Goal: Task Accomplishment & Management: Use online tool/utility

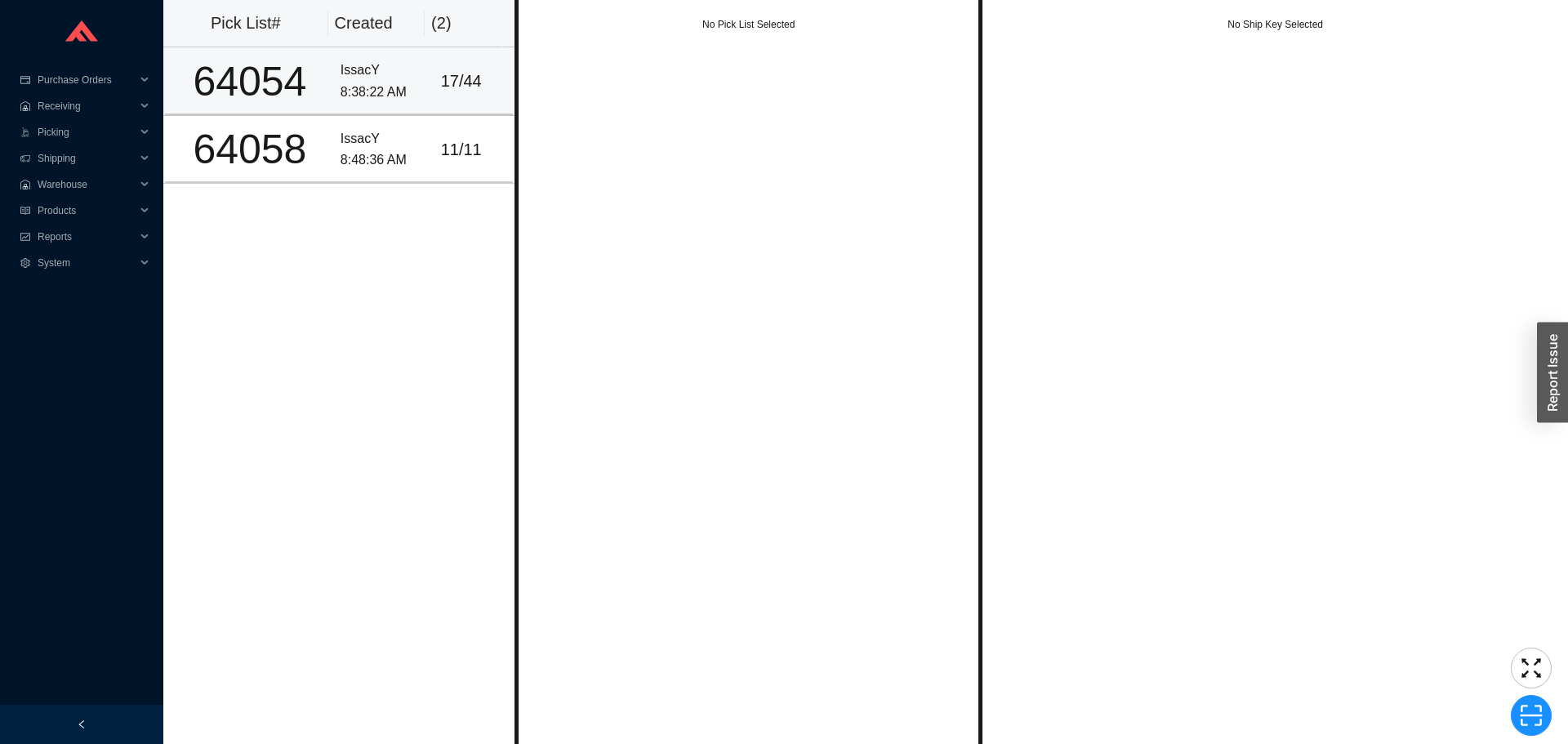
click at [434, 100] on td "17 / 44" at bounding box center [475, 81] width 80 height 68
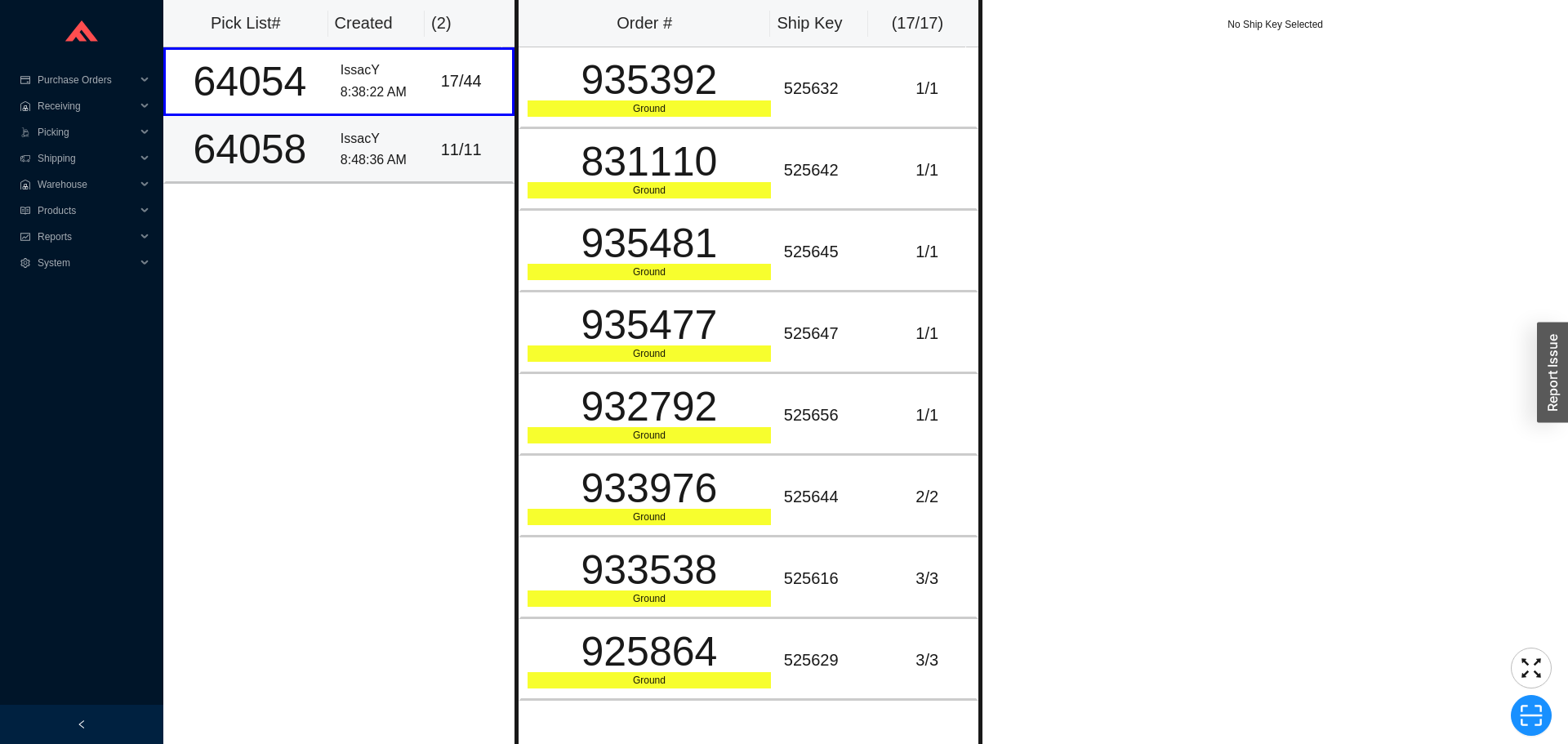
click at [434, 139] on td "11 / 11" at bounding box center [475, 150] width 80 height 68
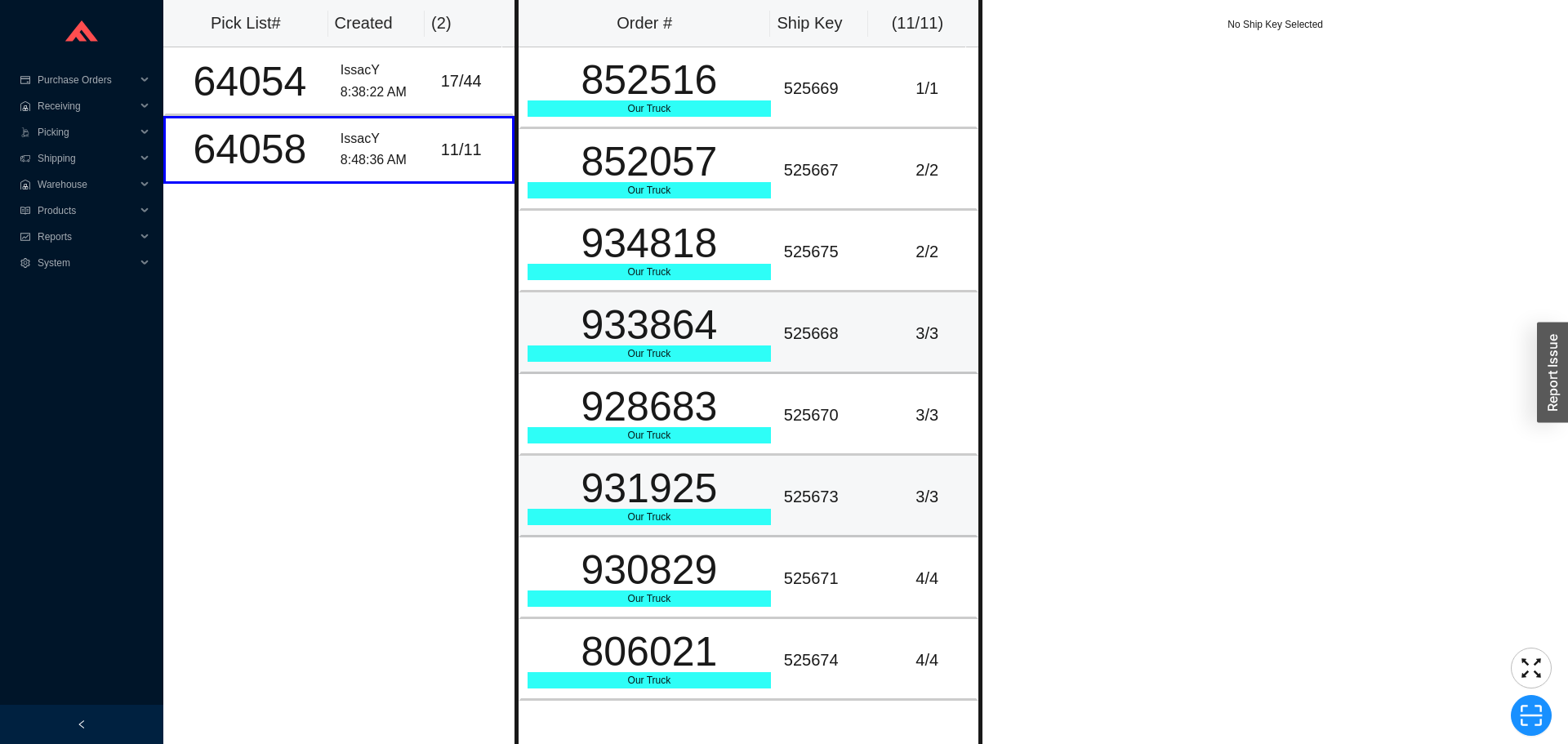
scroll to position [228, 0]
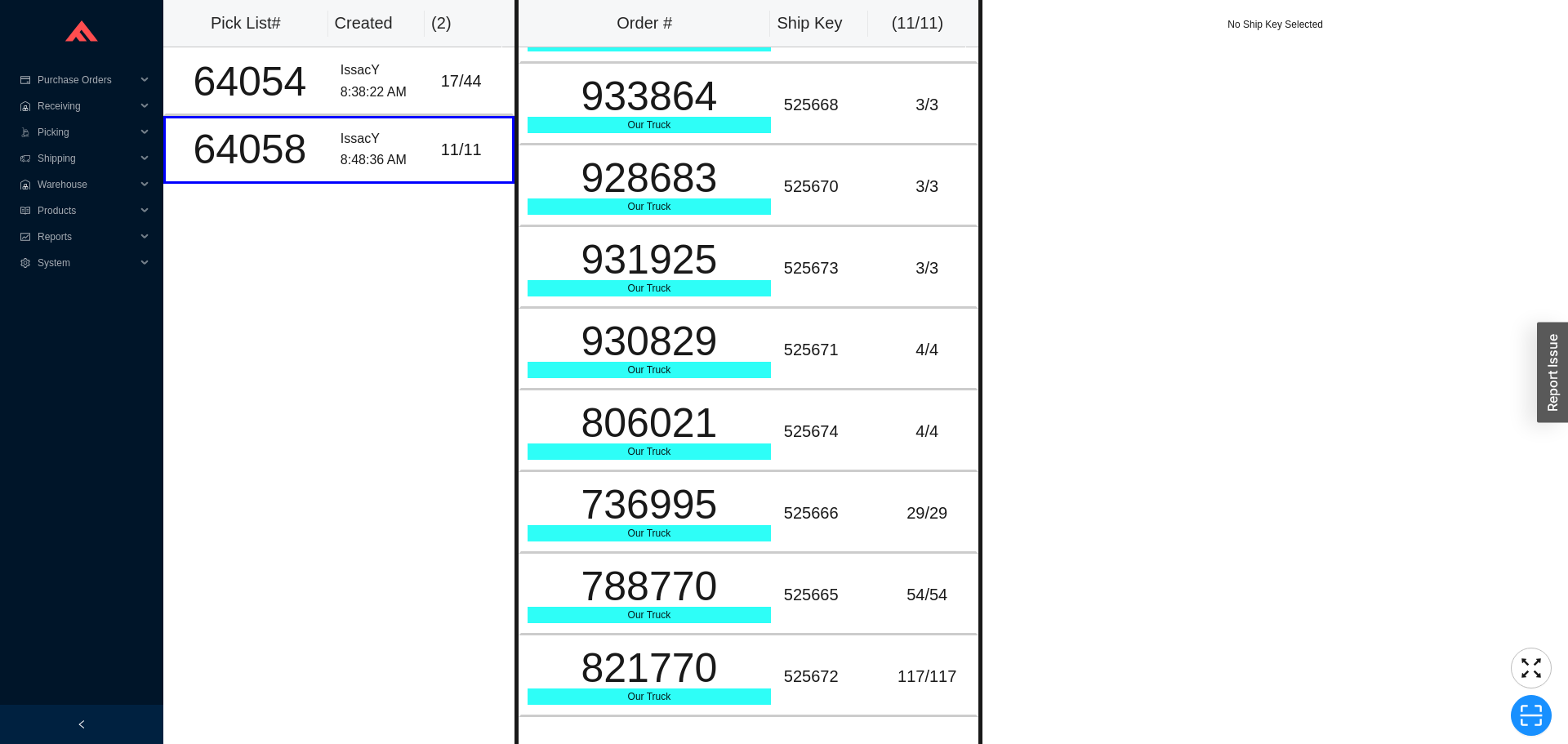
click at [390, 264] on div "Pick List# Created ( 2 ) 64054 IssacY 8:38:22 AM 17 / 44 64058 IssacY 8:48:36 A…" at bounding box center [338, 372] width 351 height 744
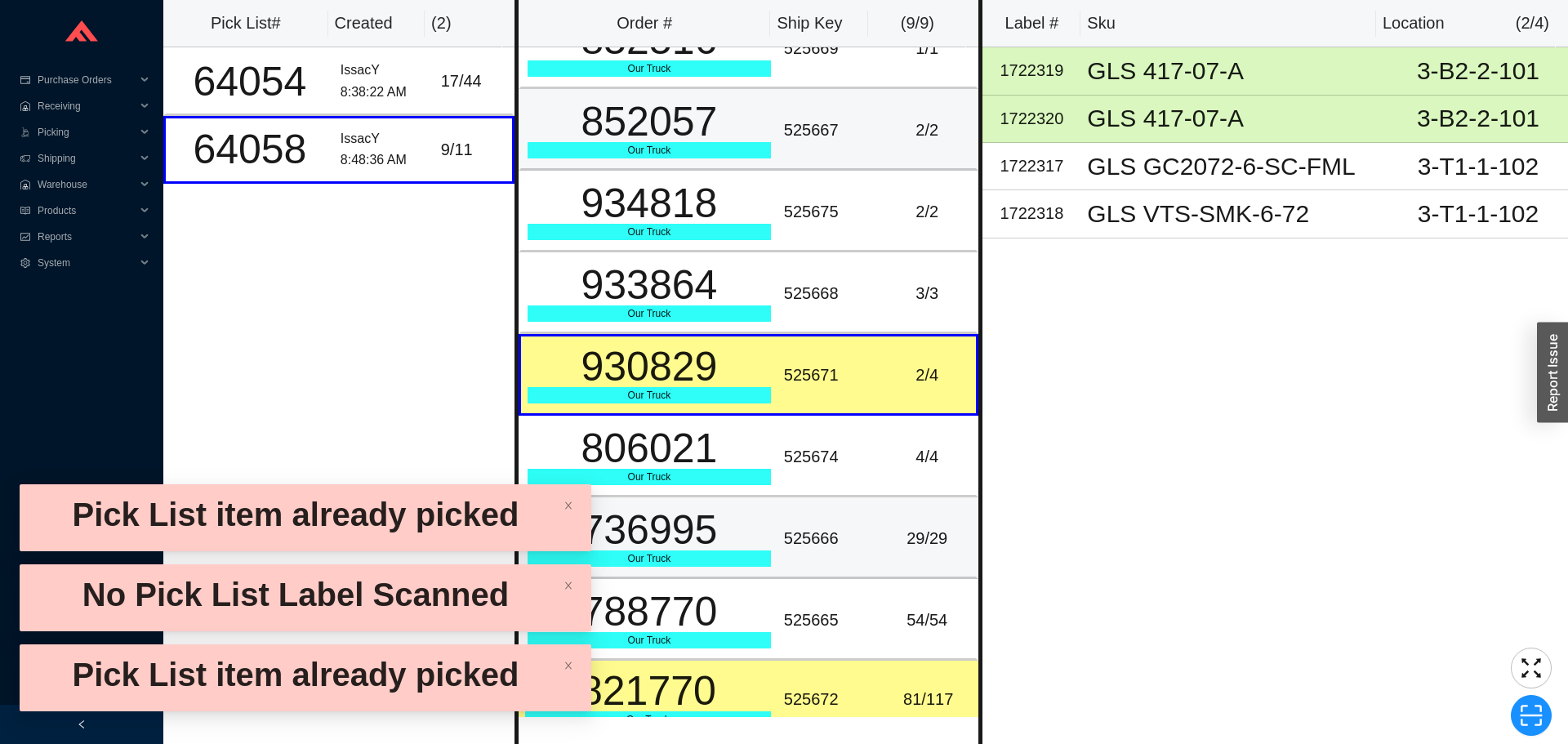
scroll to position [61, 0]
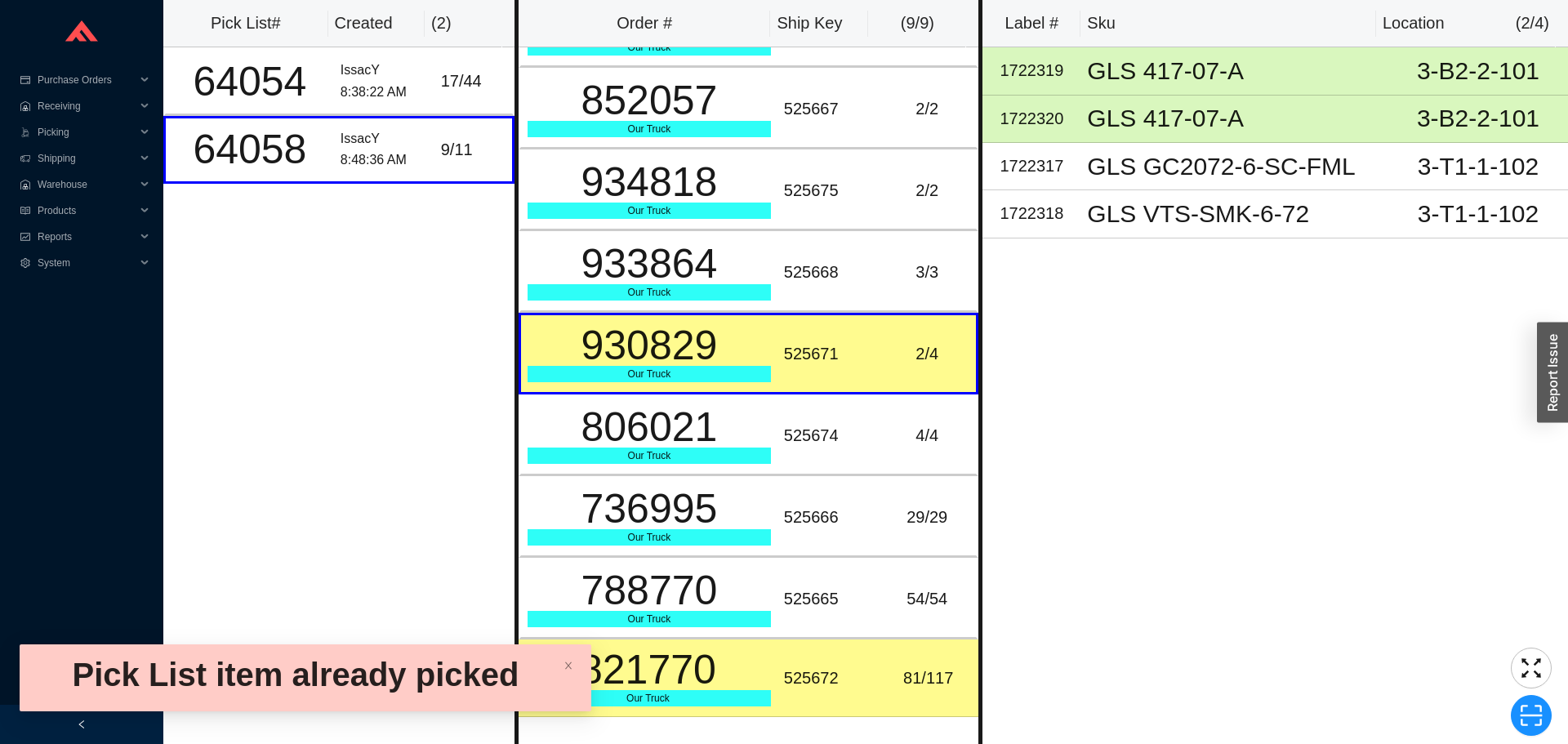
click at [908, 667] on div "81 / 117" at bounding box center [928, 678] width 87 height 27
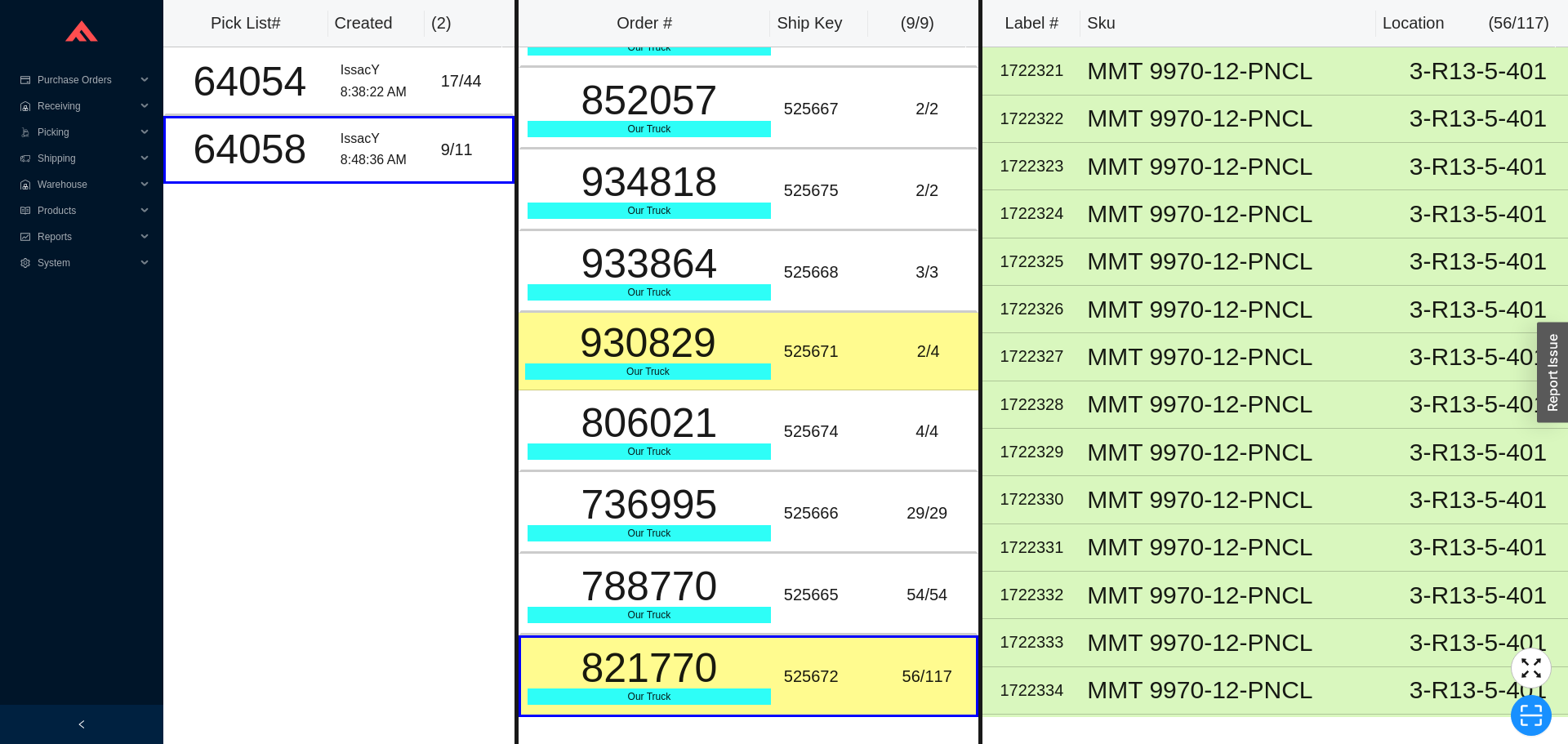
click at [885, 679] on div "56 / 117" at bounding box center [926, 676] width 85 height 27
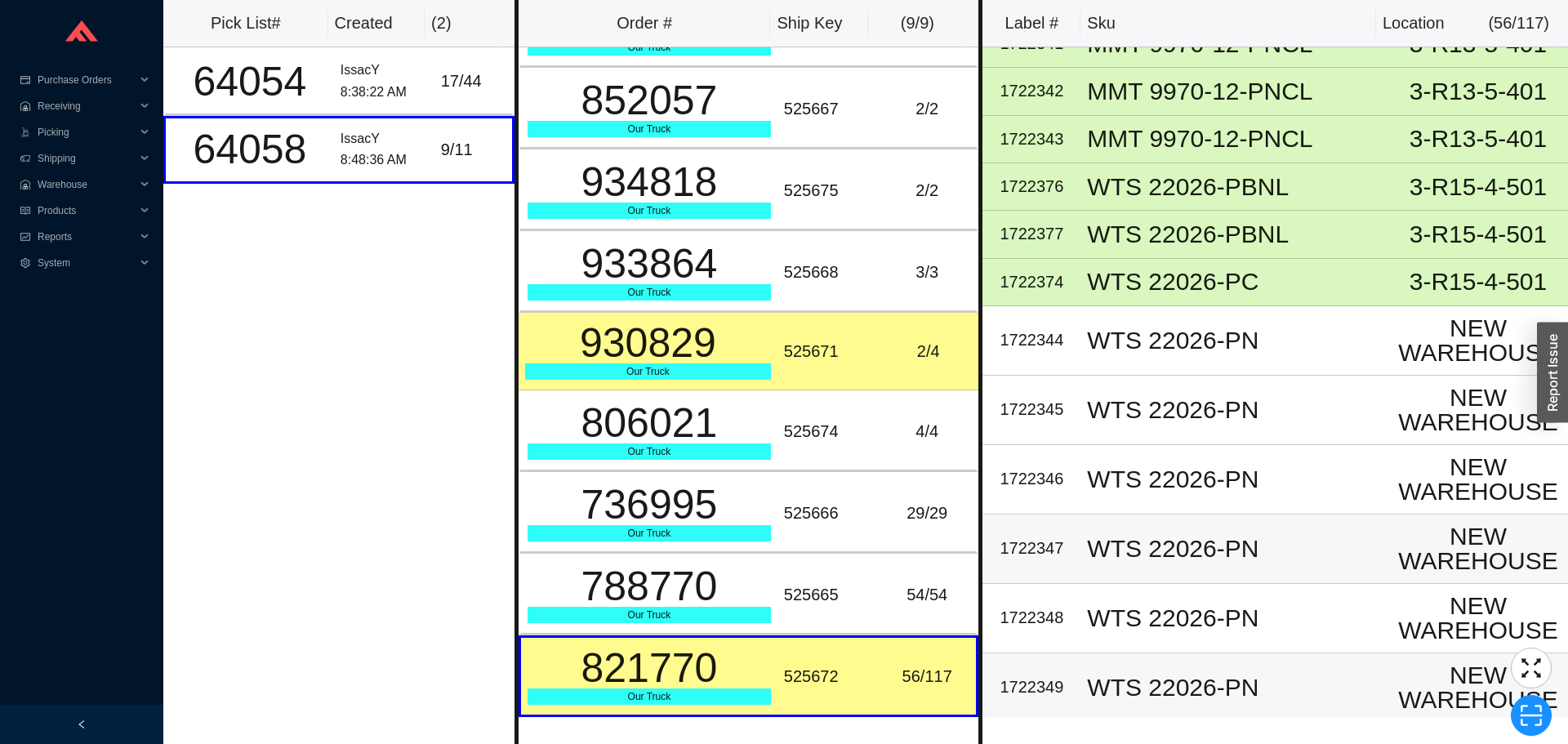
scroll to position [1143, 0]
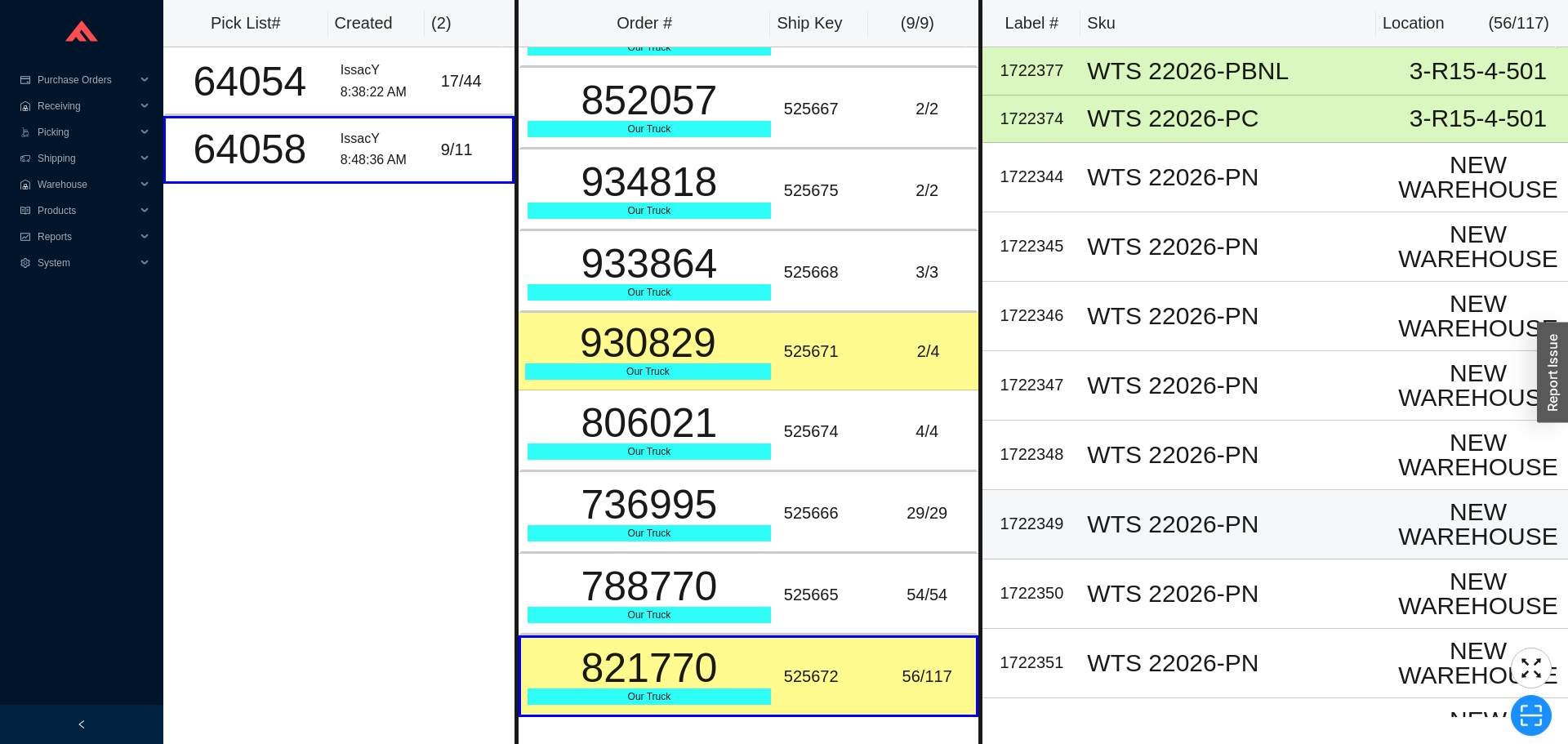
click at [1193, 504] on td "WTS 22026-PN" at bounding box center [1234, 524] width 308 height 69
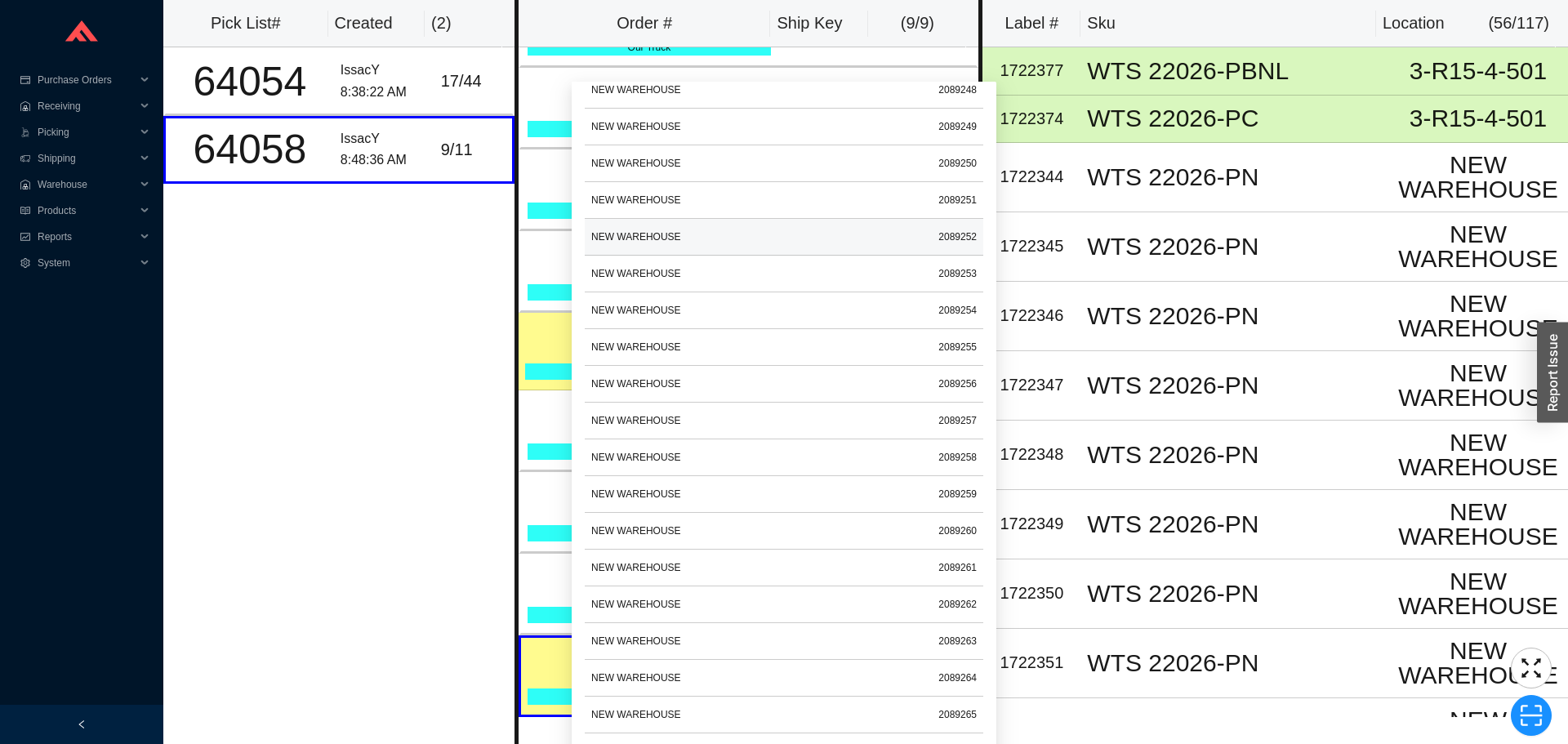
scroll to position [245, 0]
click at [945, 196] on td "2089249" at bounding box center [957, 199] width 51 height 37
copy td "2089249"
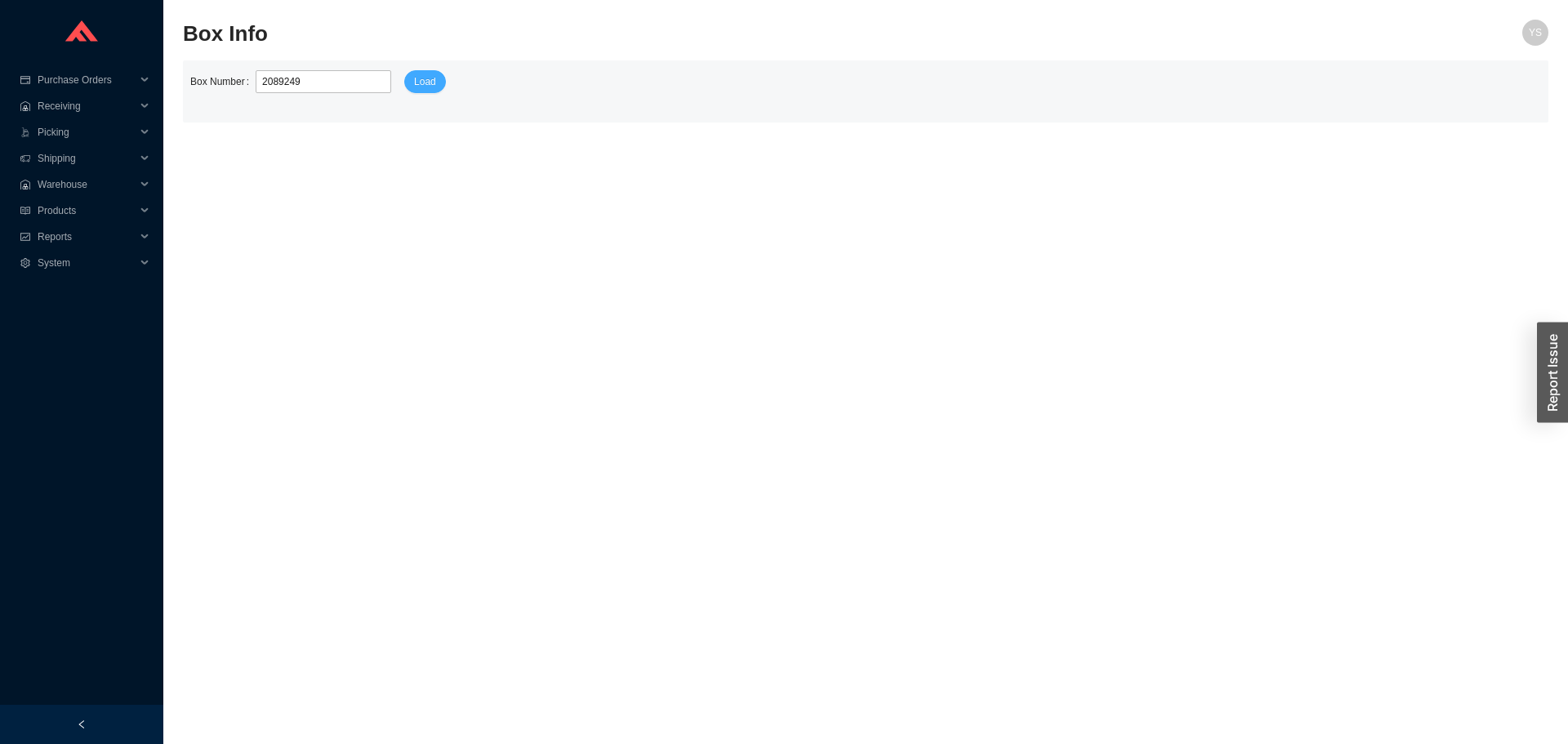
type input "2089249"
click at [424, 78] on span "Load" at bounding box center [425, 82] width 22 height 17
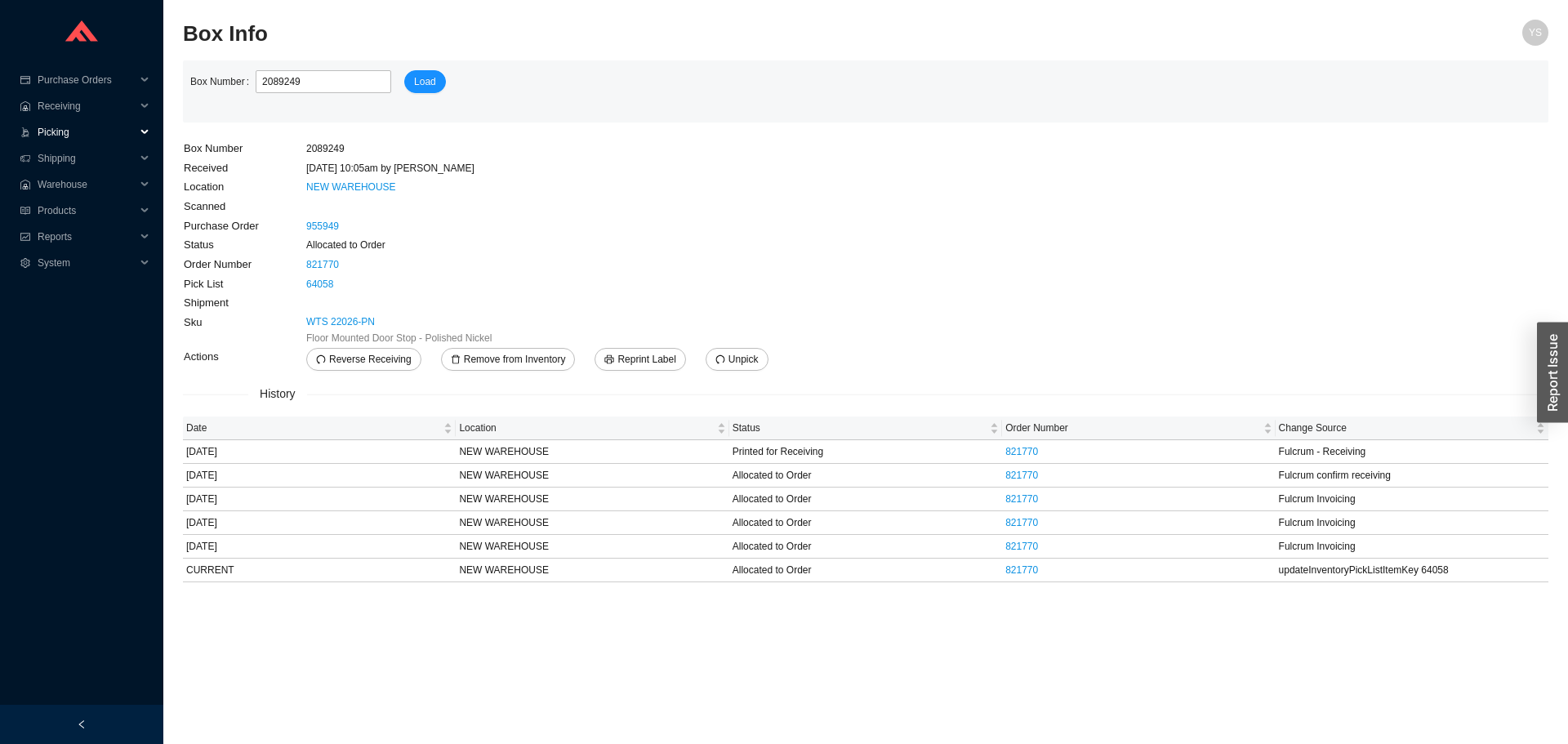
click at [56, 136] on span "Picking" at bounding box center [86, 131] width 98 height 26
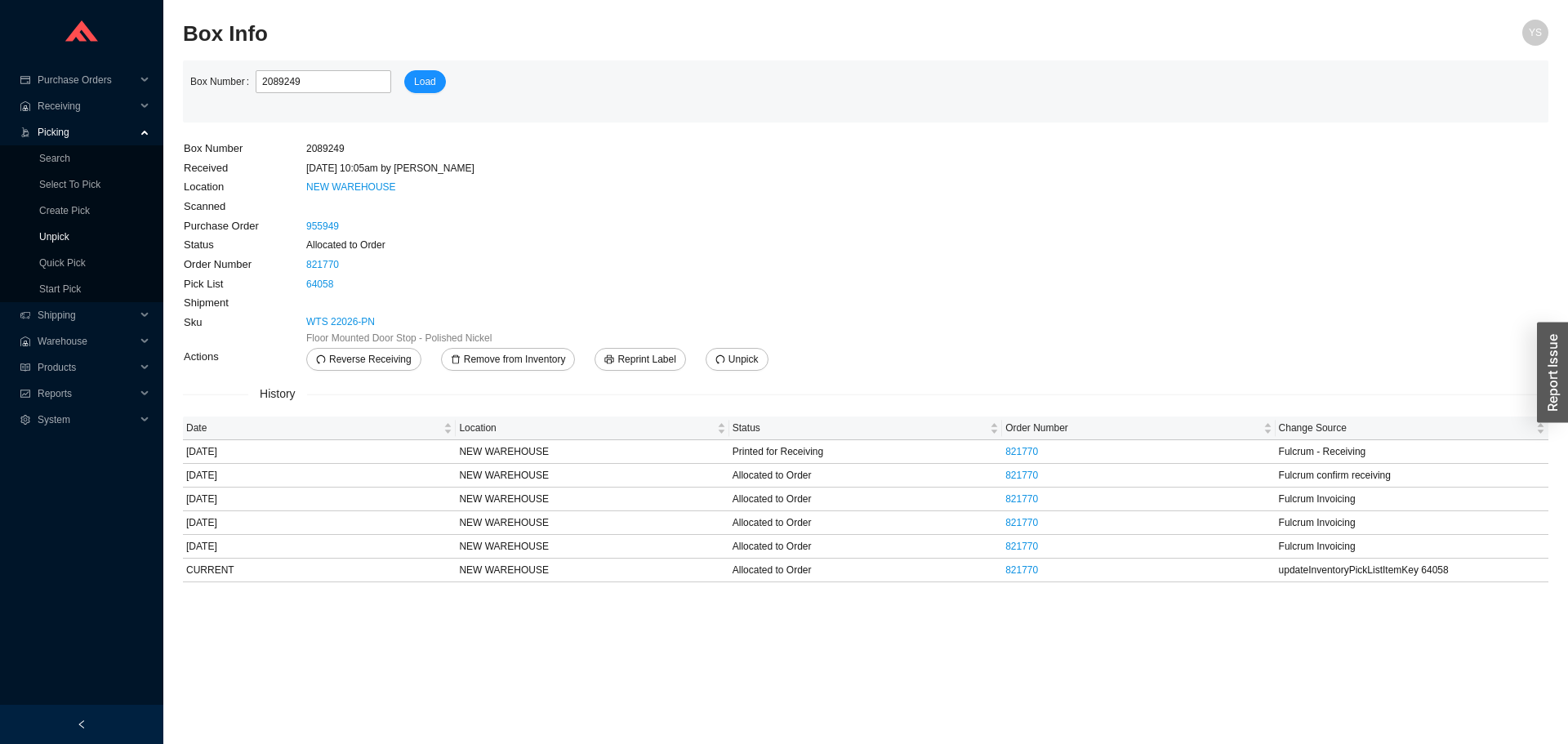
click at [69, 239] on link "Unpick" at bounding box center [54, 237] width 30 height 12
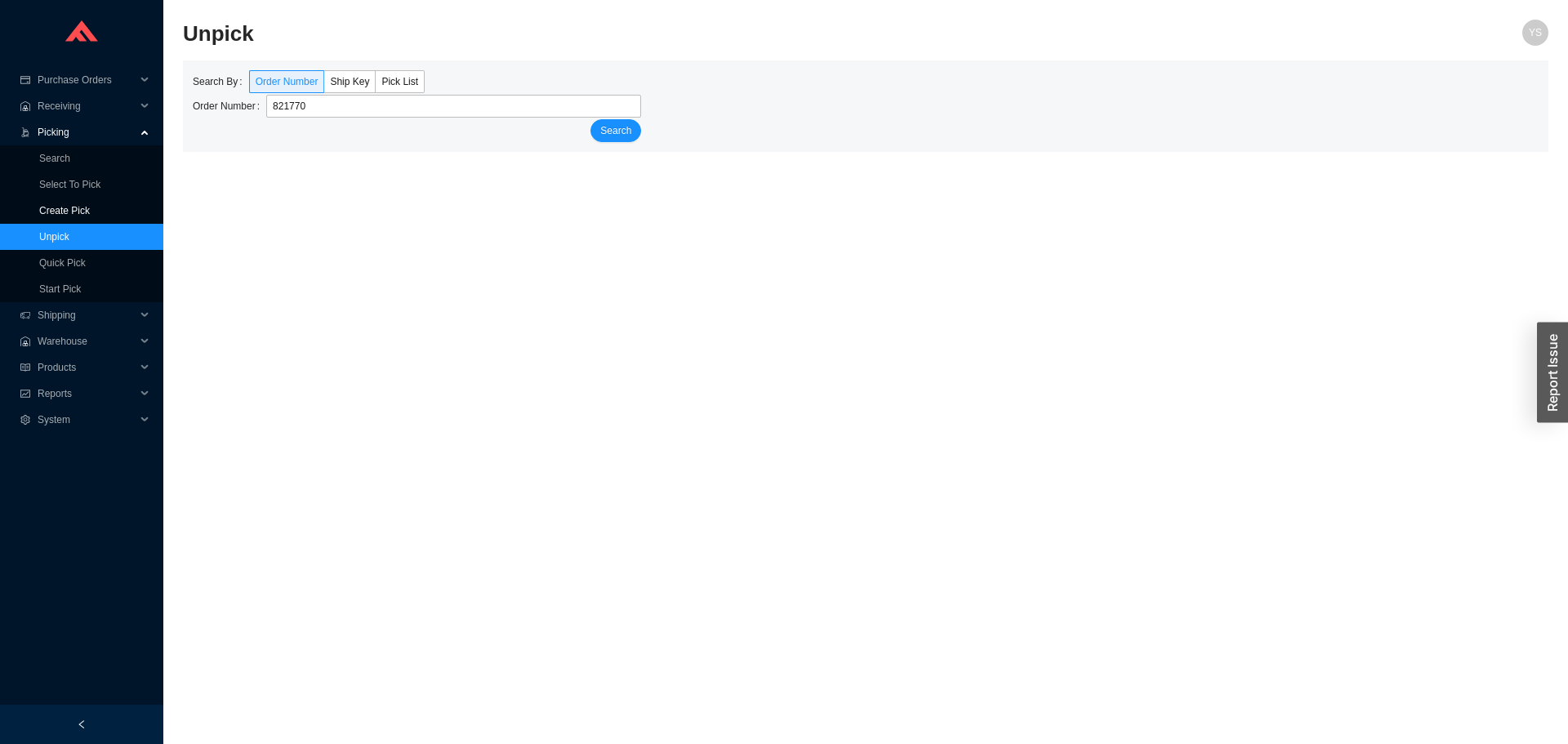
type input "821770"
click at [590, 119] on button "Search" at bounding box center [615, 130] width 50 height 23
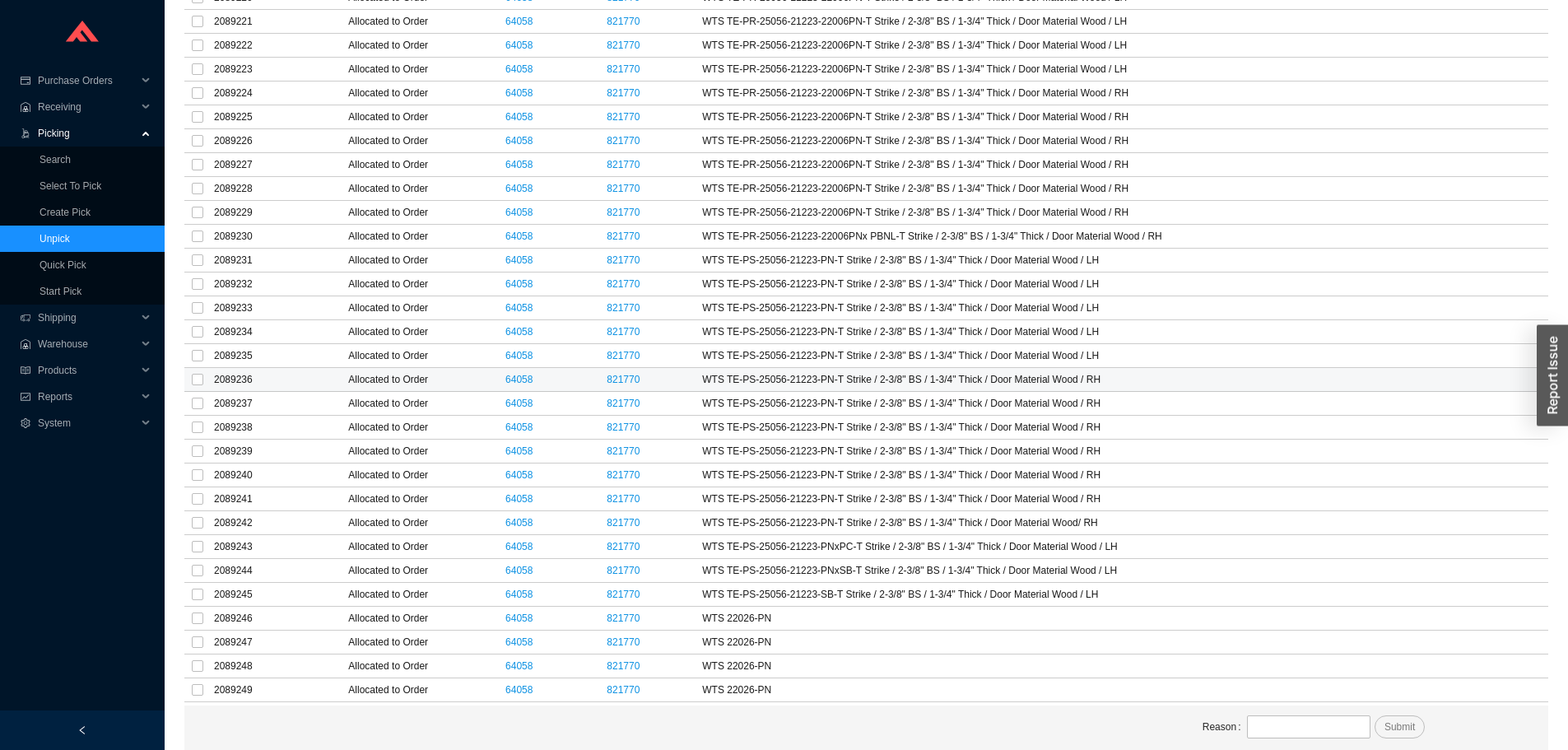
scroll to position [6995, 0]
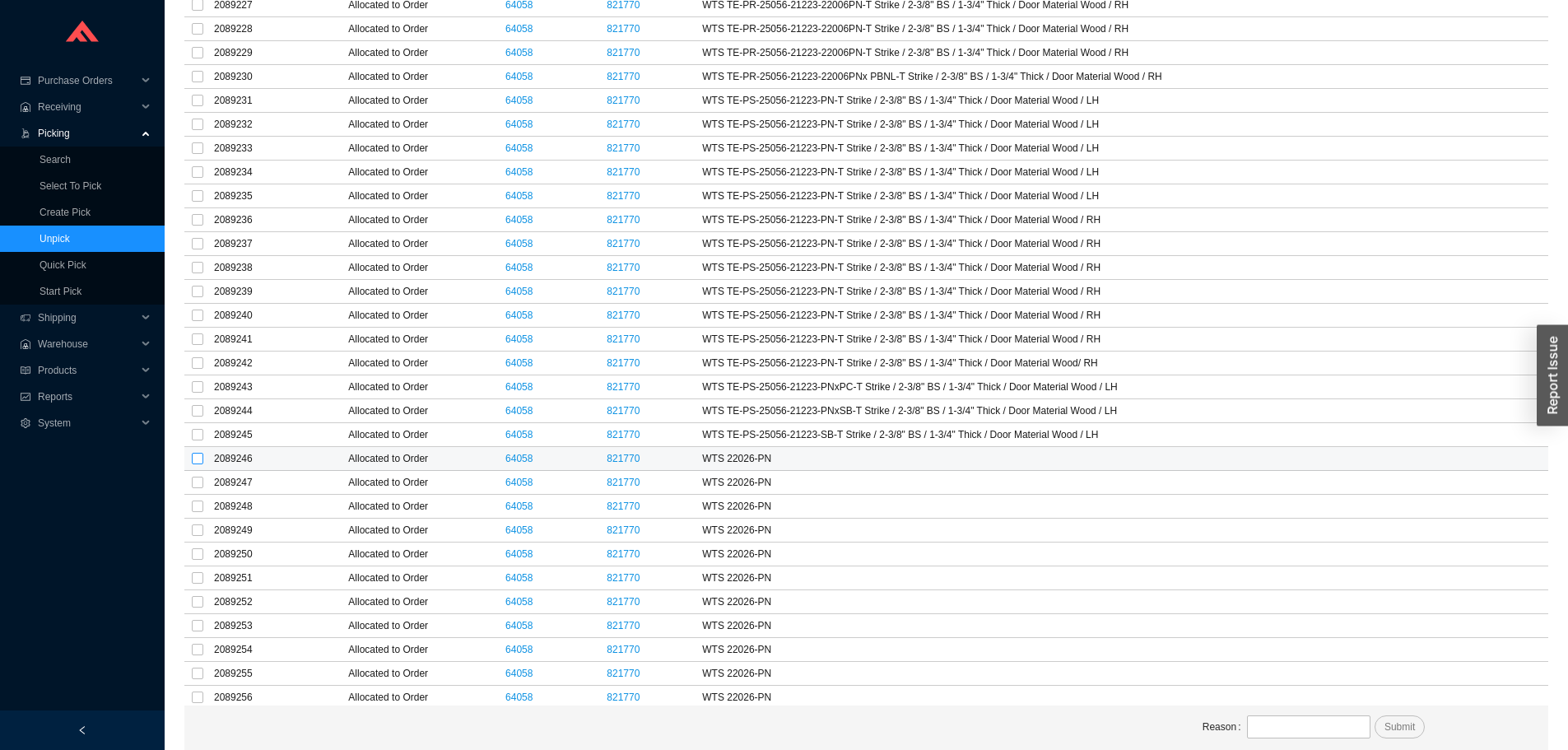
click at [199, 461] on input "checkbox" at bounding box center [197, 458] width 12 height 12
checkbox input "true"
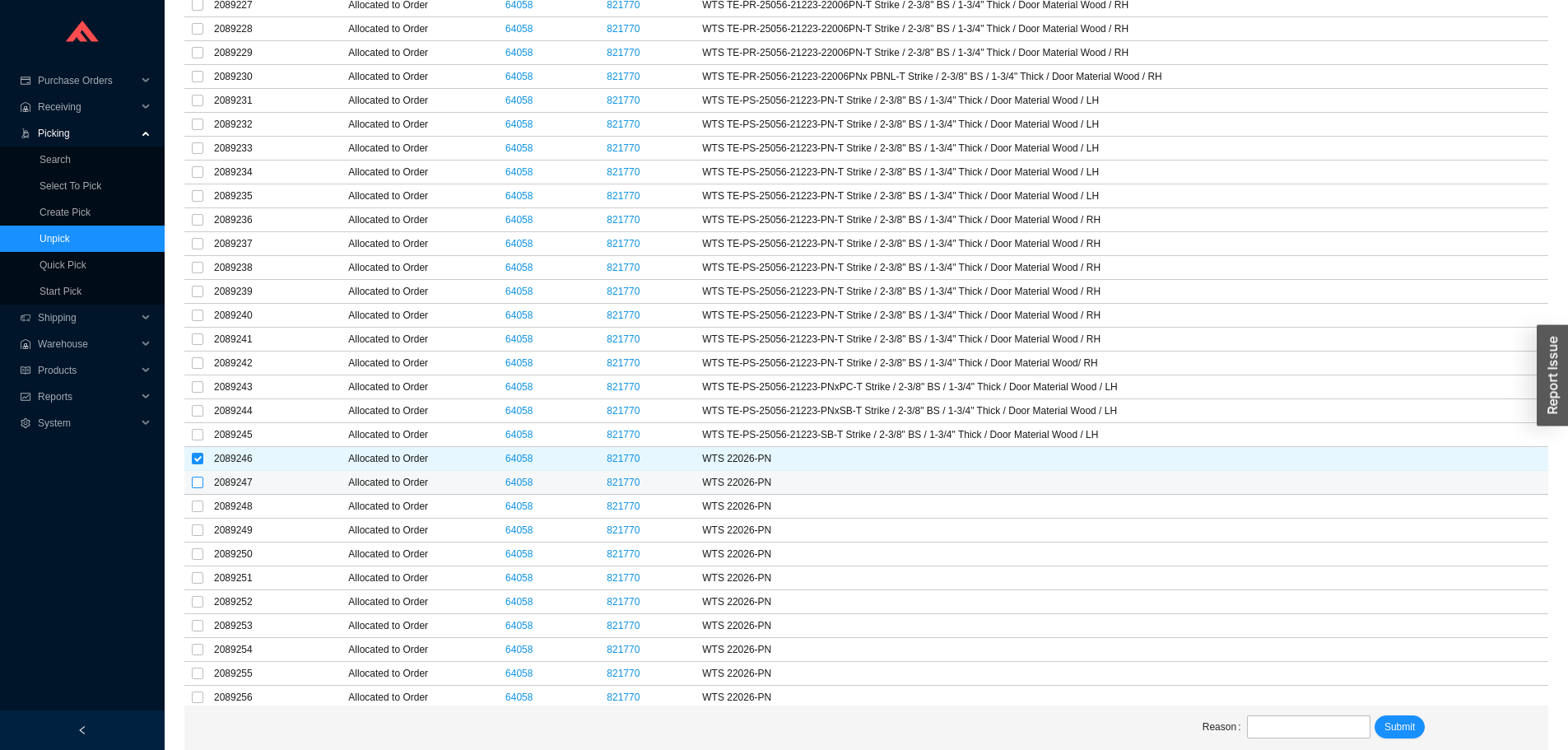
click at [199, 477] on input "checkbox" at bounding box center [197, 483] width 12 height 12
checkbox input "true"
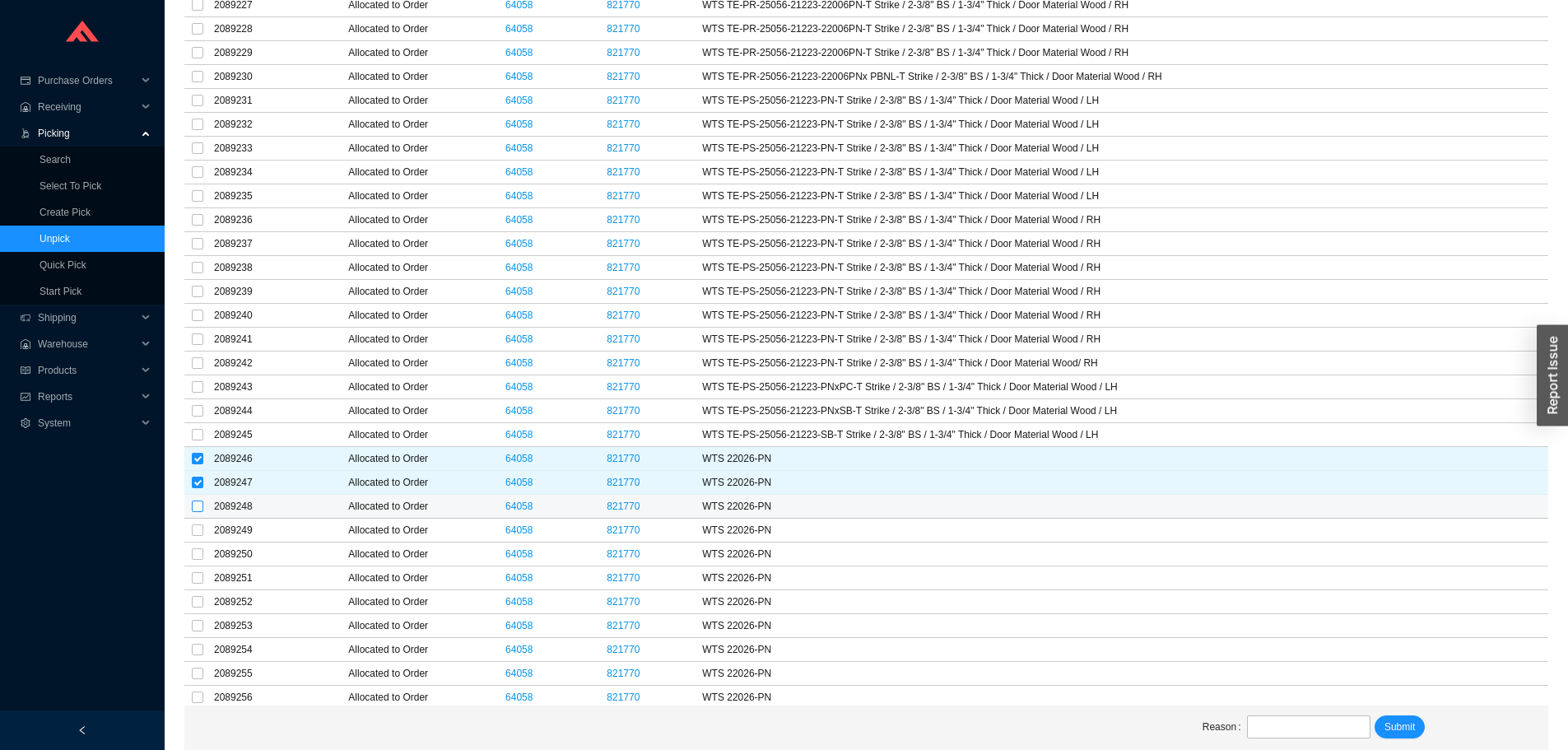
click at [196, 506] on input "checkbox" at bounding box center [197, 506] width 12 height 12
checkbox input "true"
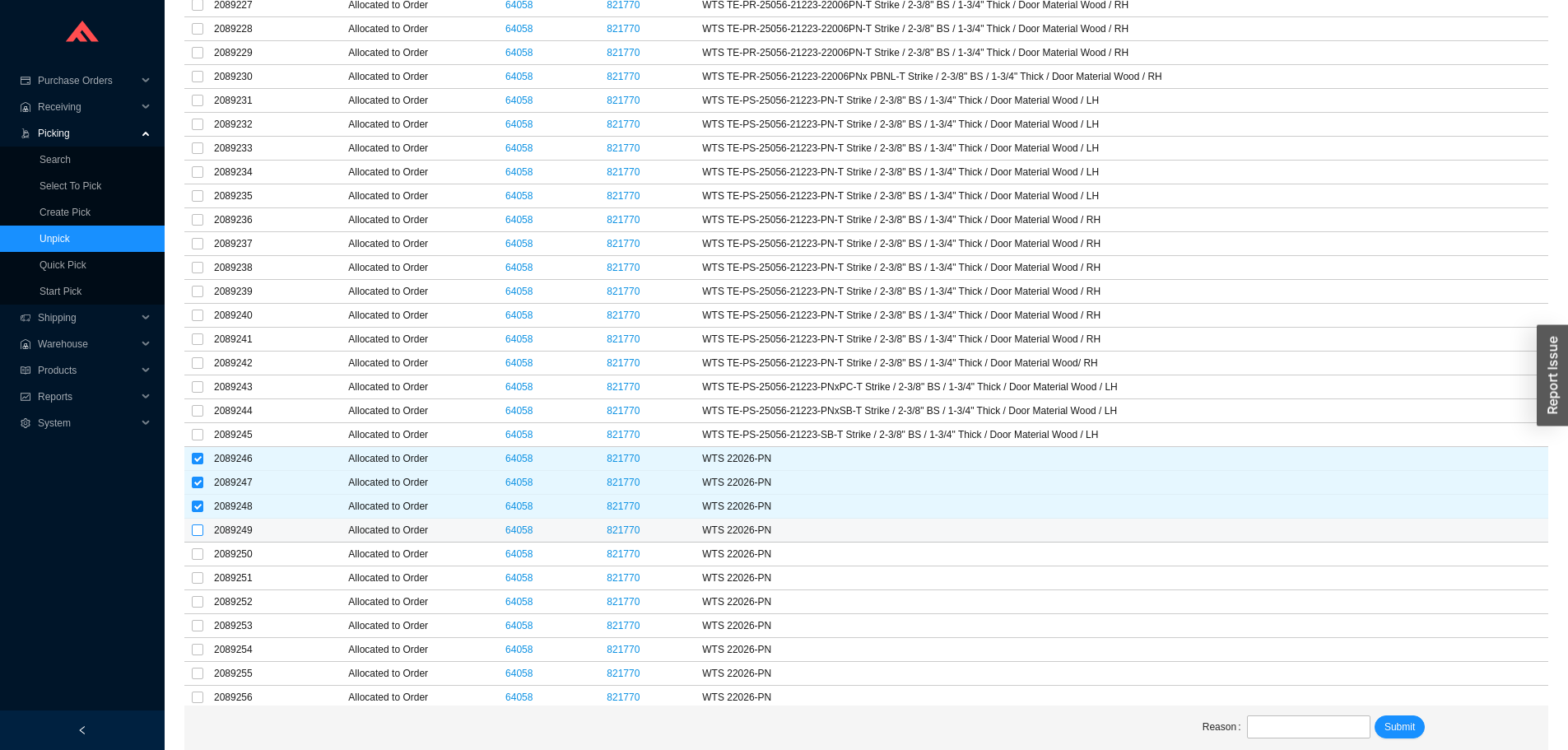
click at [193, 524] on input "checkbox" at bounding box center [197, 530] width 12 height 12
checkbox input "true"
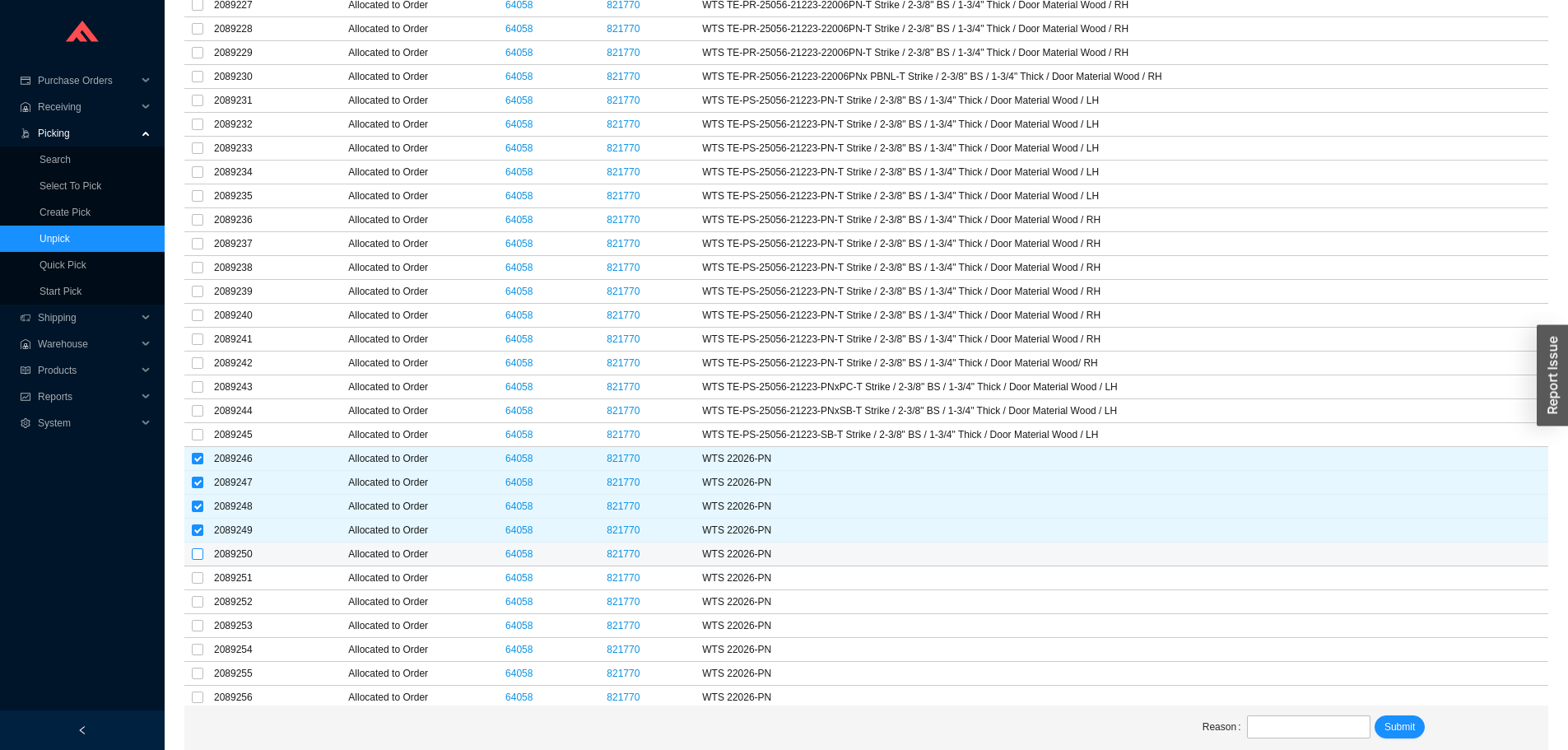
click at [197, 548] on label at bounding box center [197, 554] width 12 height 17
click at [197, 548] on input "checkbox" at bounding box center [197, 554] width 12 height 12
checkbox input "true"
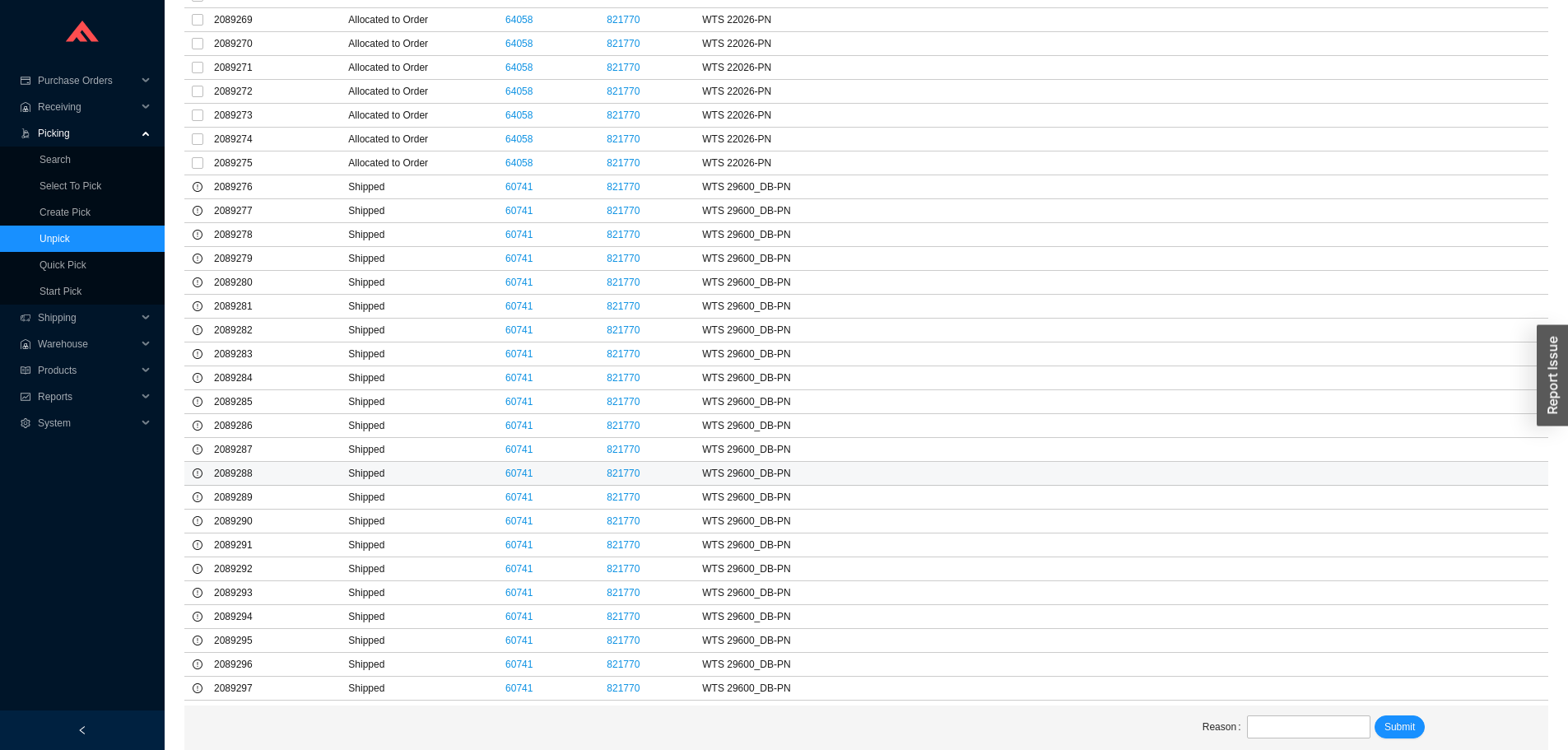
scroll to position [7900, 0]
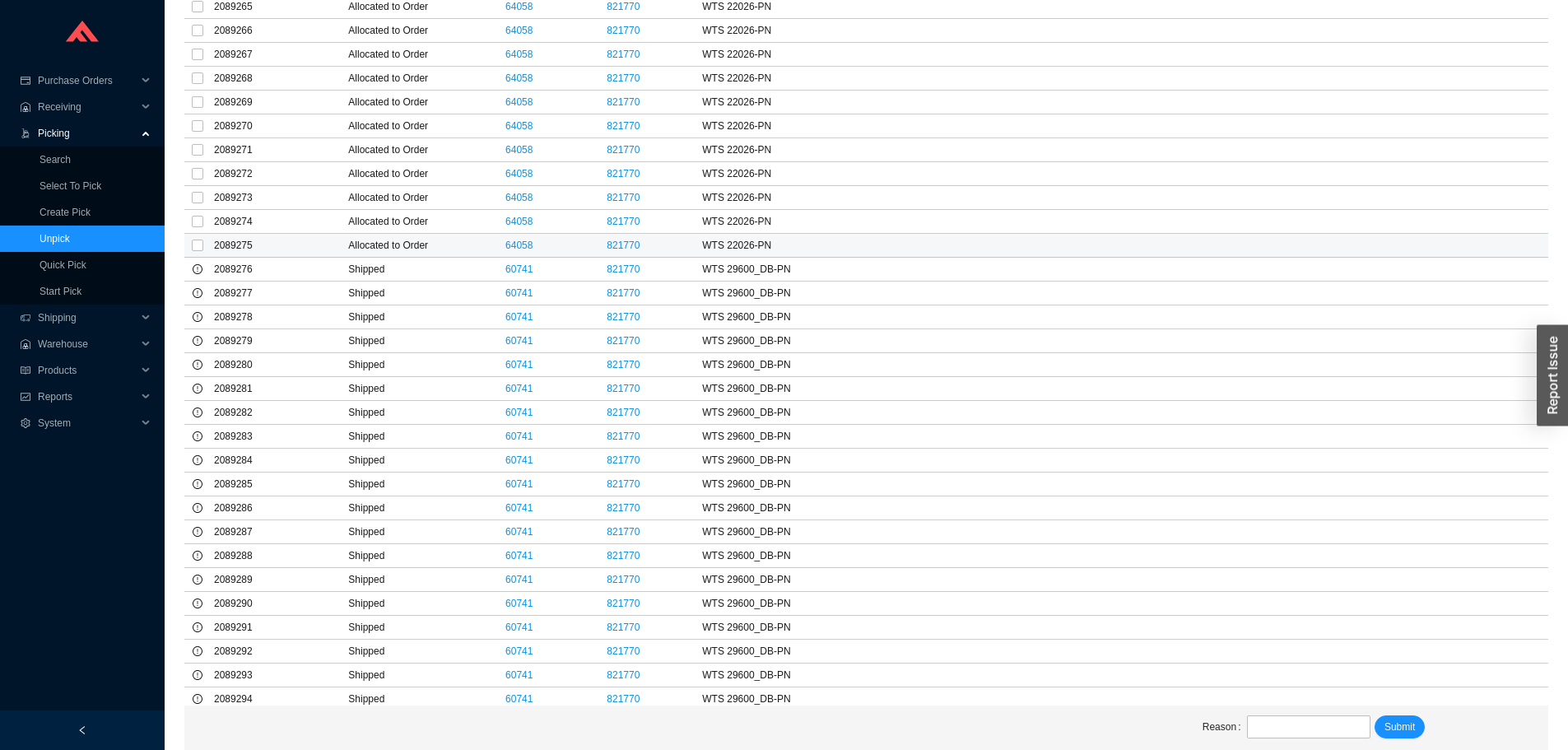
click at [210, 242] on td at bounding box center [197, 246] width 26 height 24
click at [189, 244] on td at bounding box center [197, 246] width 26 height 24
click at [192, 252] on td at bounding box center [197, 246] width 26 height 24
click at [200, 251] on input "checkbox" at bounding box center [197, 246] width 12 height 12
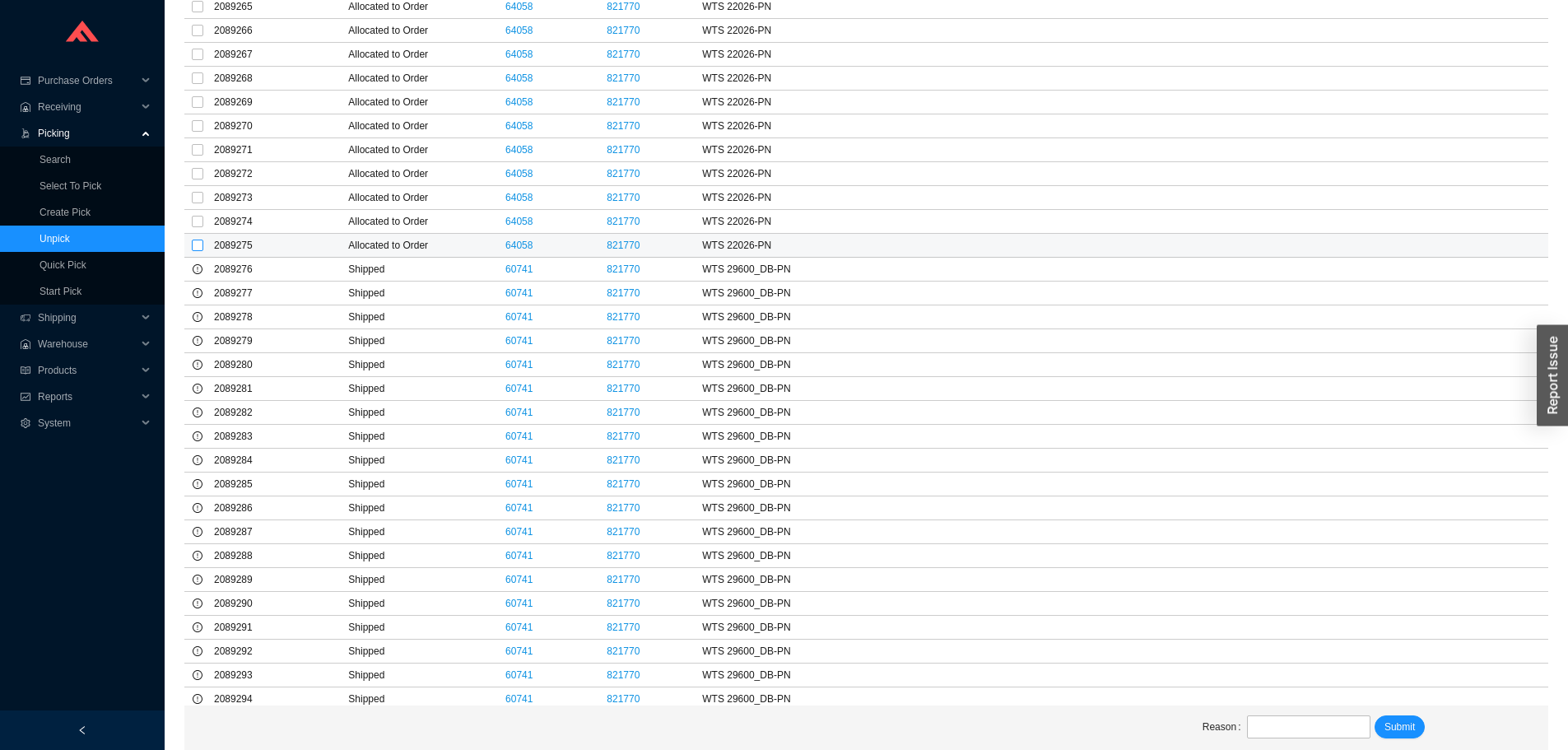
checkbox input "true"
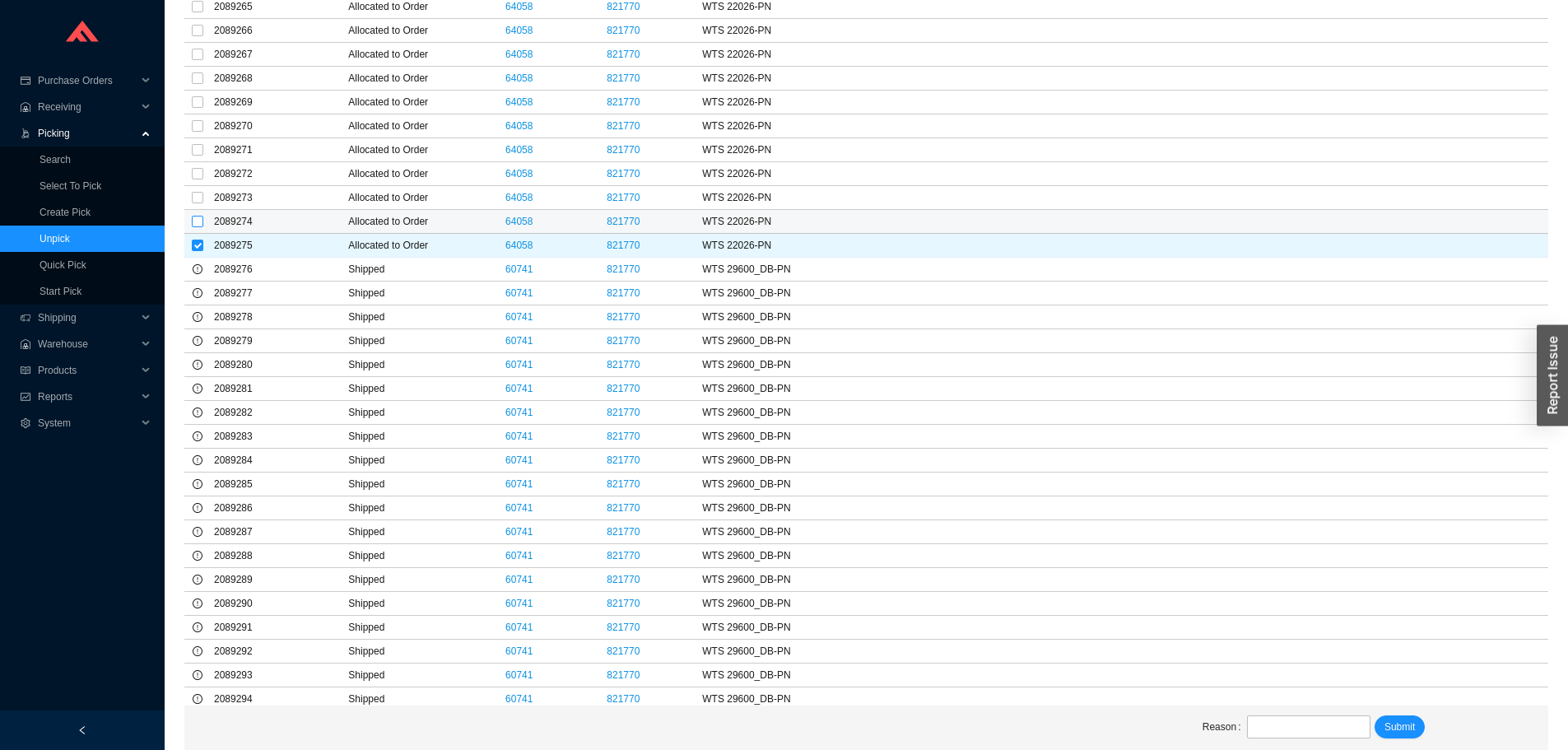
click at [193, 221] on input "checkbox" at bounding box center [197, 222] width 12 height 12
checkbox input "true"
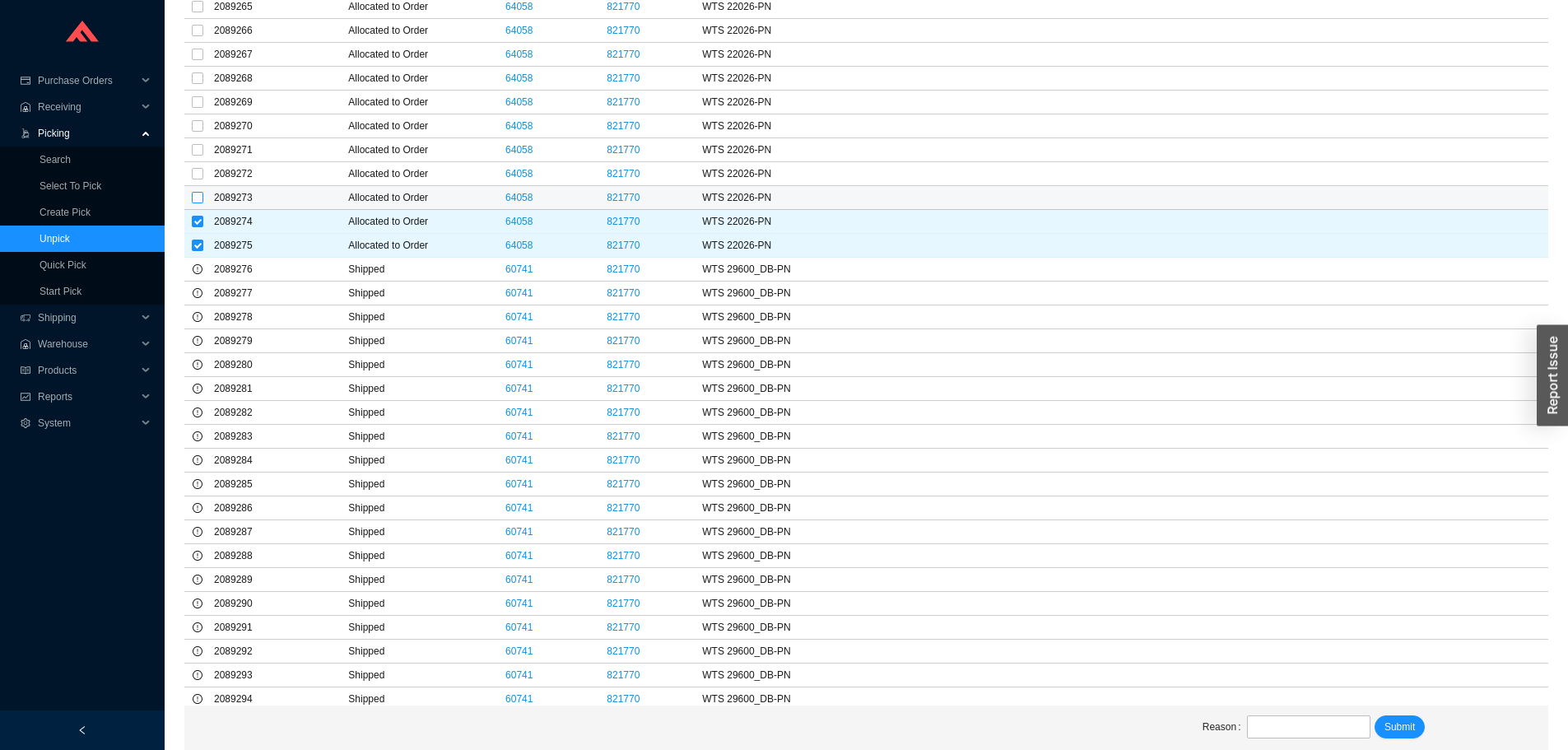
click at [200, 191] on label at bounding box center [197, 197] width 12 height 17
click at [200, 192] on input "checkbox" at bounding box center [197, 197] width 12 height 12
checkbox input "true"
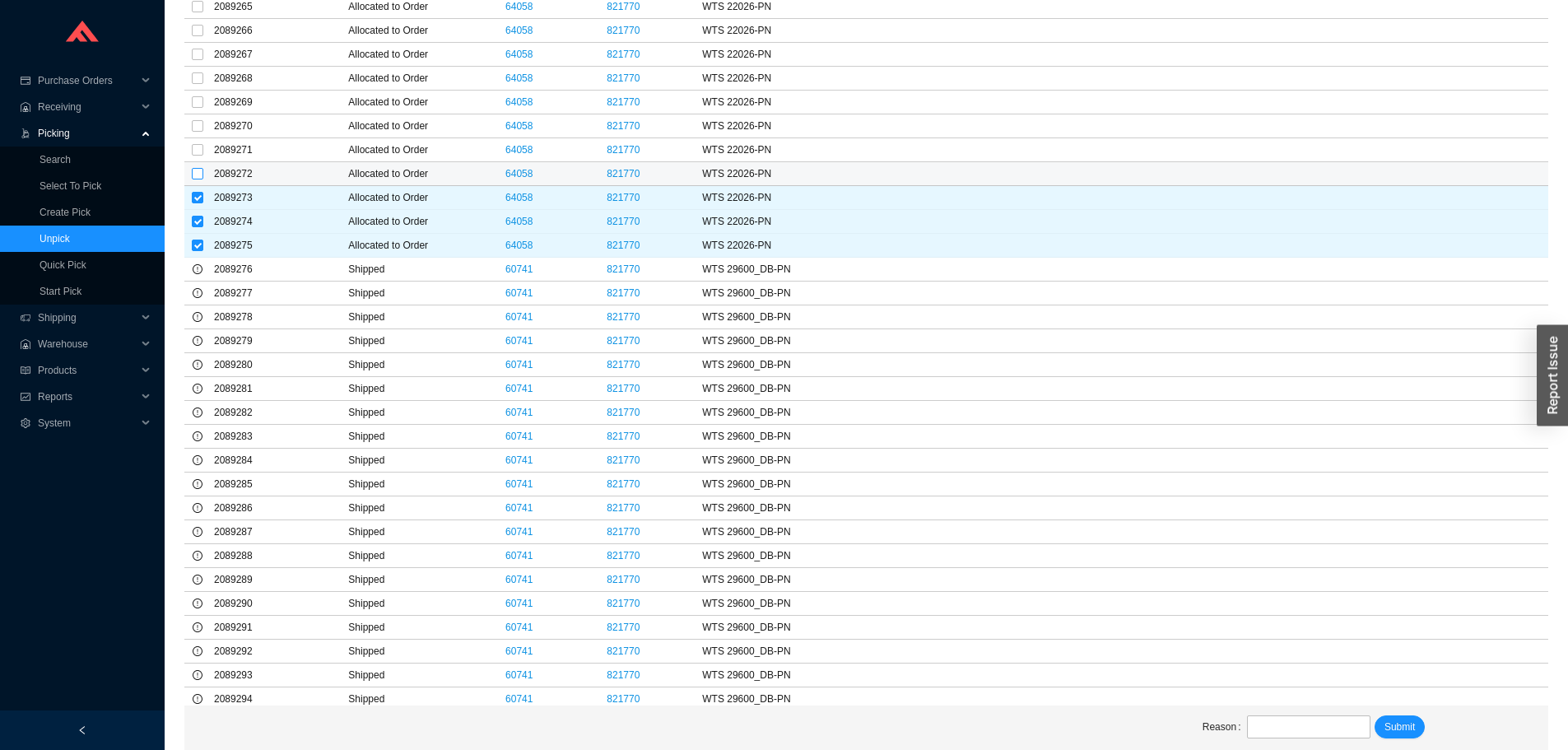
click at [196, 178] on input "checkbox" at bounding box center [197, 174] width 12 height 12
checkbox input "true"
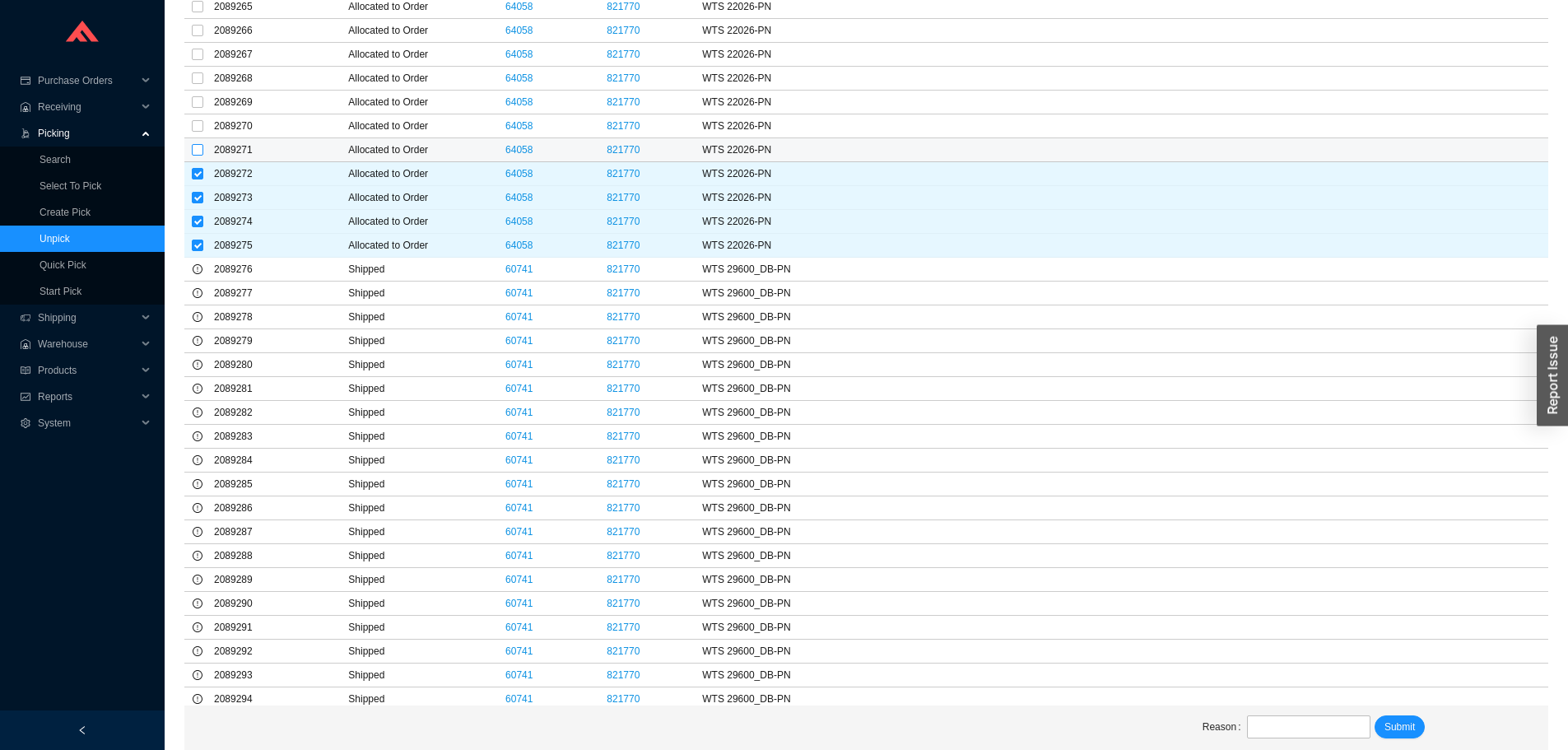
click at [195, 156] on label at bounding box center [197, 150] width 12 height 17
click at [195, 155] on input "checkbox" at bounding box center [197, 150] width 12 height 12
checkbox input "true"
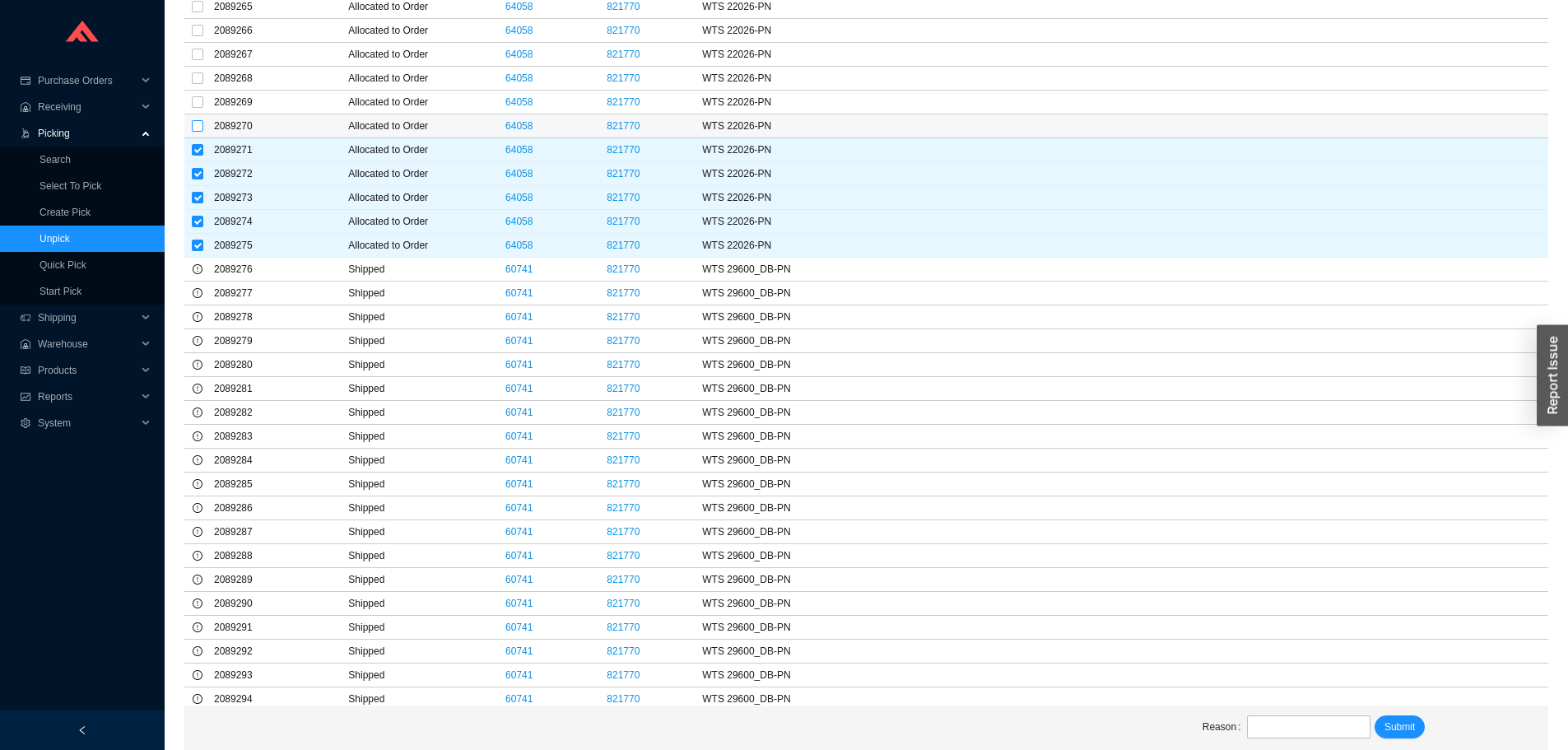
click at [197, 120] on input "checkbox" at bounding box center [197, 126] width 12 height 12
checkbox input "true"
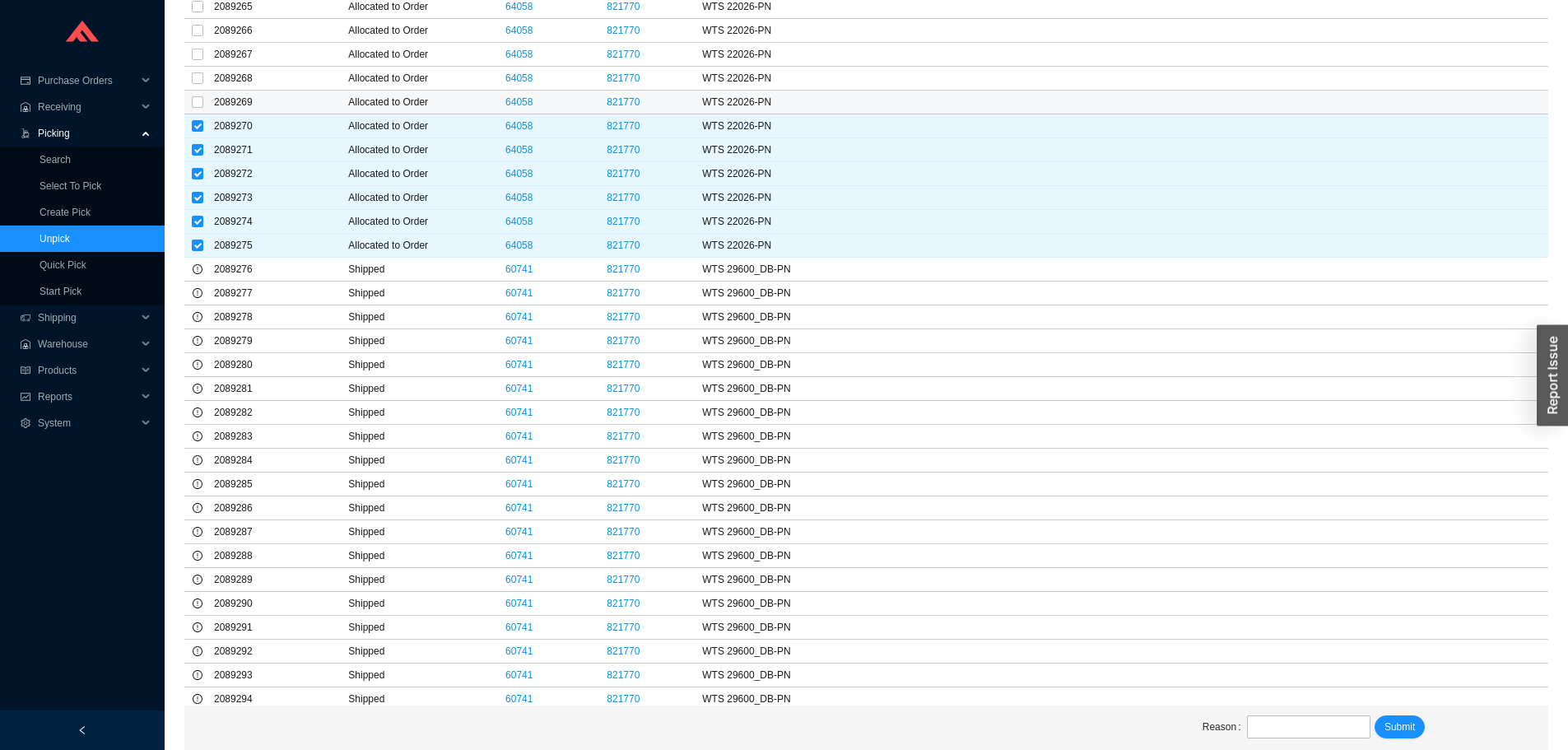
click at [207, 95] on td at bounding box center [197, 102] width 26 height 24
click at [199, 100] on input "checkbox" at bounding box center [197, 102] width 12 height 12
checkbox input "true"
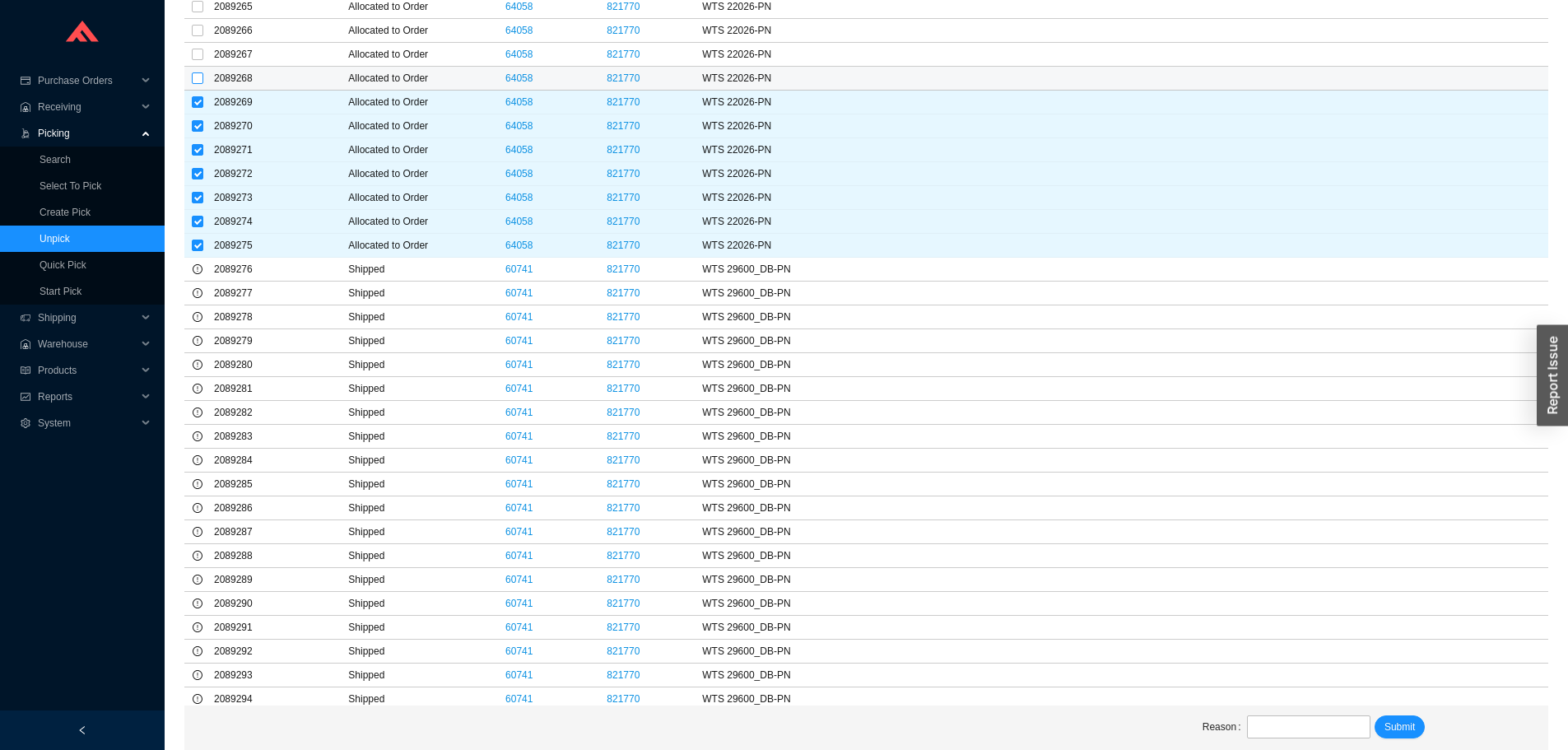
click at [196, 82] on input "checkbox" at bounding box center [197, 78] width 12 height 12
checkbox input "true"
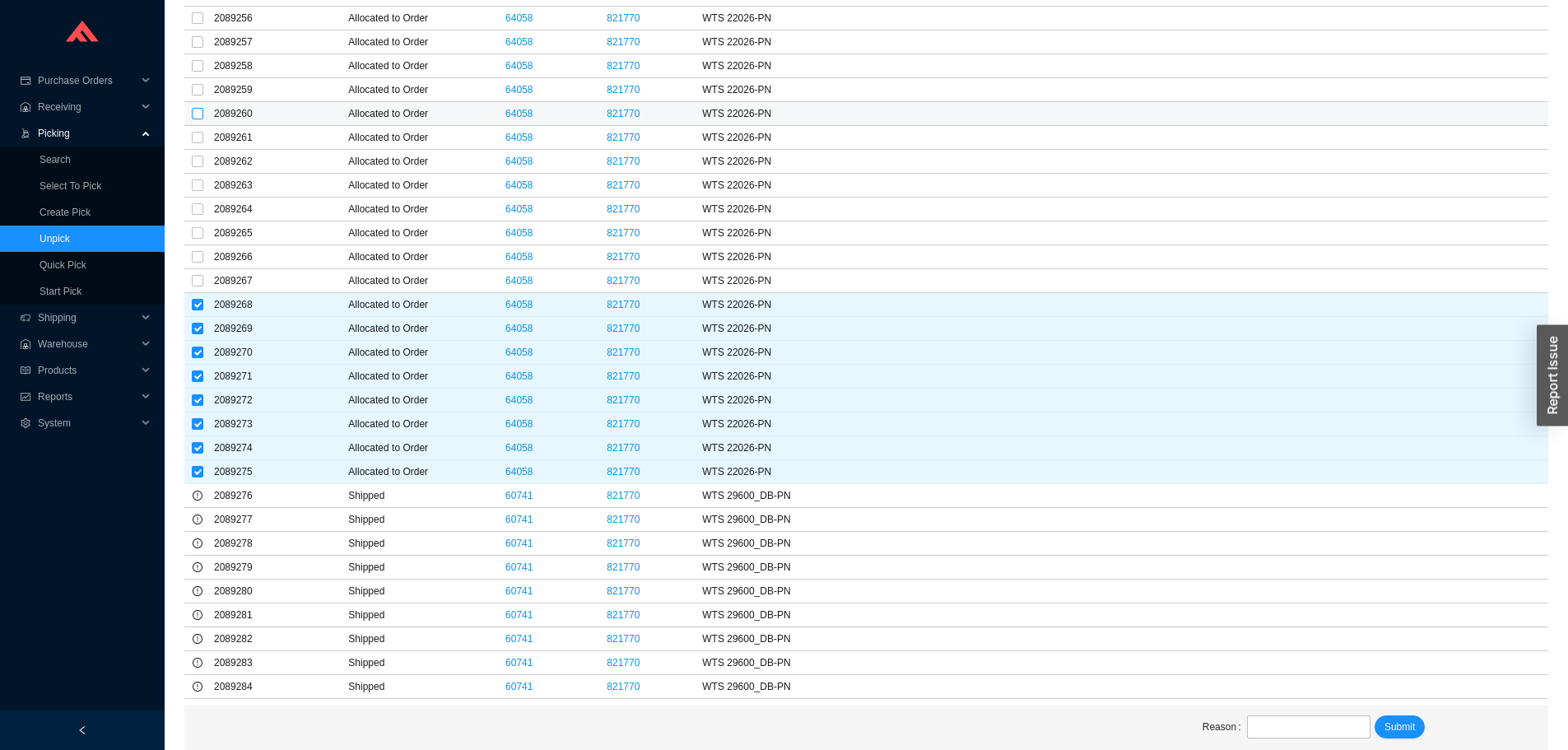
scroll to position [7653, 0]
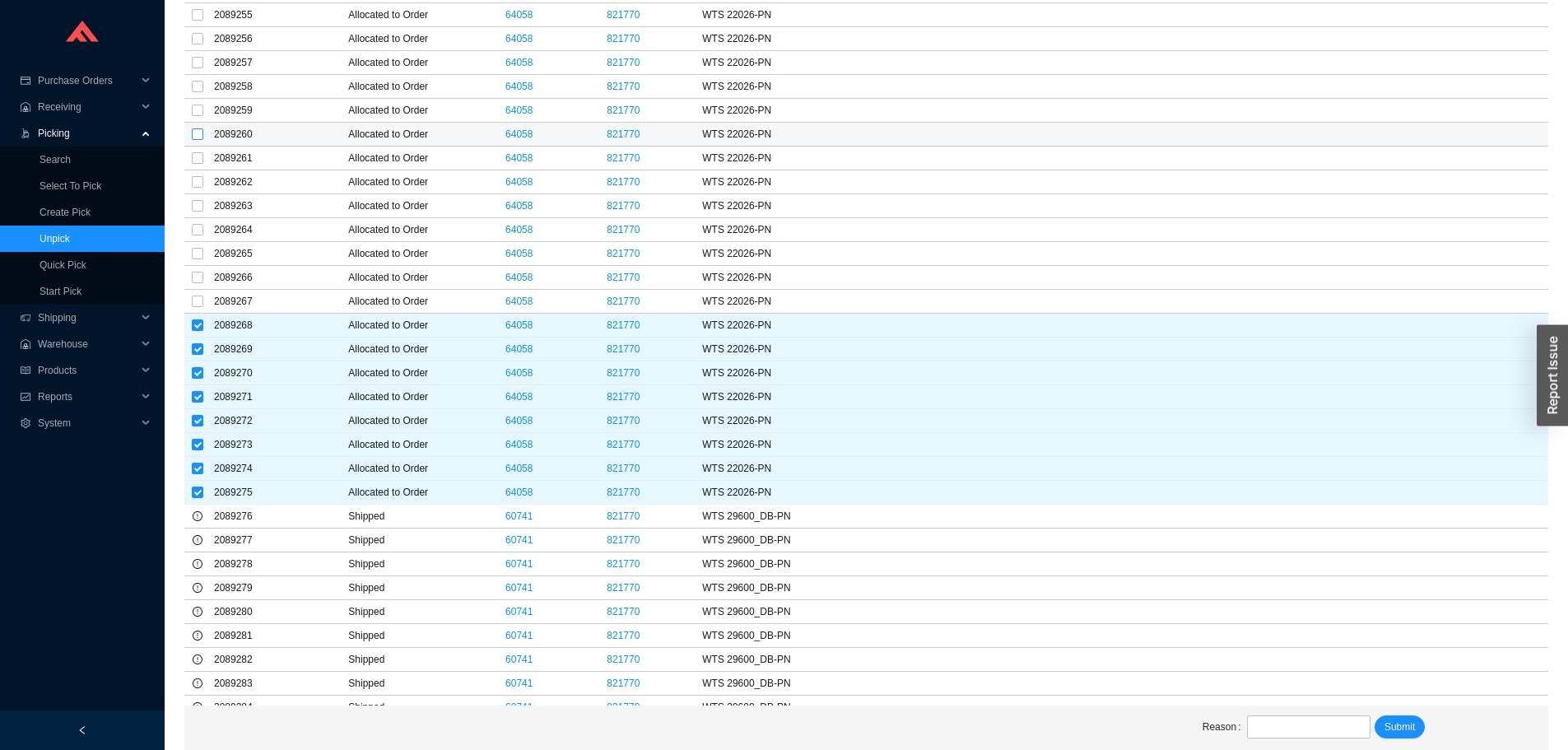
click at [192, 131] on input "checkbox" at bounding box center [197, 134] width 12 height 12
checkbox input "true"
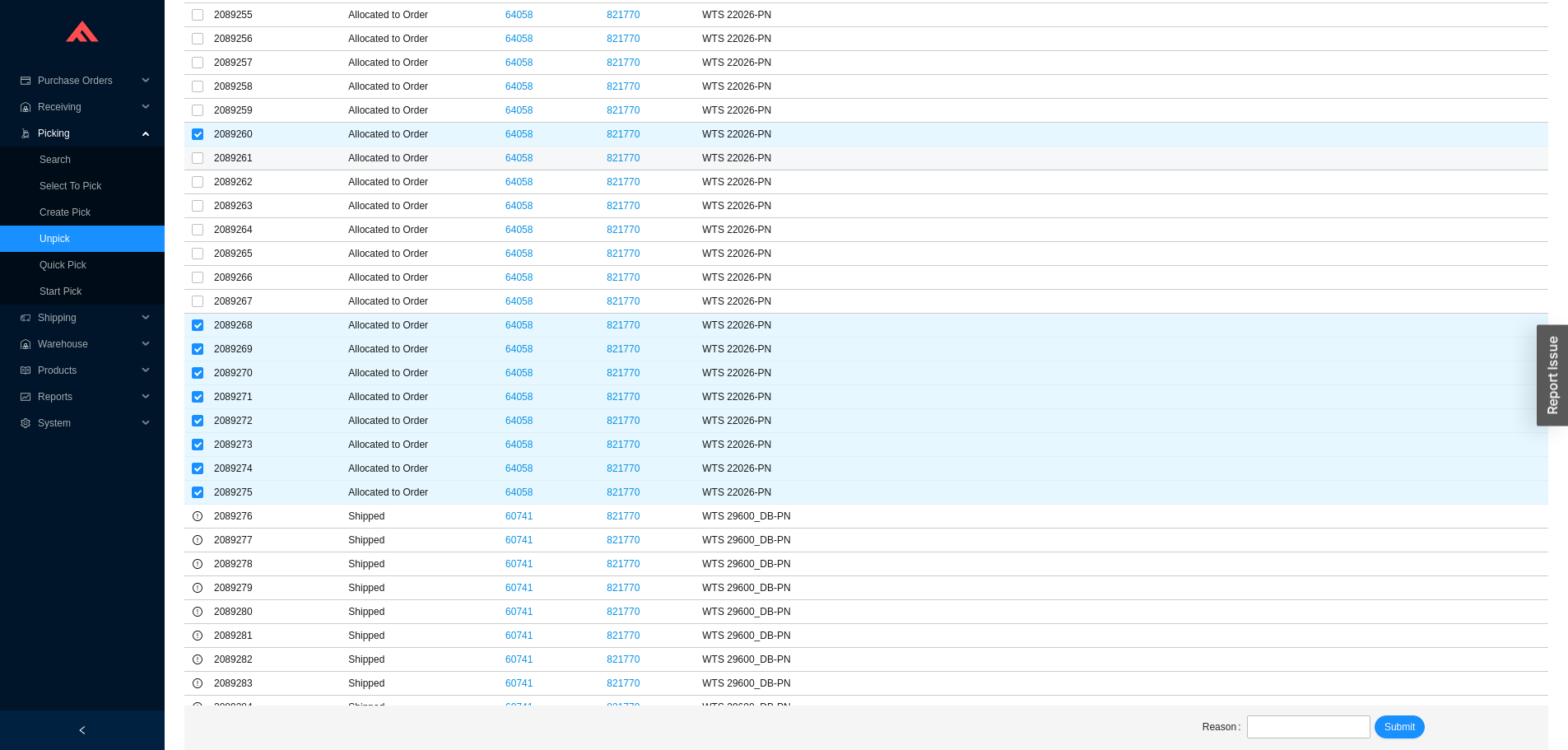
click at [191, 159] on td at bounding box center [197, 159] width 26 height 24
click at [197, 185] on input "checkbox" at bounding box center [197, 182] width 12 height 12
checkbox input "true"
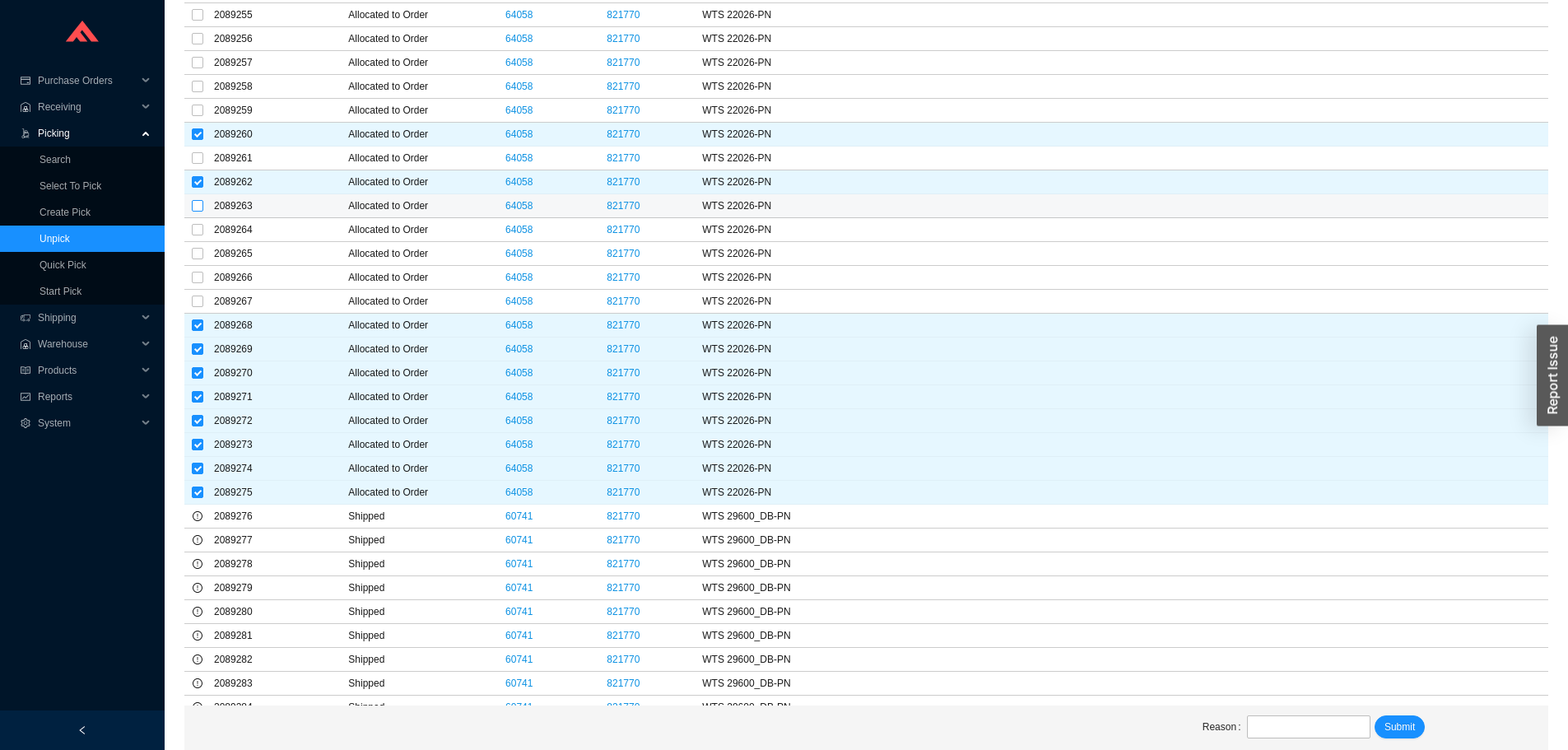
click at [197, 200] on input "checkbox" at bounding box center [197, 206] width 12 height 12
checkbox input "true"
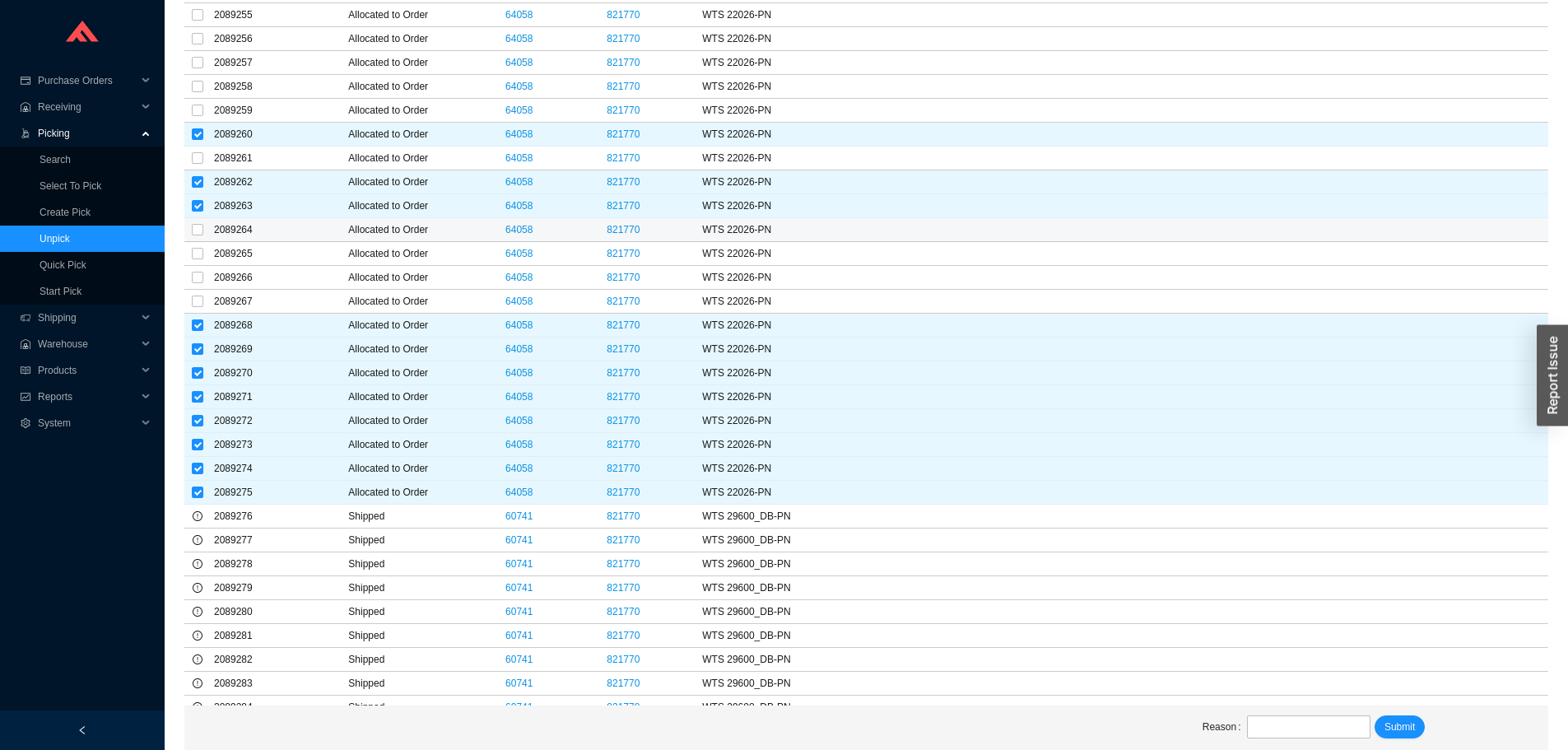
click at [189, 227] on td at bounding box center [197, 229] width 26 height 24
click at [197, 246] on label at bounding box center [197, 254] width 12 height 17
click at [197, 248] on input "checkbox" at bounding box center [197, 254] width 12 height 12
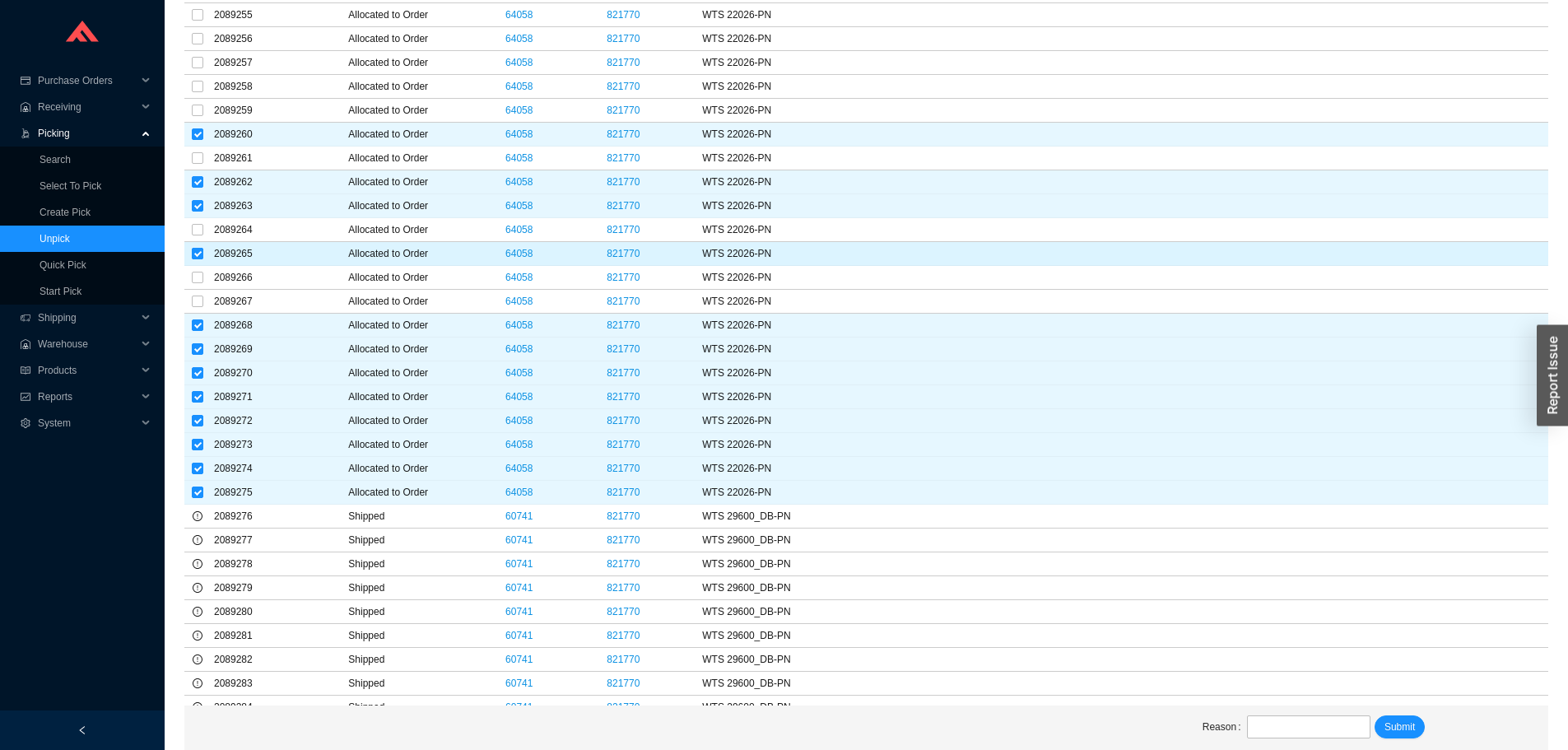
click at [197, 254] on input "checkbox" at bounding box center [197, 254] width 12 height 12
checkbox input "false"
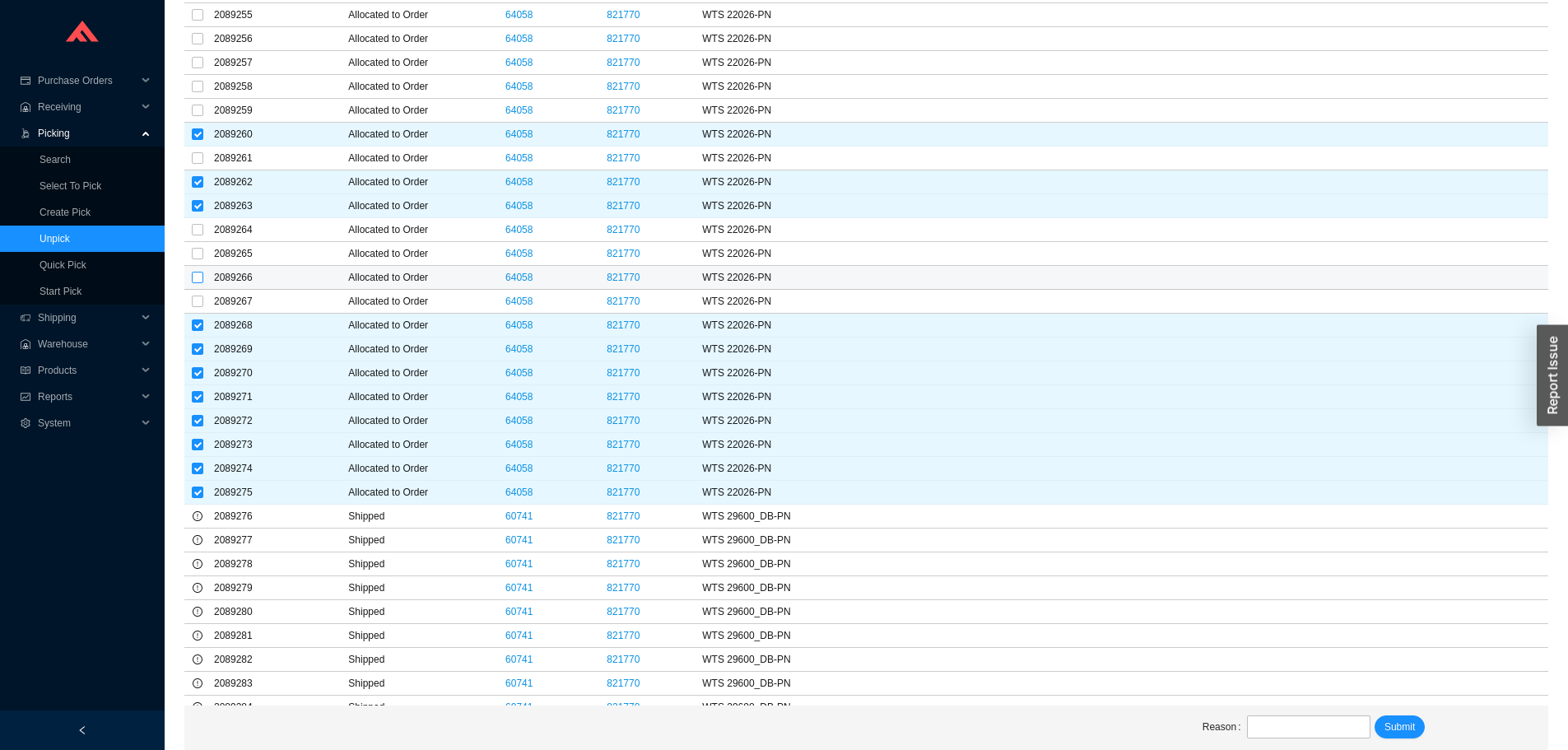
click at [197, 278] on input "checkbox" at bounding box center [197, 278] width 12 height 12
checkbox input "true"
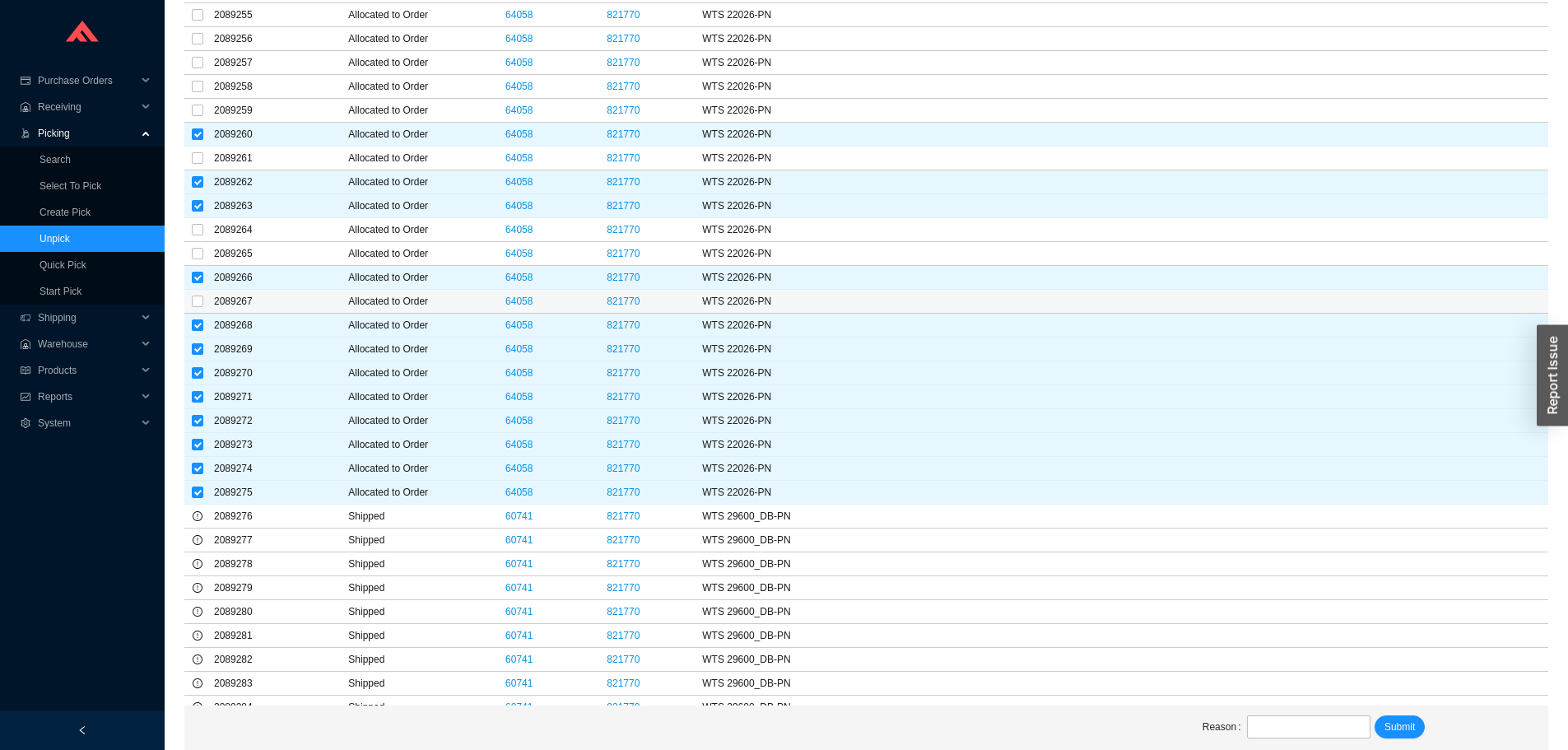
click at [199, 292] on td at bounding box center [197, 301] width 26 height 24
click at [194, 234] on input "checkbox" at bounding box center [197, 229] width 12 height 12
checkbox input "true"
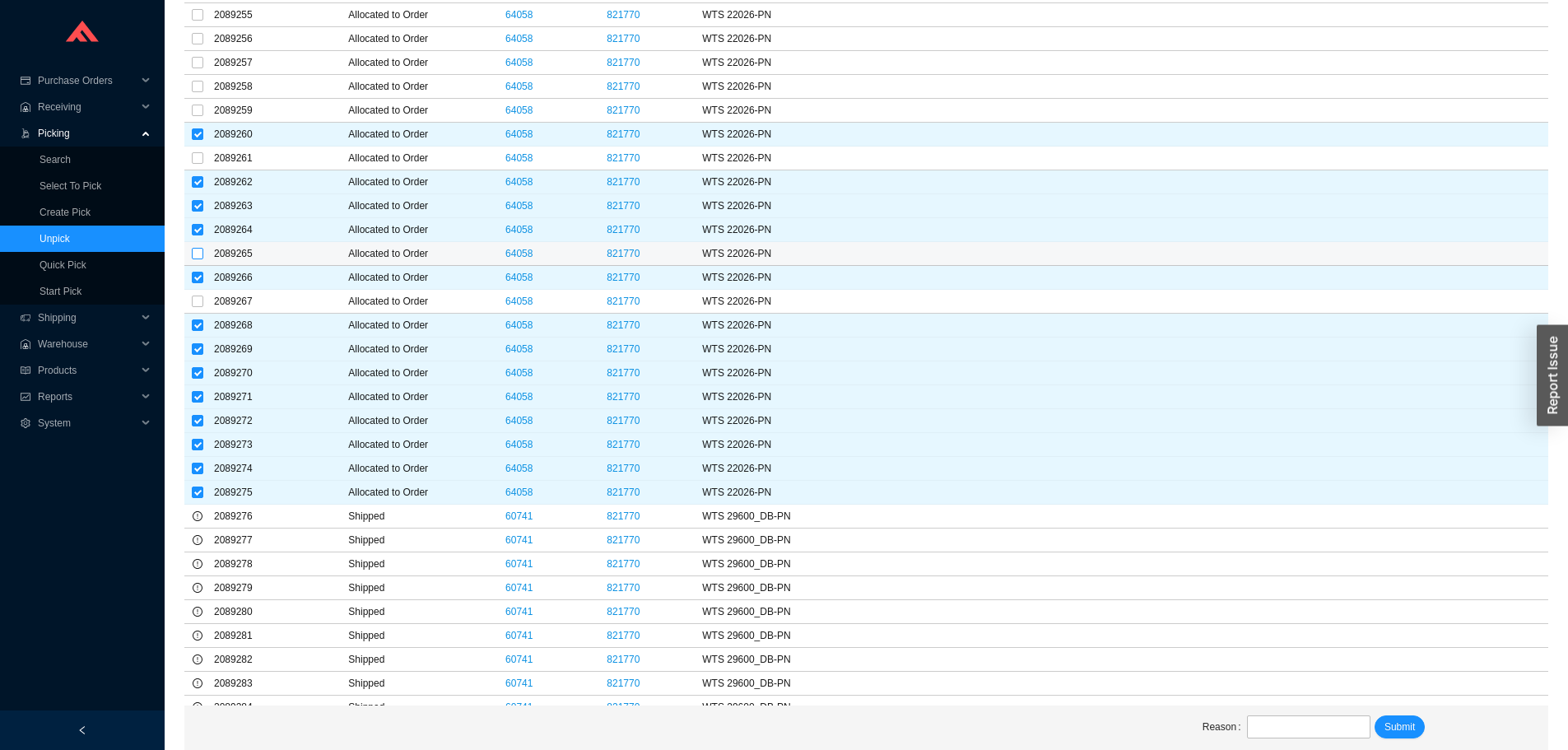
click at [192, 250] on input "checkbox" at bounding box center [197, 254] width 12 height 12
checkbox input "true"
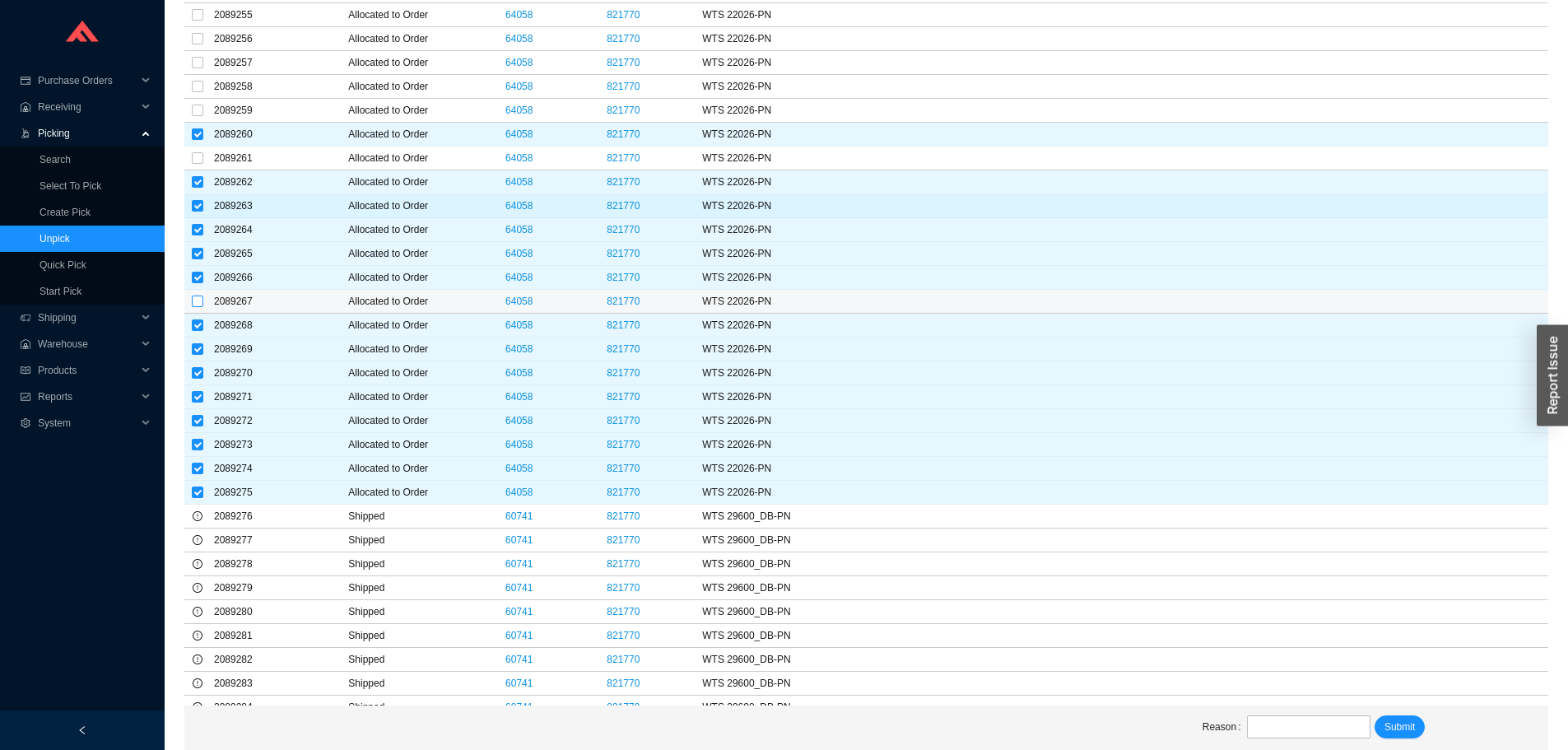
drag, startPoint x: 198, startPoint y: 301, endPoint x: 235, endPoint y: 215, distance: 93.6
click at [197, 302] on input "checkbox" at bounding box center [197, 301] width 12 height 12
checkbox input "true"
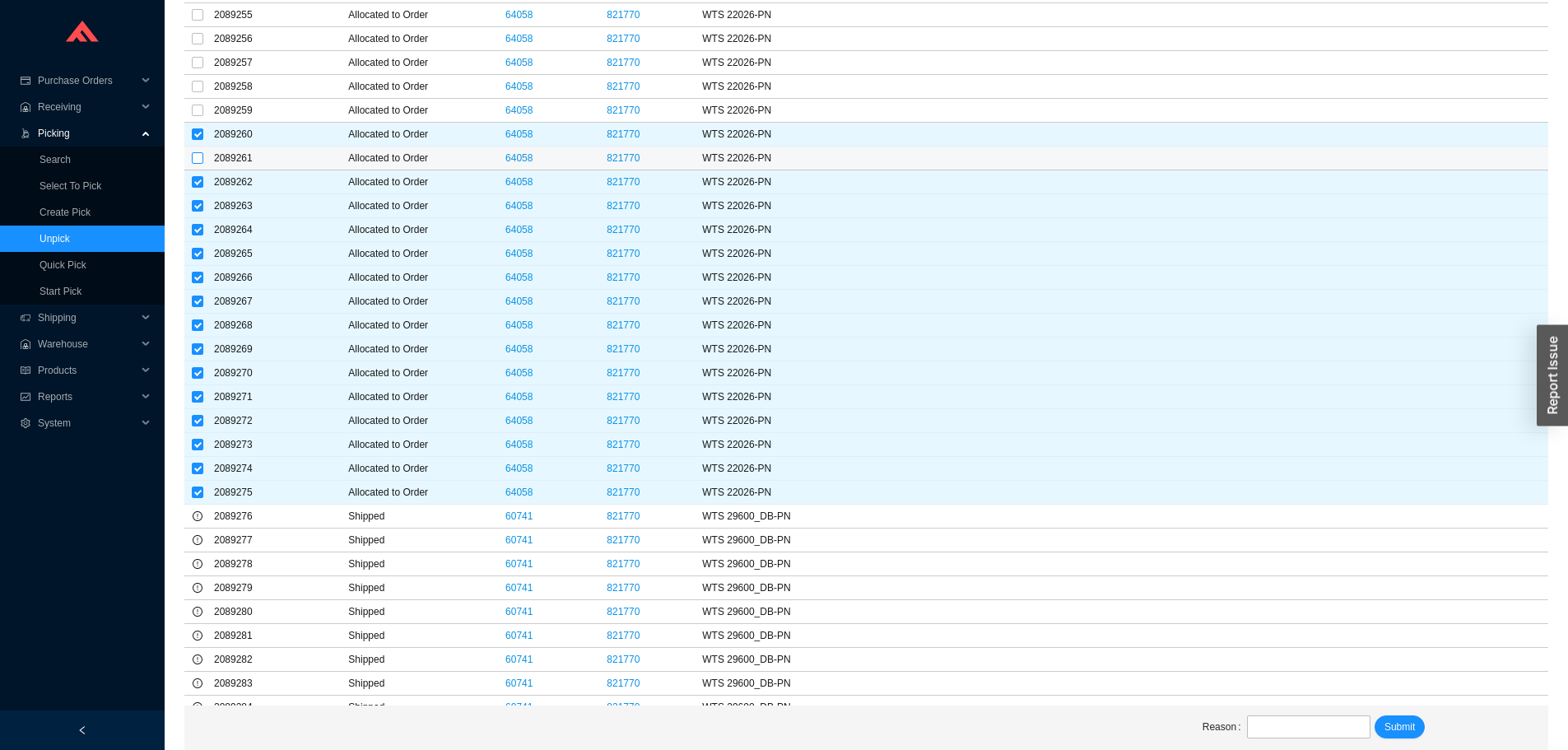
click at [201, 161] on input "checkbox" at bounding box center [197, 158] width 12 height 12
checkbox input "true"
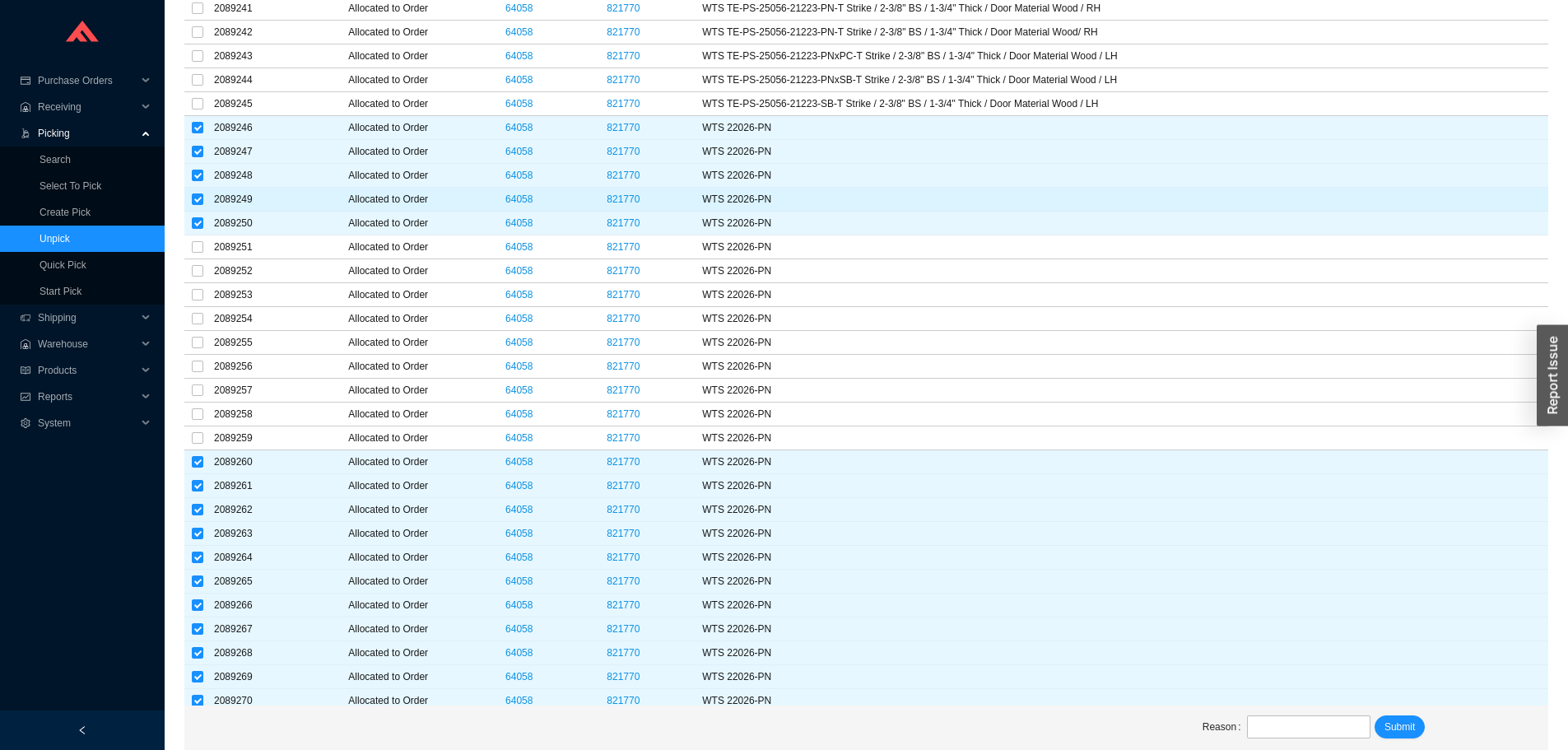
scroll to position [7324, 0]
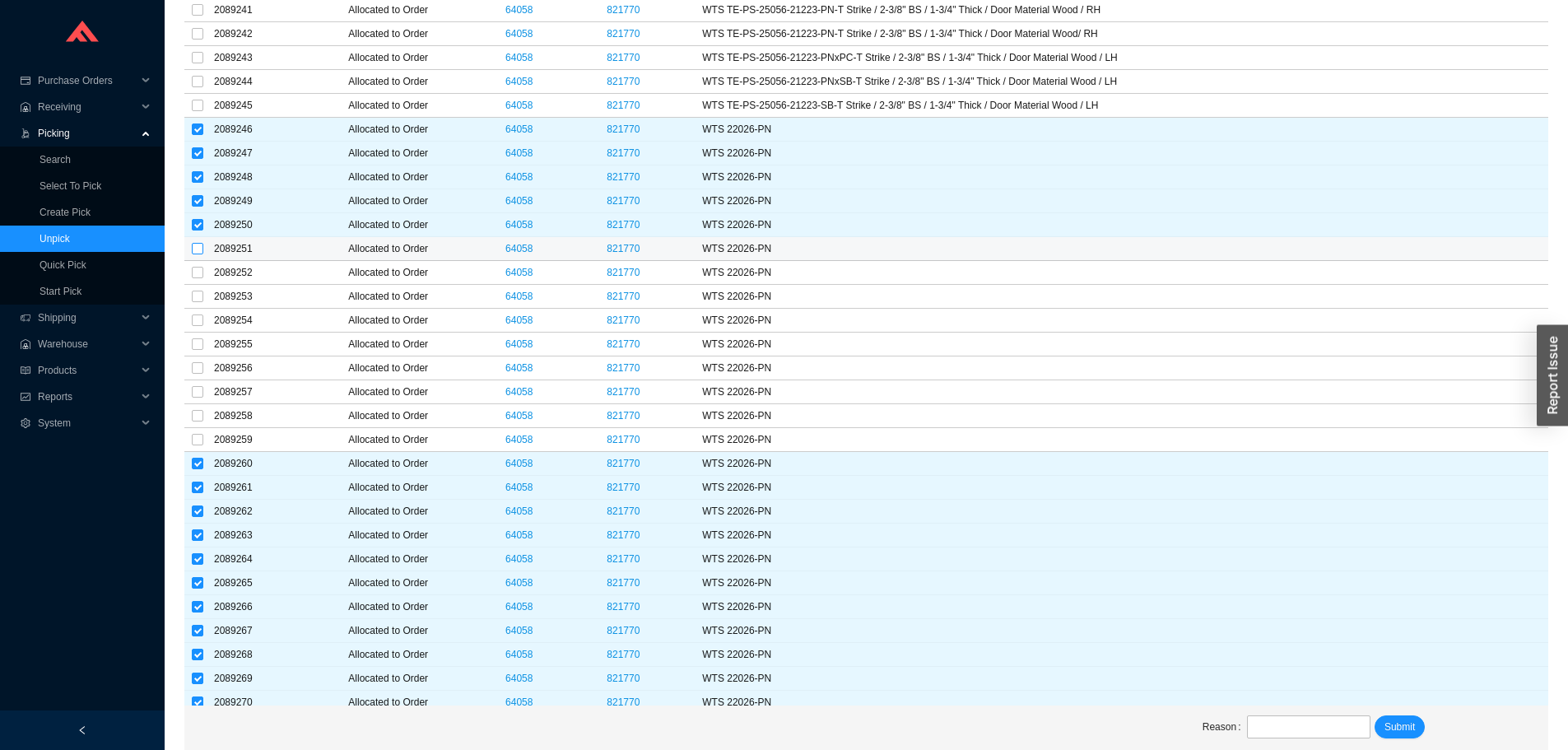
click at [195, 245] on input "checkbox" at bounding box center [197, 249] width 12 height 12
checkbox input "true"
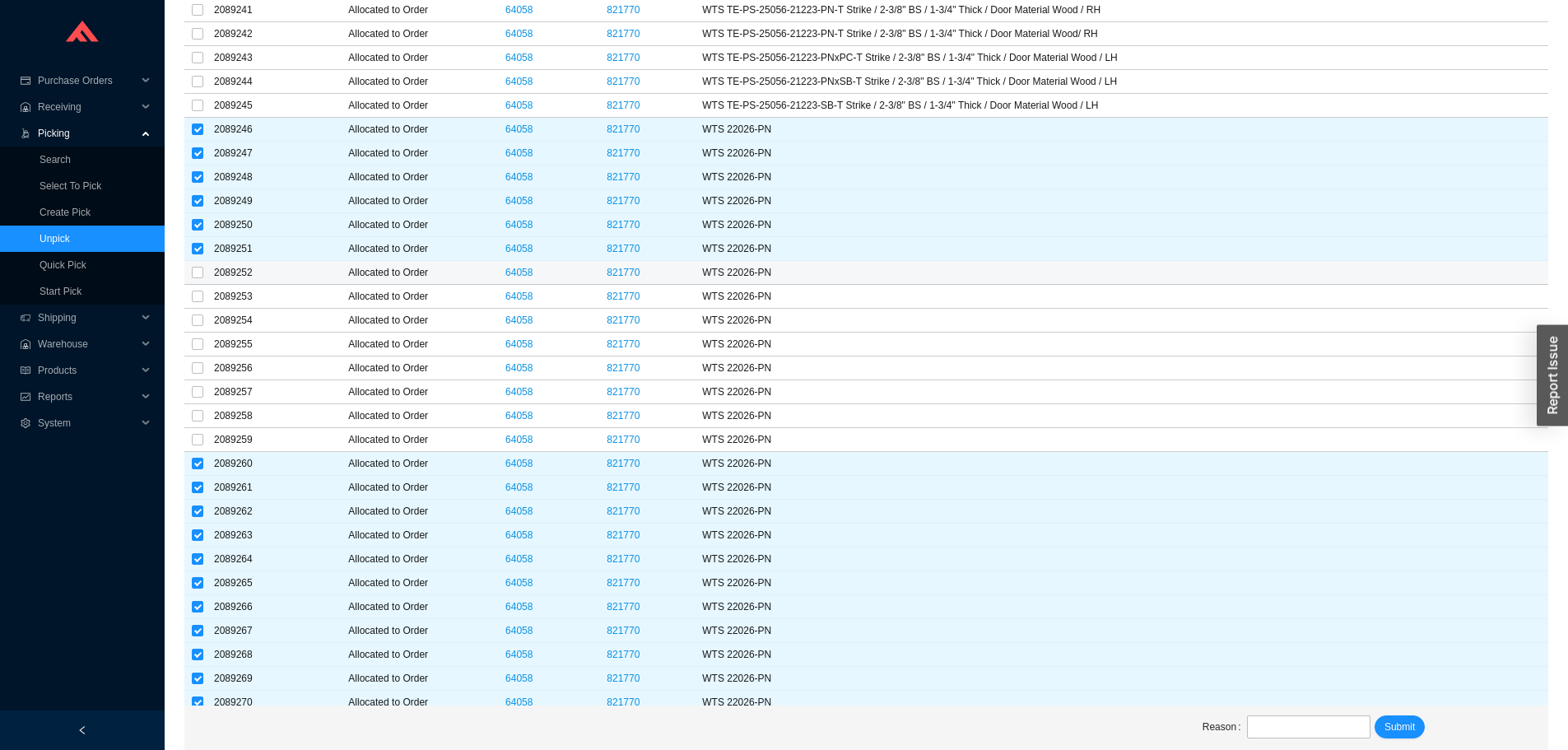
click at [191, 275] on td at bounding box center [197, 272] width 26 height 24
click at [196, 279] on label at bounding box center [197, 272] width 12 height 17
click at [196, 278] on input "checkbox" at bounding box center [197, 272] width 12 height 12
checkbox input "true"
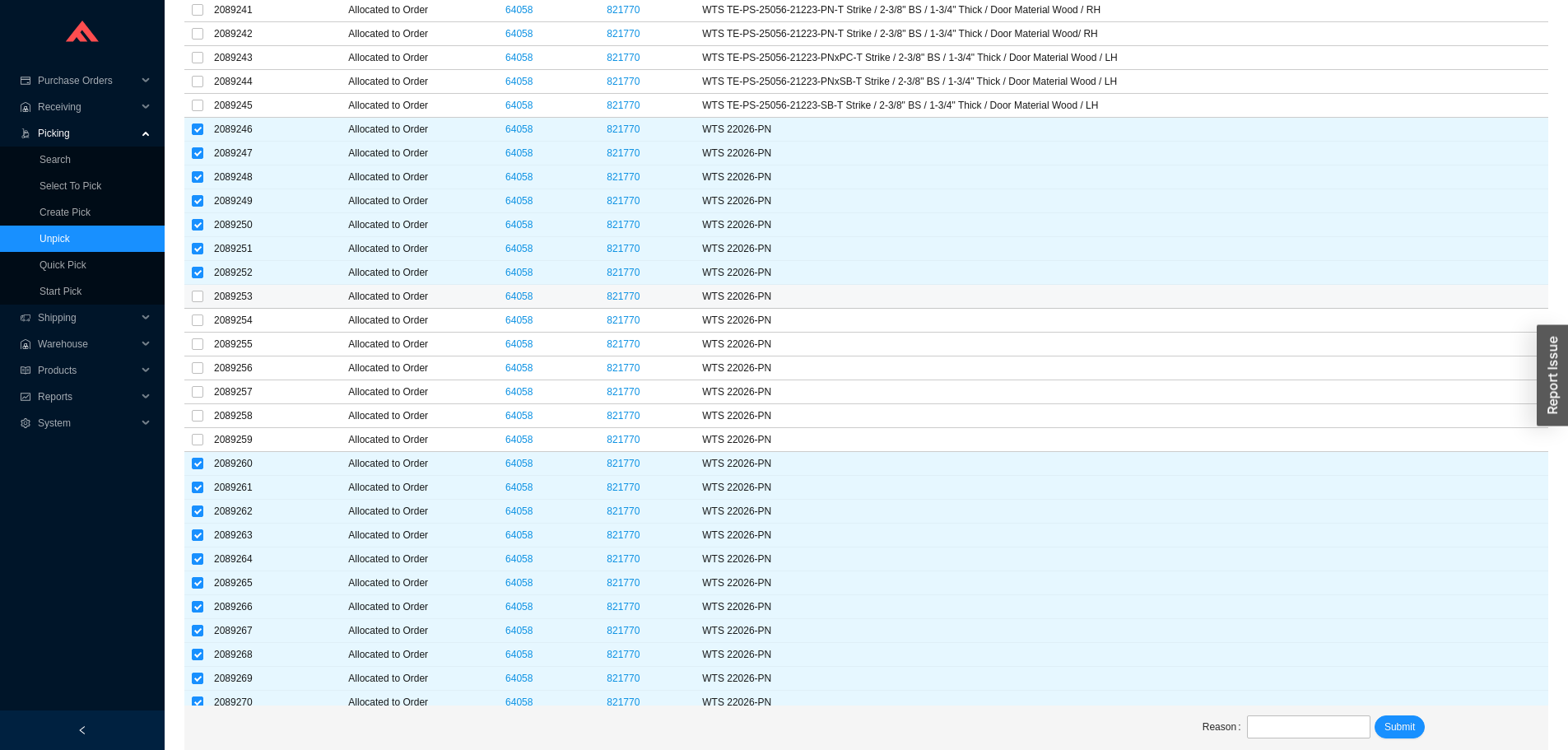
click at [204, 294] on td at bounding box center [197, 296] width 26 height 24
click at [204, 301] on td at bounding box center [197, 296] width 26 height 24
click at [202, 303] on label at bounding box center [197, 296] width 12 height 17
click at [202, 302] on input "checkbox" at bounding box center [197, 296] width 12 height 12
checkbox input "true"
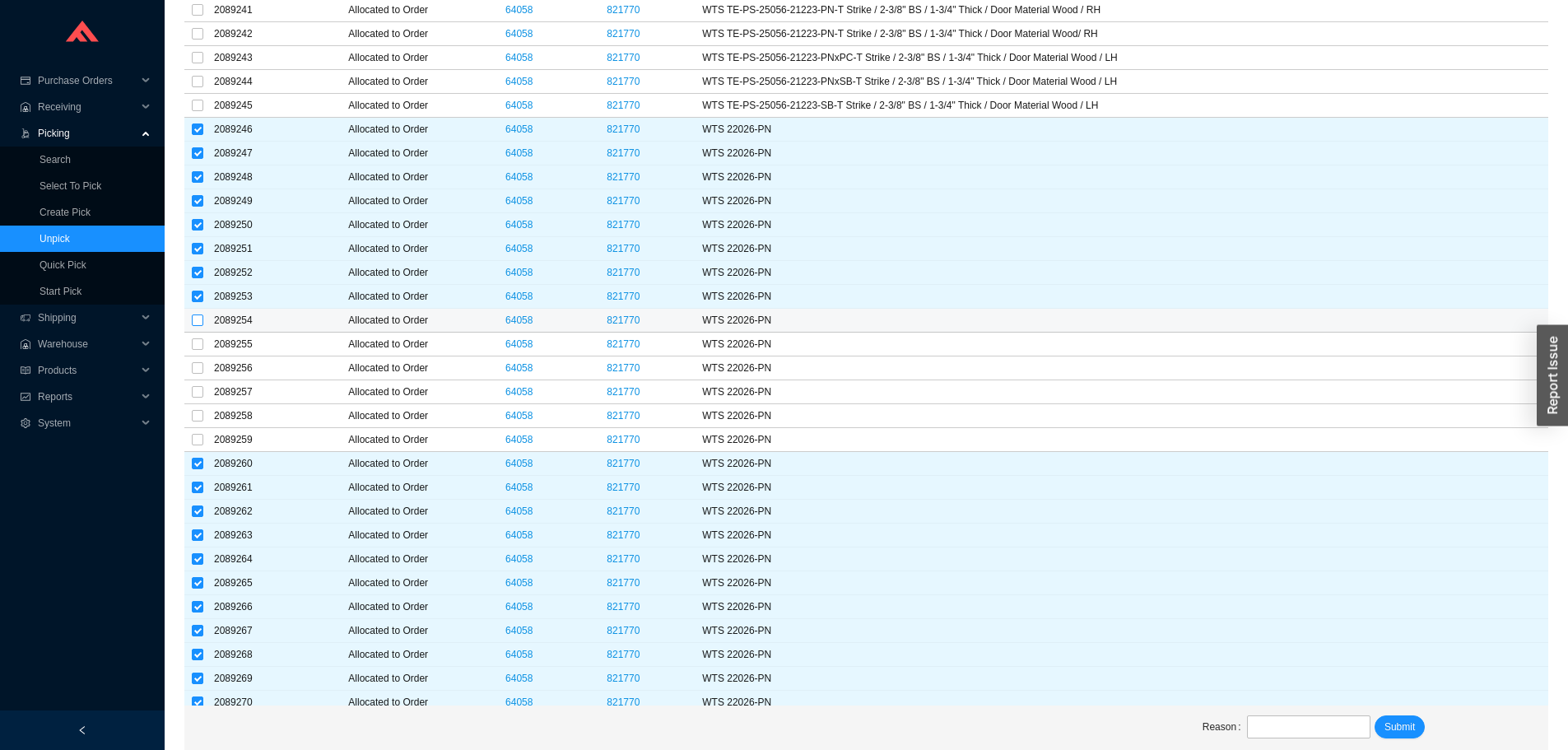
click at [194, 318] on input "checkbox" at bounding box center [197, 321] width 12 height 12
checkbox input "true"
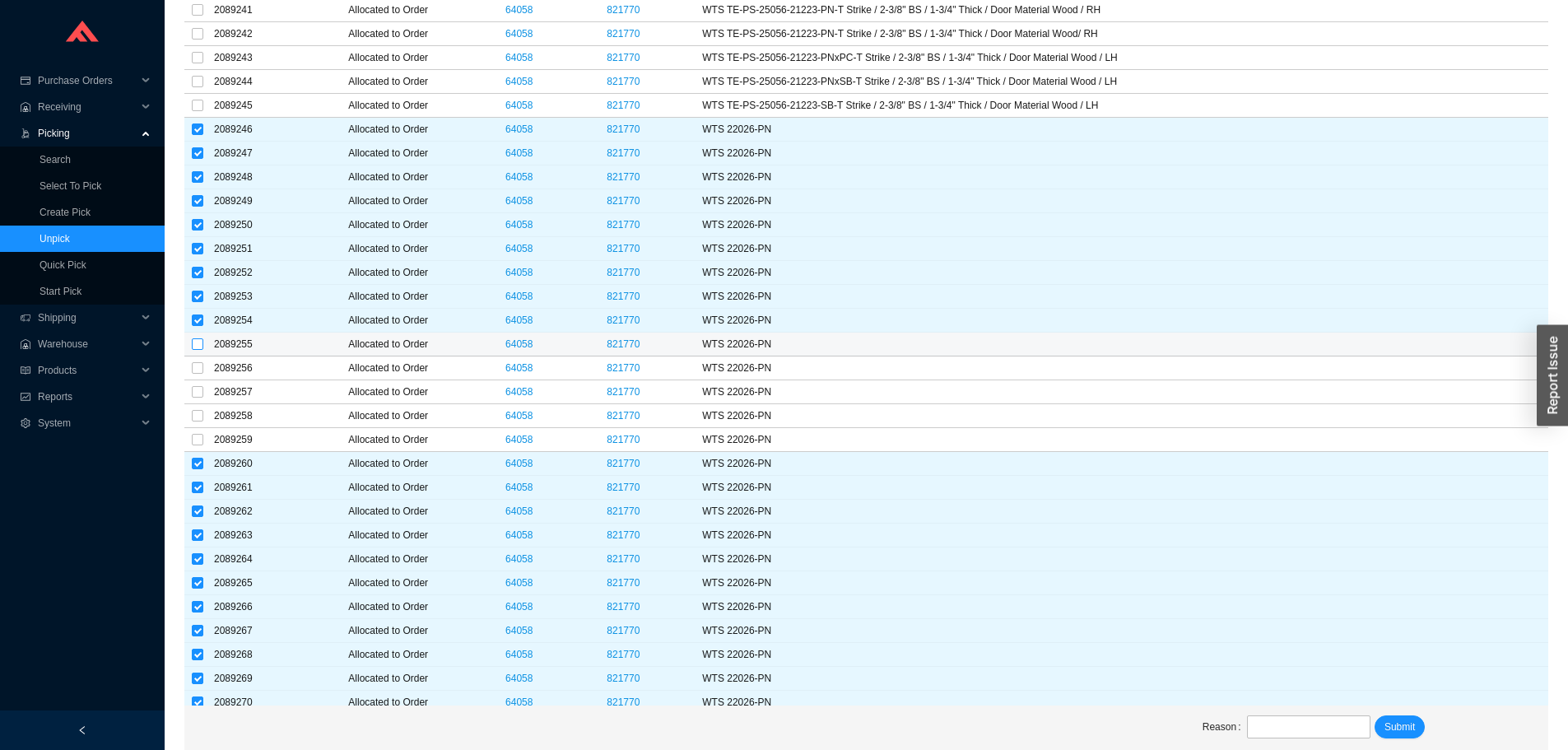
click at [200, 342] on input "checkbox" at bounding box center [197, 344] width 12 height 12
checkbox input "true"
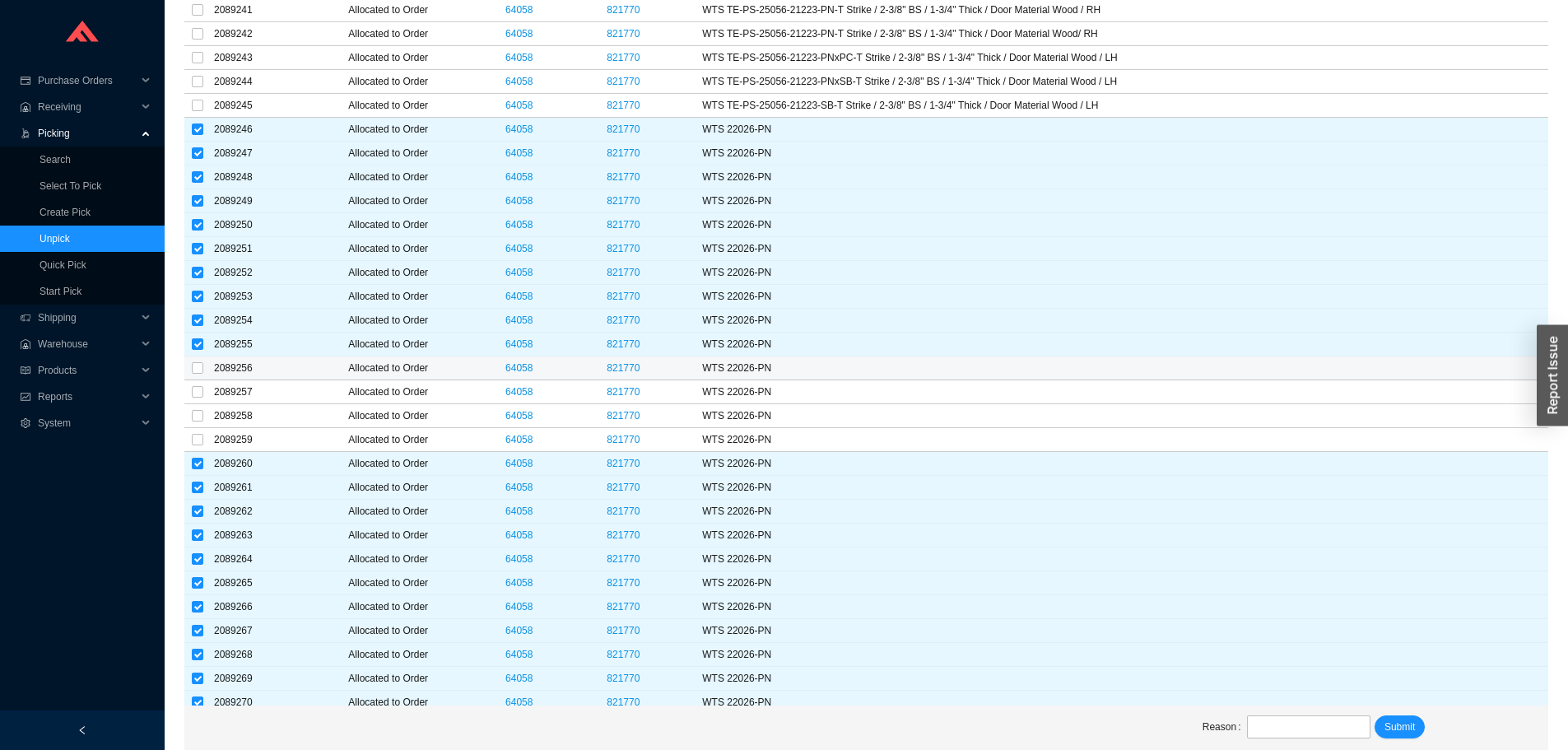
click at [190, 376] on td at bounding box center [197, 368] width 26 height 24
click at [192, 374] on input "checkbox" at bounding box center [197, 368] width 12 height 12
checkbox input "true"
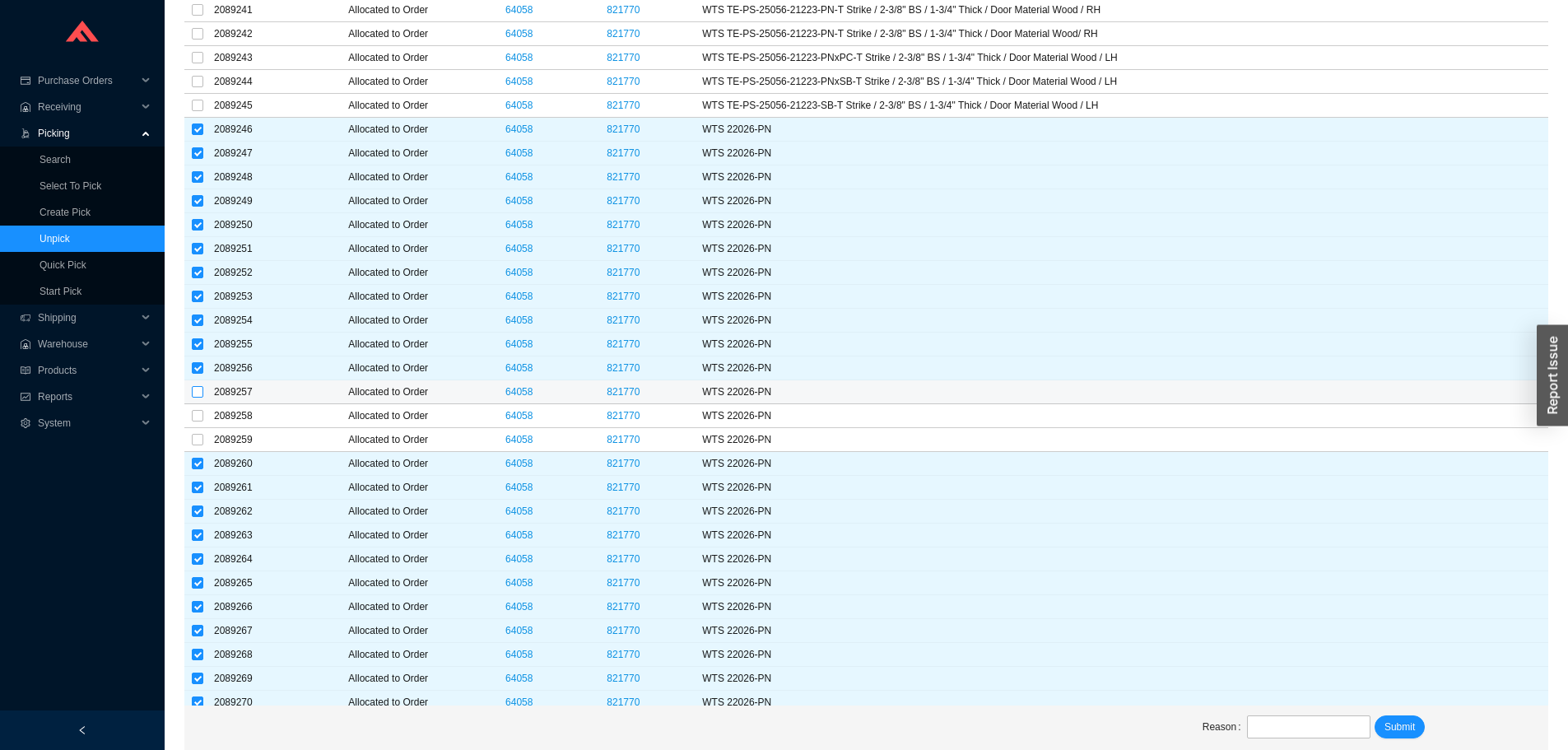
click at [195, 384] on label at bounding box center [197, 392] width 12 height 17
click at [195, 386] on input "checkbox" at bounding box center [197, 391] width 12 height 12
checkbox input "true"
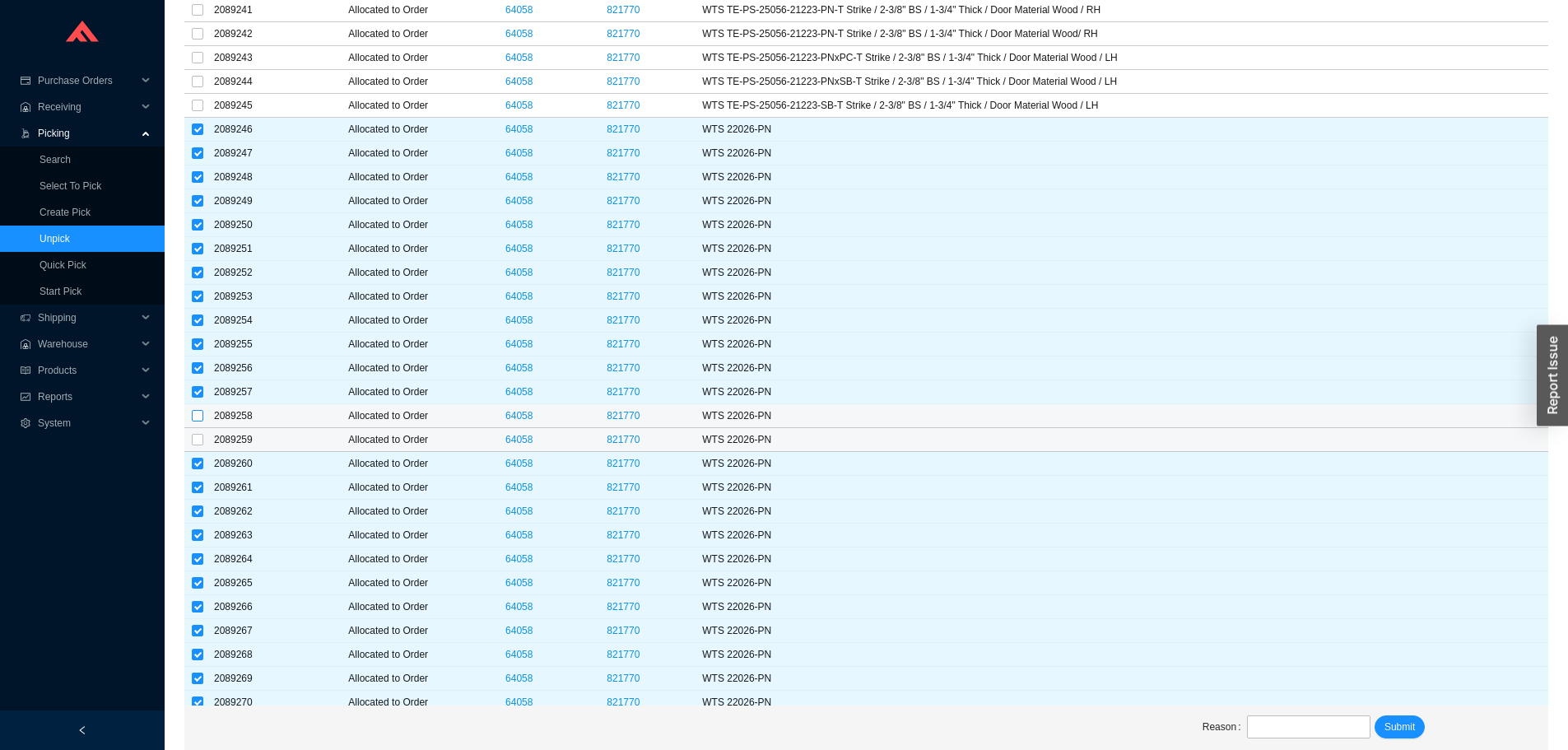
click at [201, 429] on td at bounding box center [197, 440] width 26 height 24
click at [197, 419] on input "checkbox" at bounding box center [197, 416] width 12 height 12
checkbox input "true"
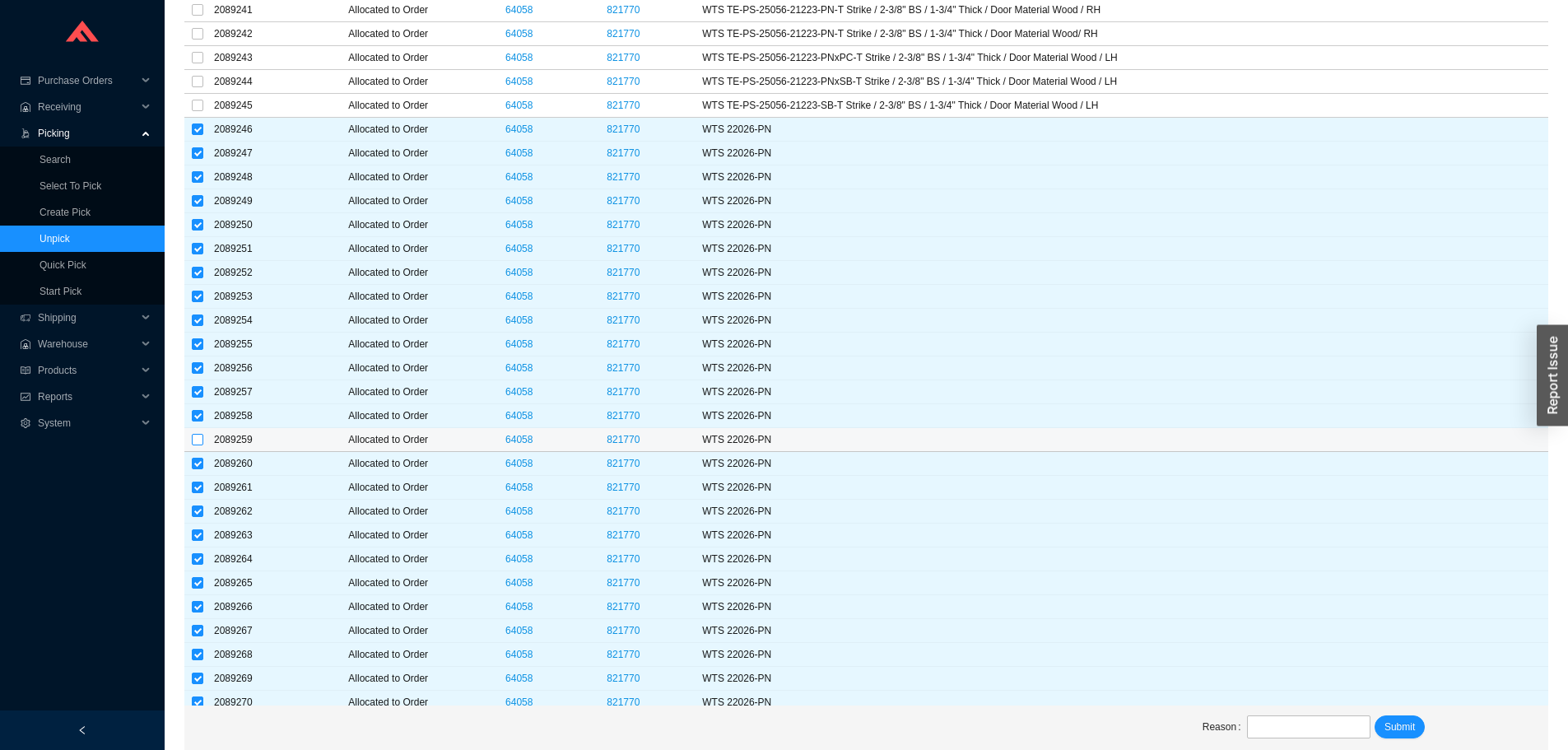
click at [192, 431] on label at bounding box center [197, 440] width 12 height 17
click at [192, 434] on input "checkbox" at bounding box center [197, 440] width 12 height 12
checkbox input "true"
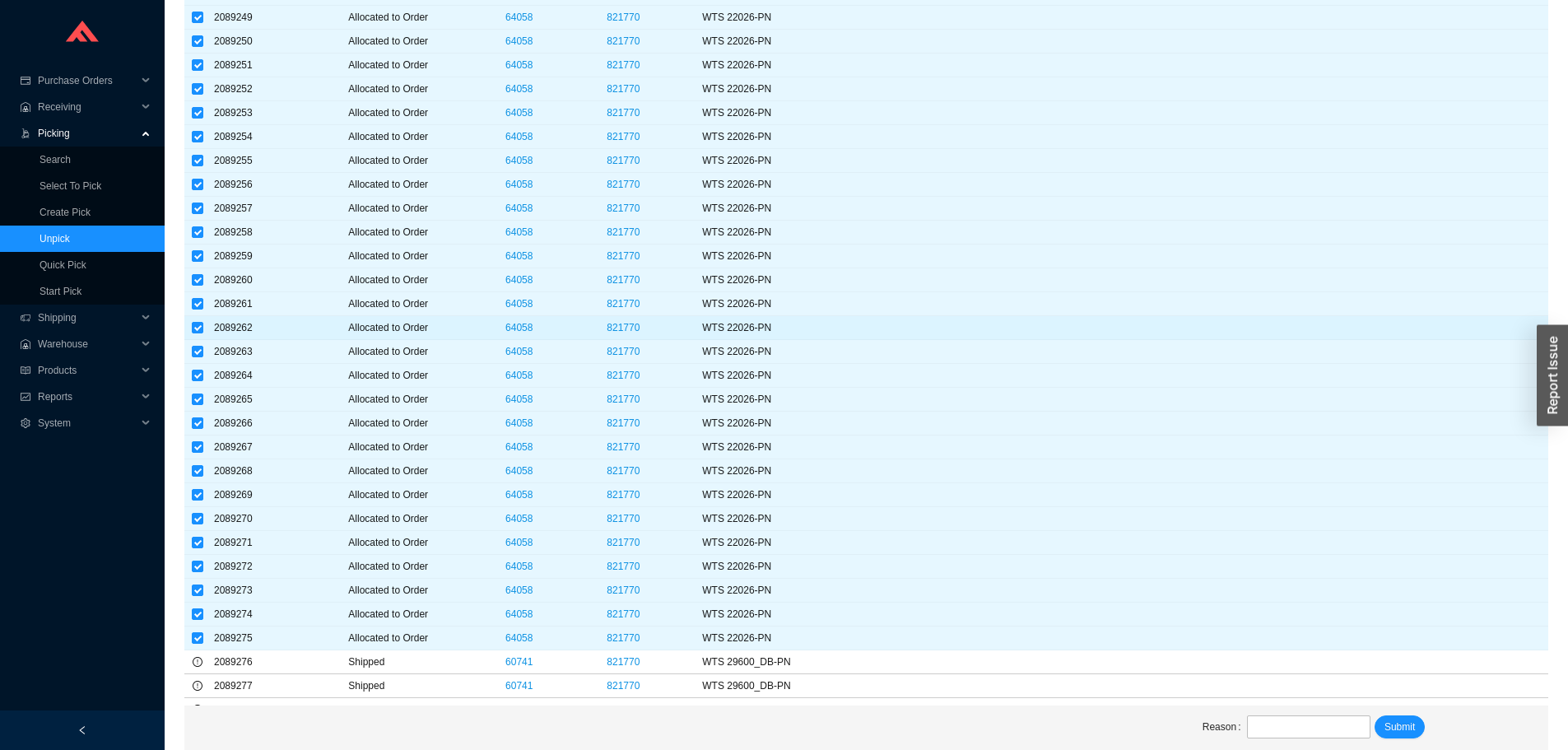
scroll to position [7571, 0]
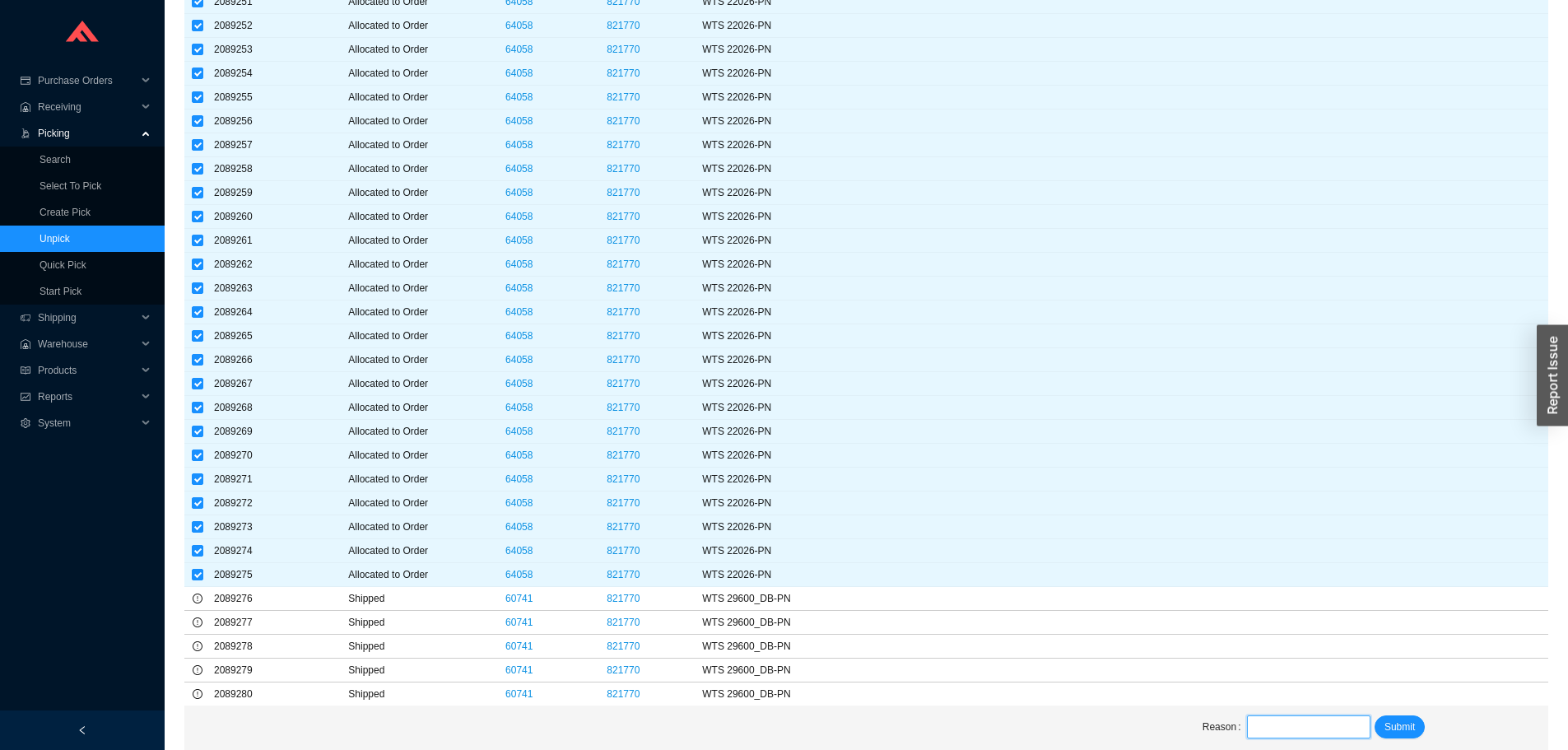
drag, startPoint x: 1304, startPoint y: 715, endPoint x: 1313, endPoint y: 715, distance: 9.0
click at [1304, 715] on input "text" at bounding box center [1308, 726] width 122 height 23
type input "our truck"
click at [1387, 726] on span "Submit" at bounding box center [1400, 727] width 30 height 17
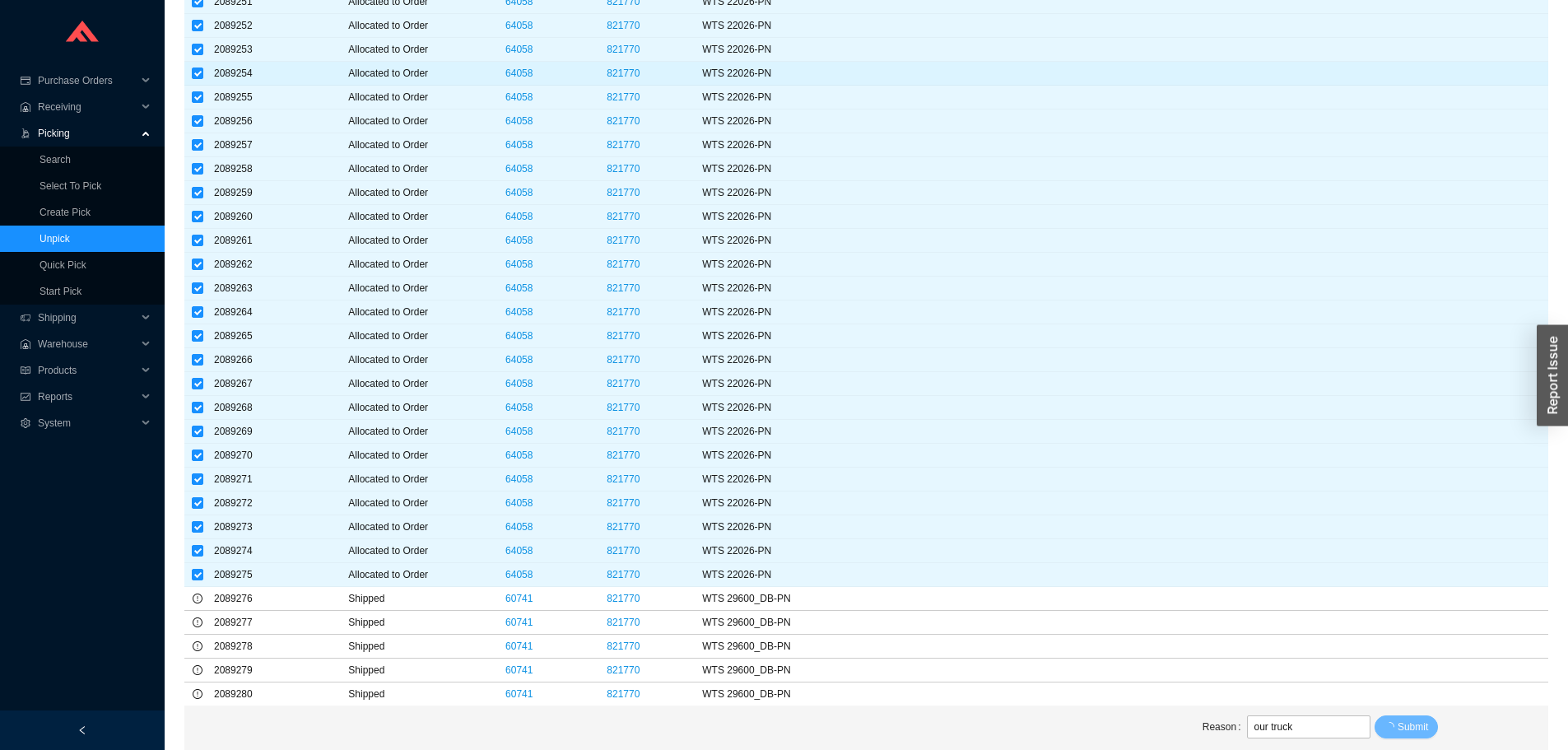
scroll to position [0, 0]
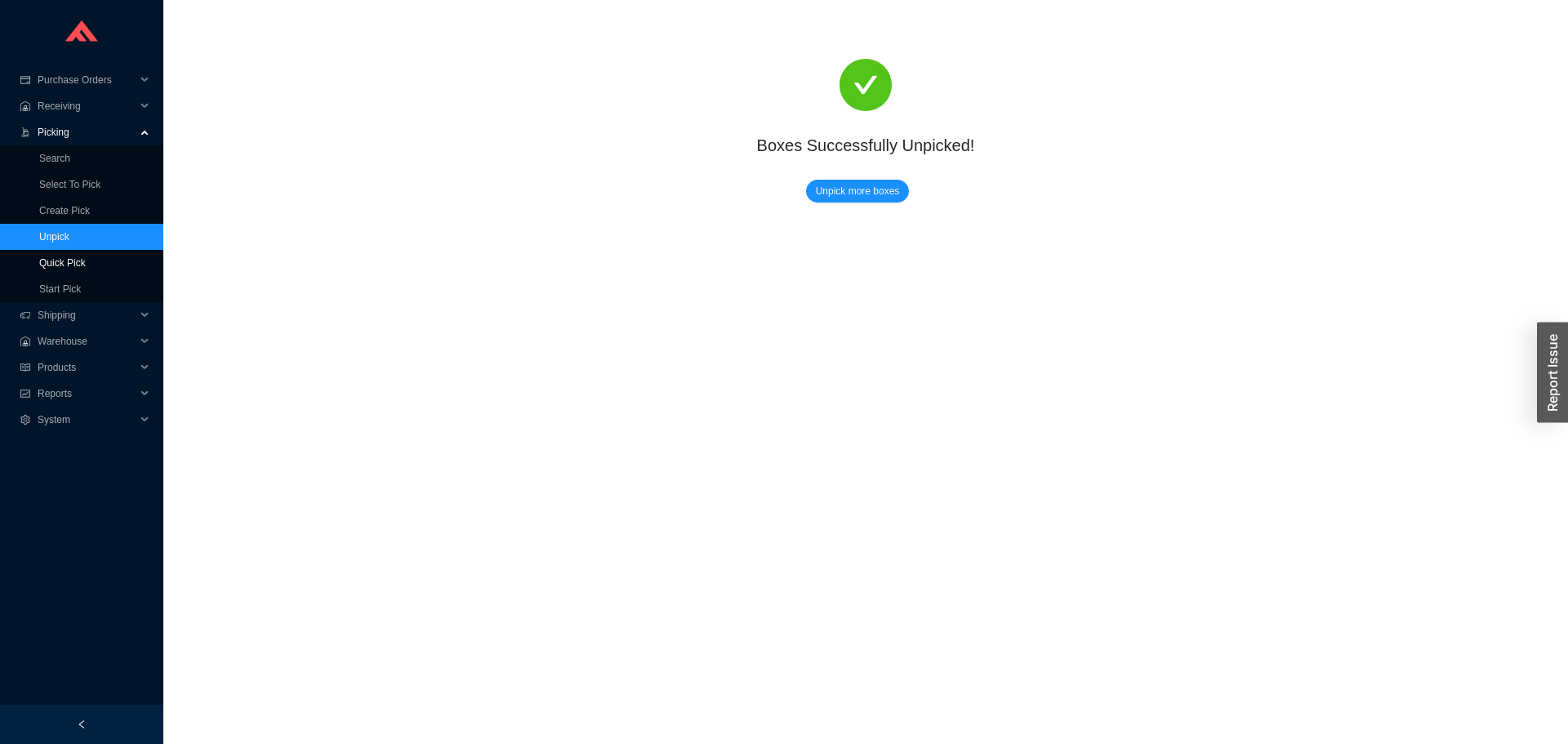
click at [85, 257] on link "Quick Pick" at bounding box center [63, 263] width 47 height 12
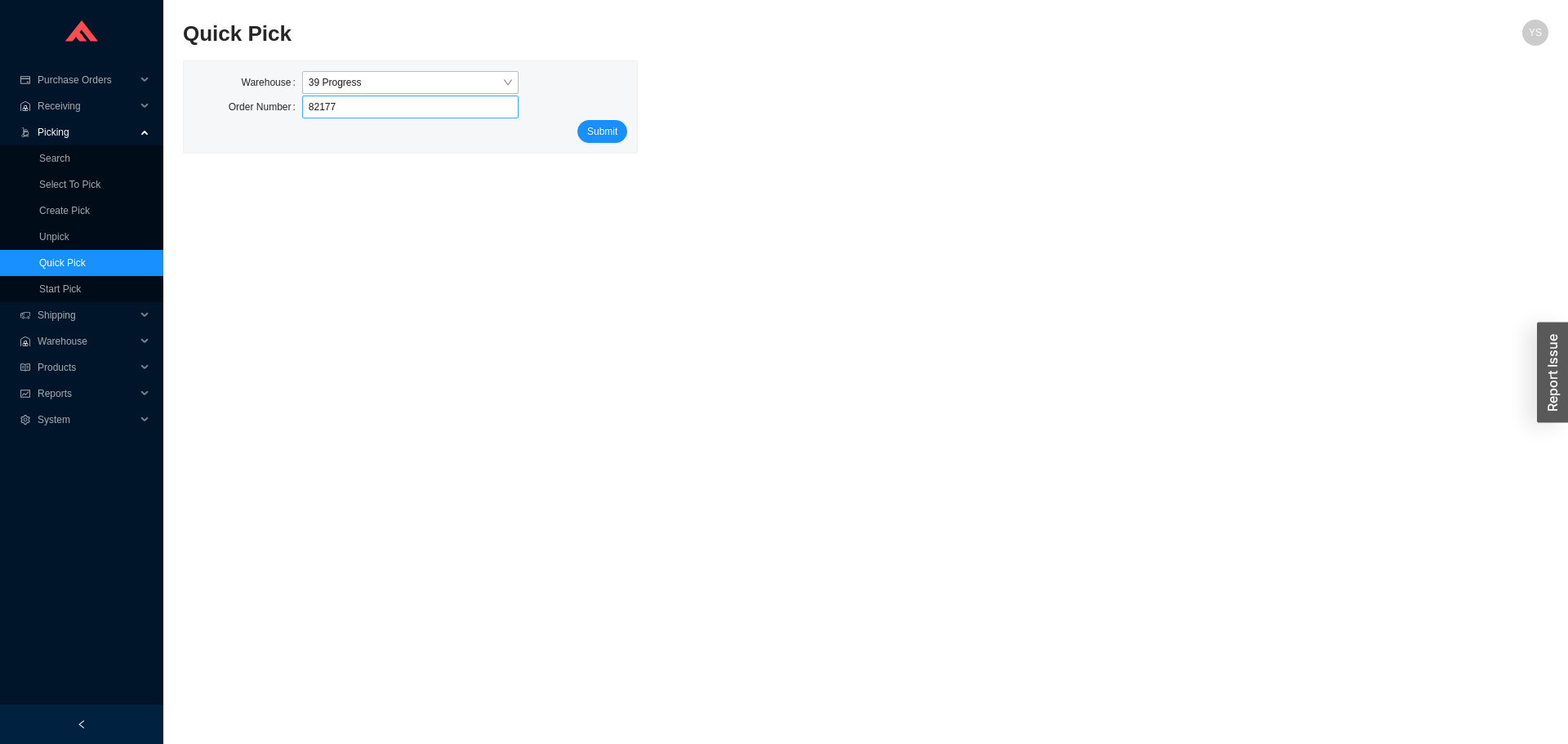
type input "821770"
click button "Submit" at bounding box center [602, 131] width 49 height 23
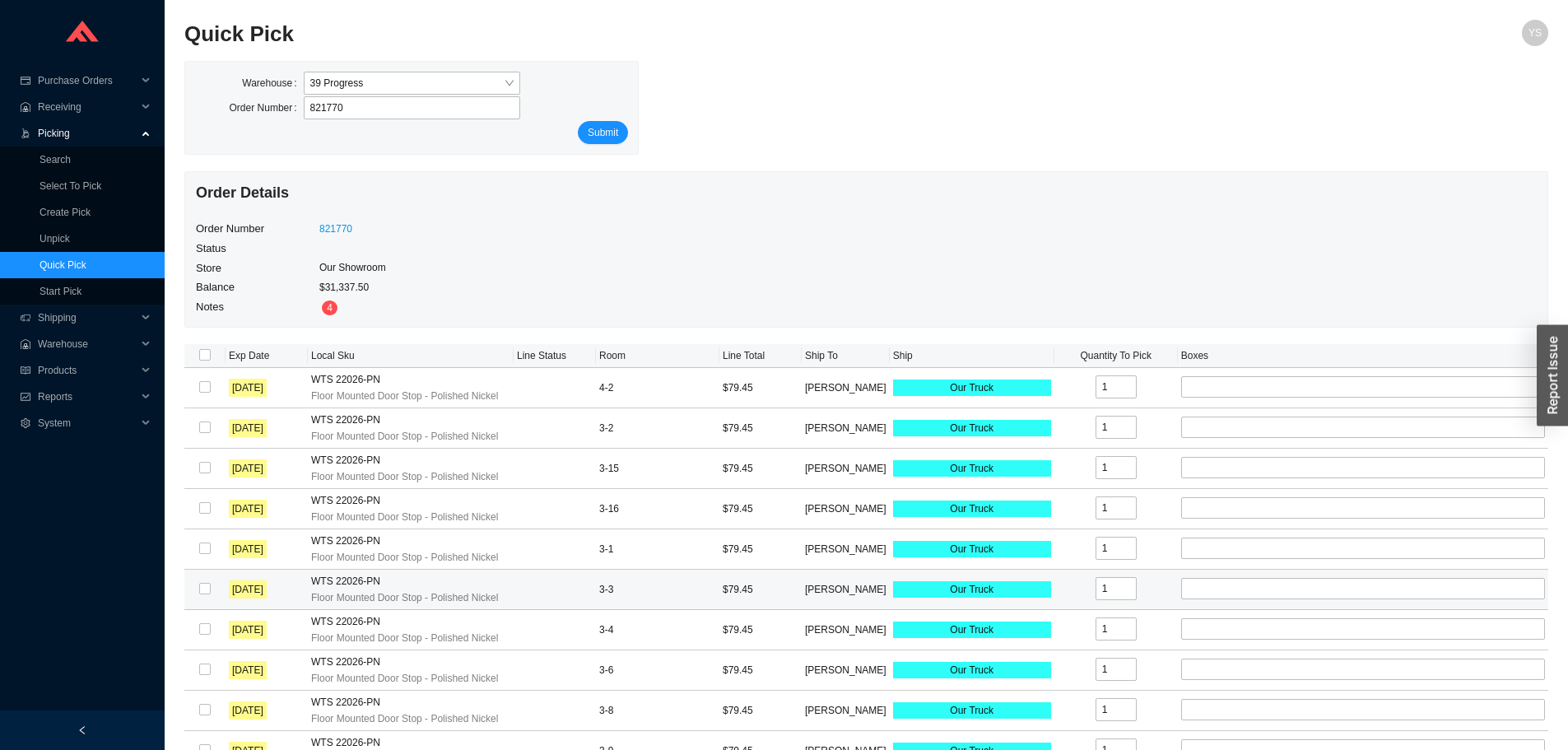
scroll to position [247, 0]
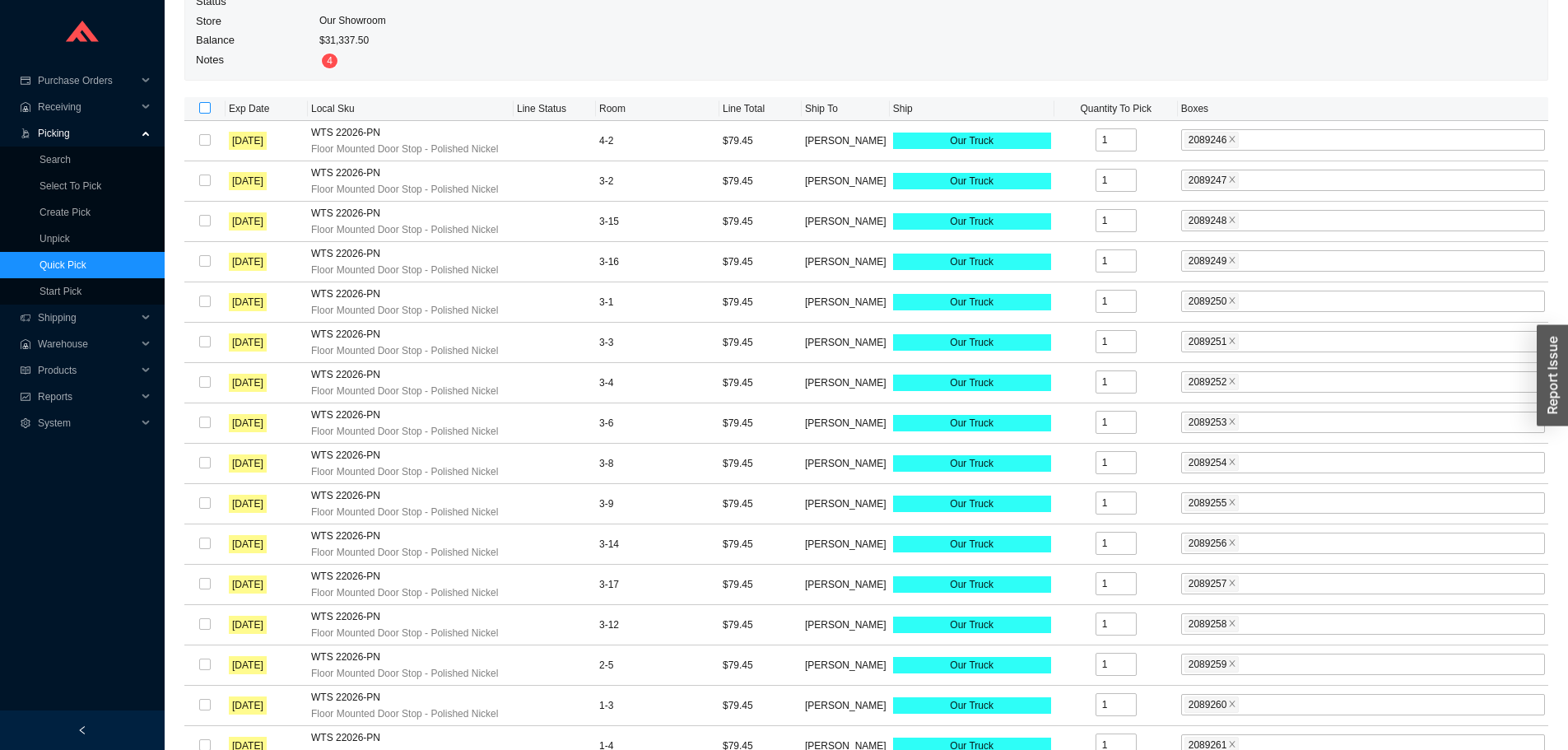
click at [205, 109] on input "checkbox" at bounding box center [205, 108] width 12 height 12
checkbox input "true"
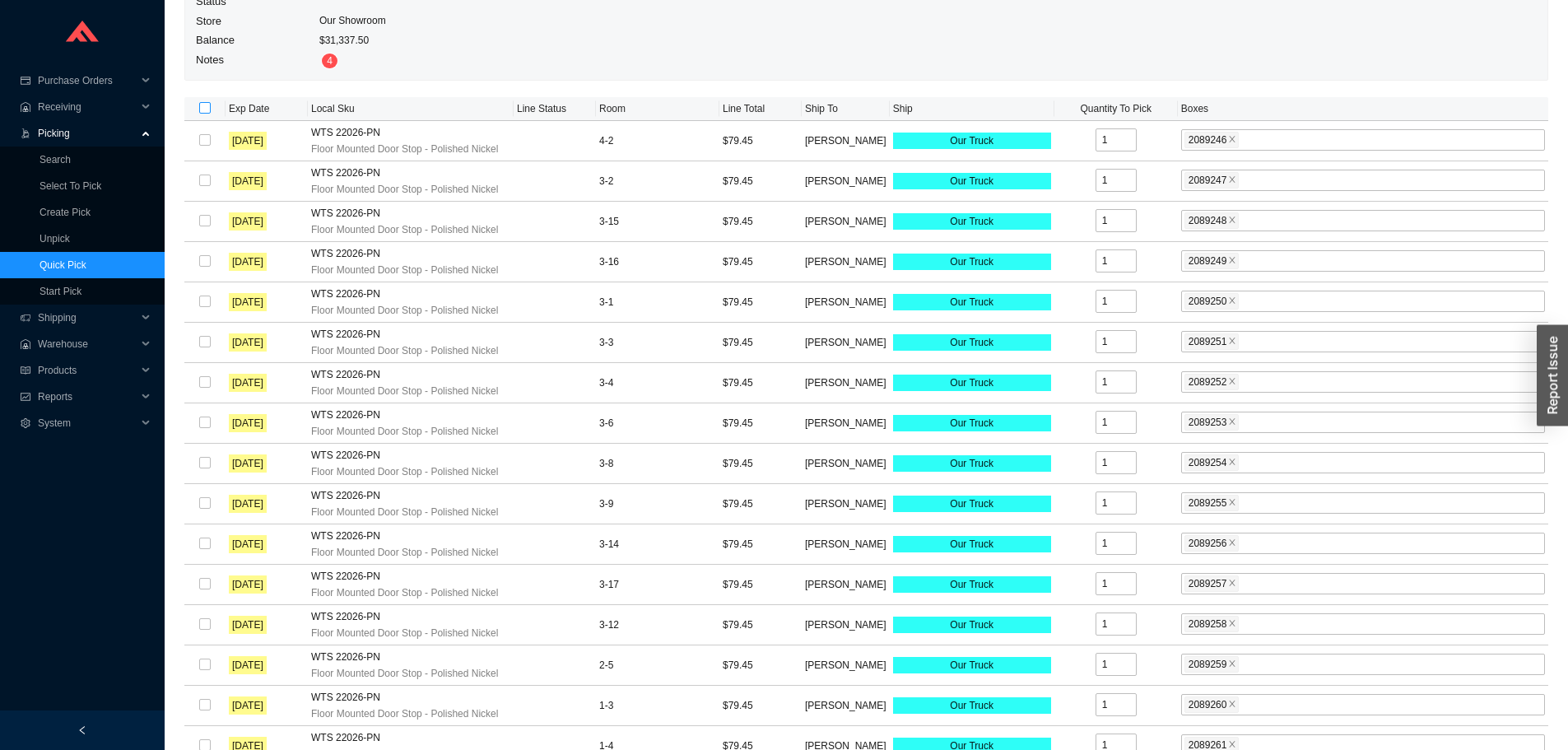
checkbox input "true"
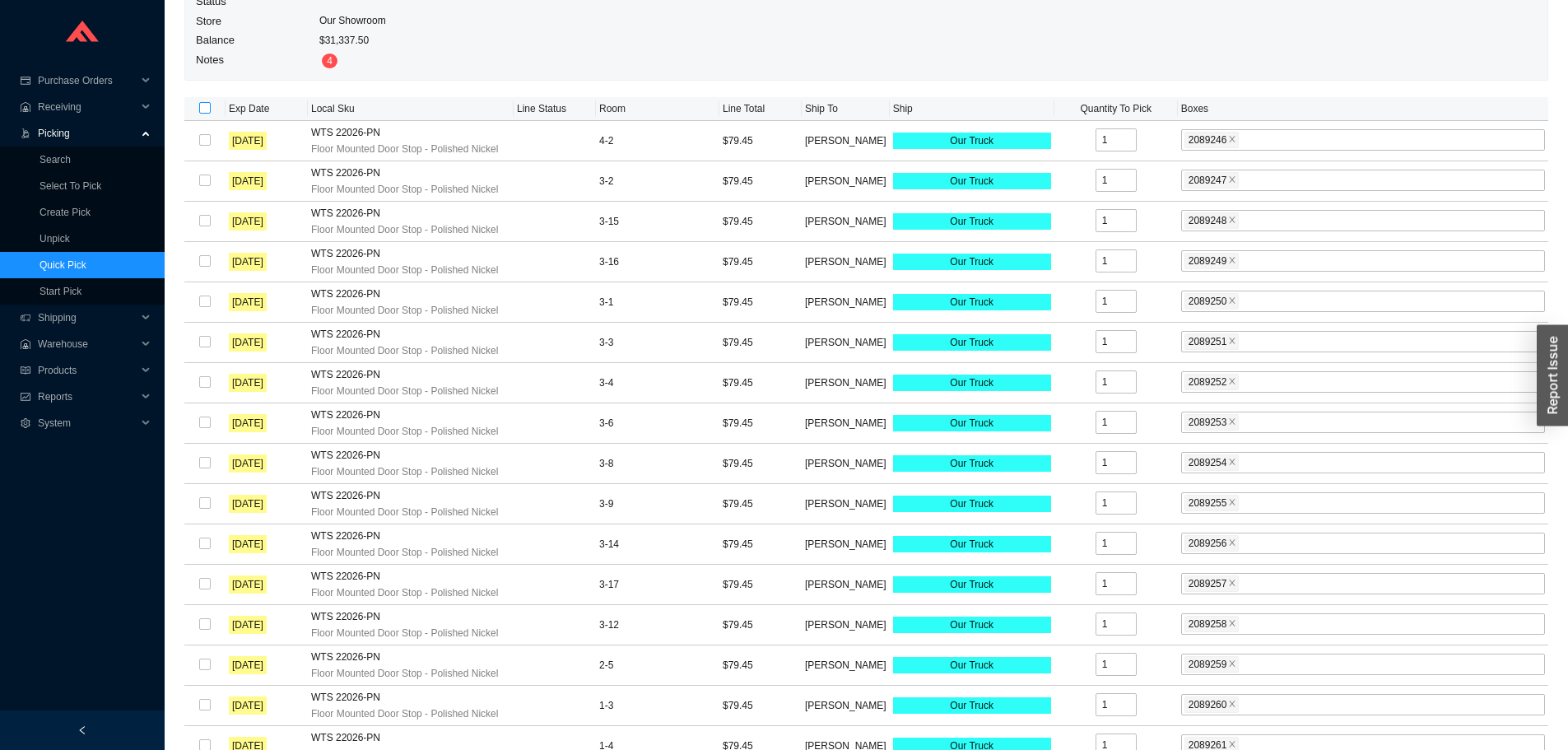
checkbox input "true"
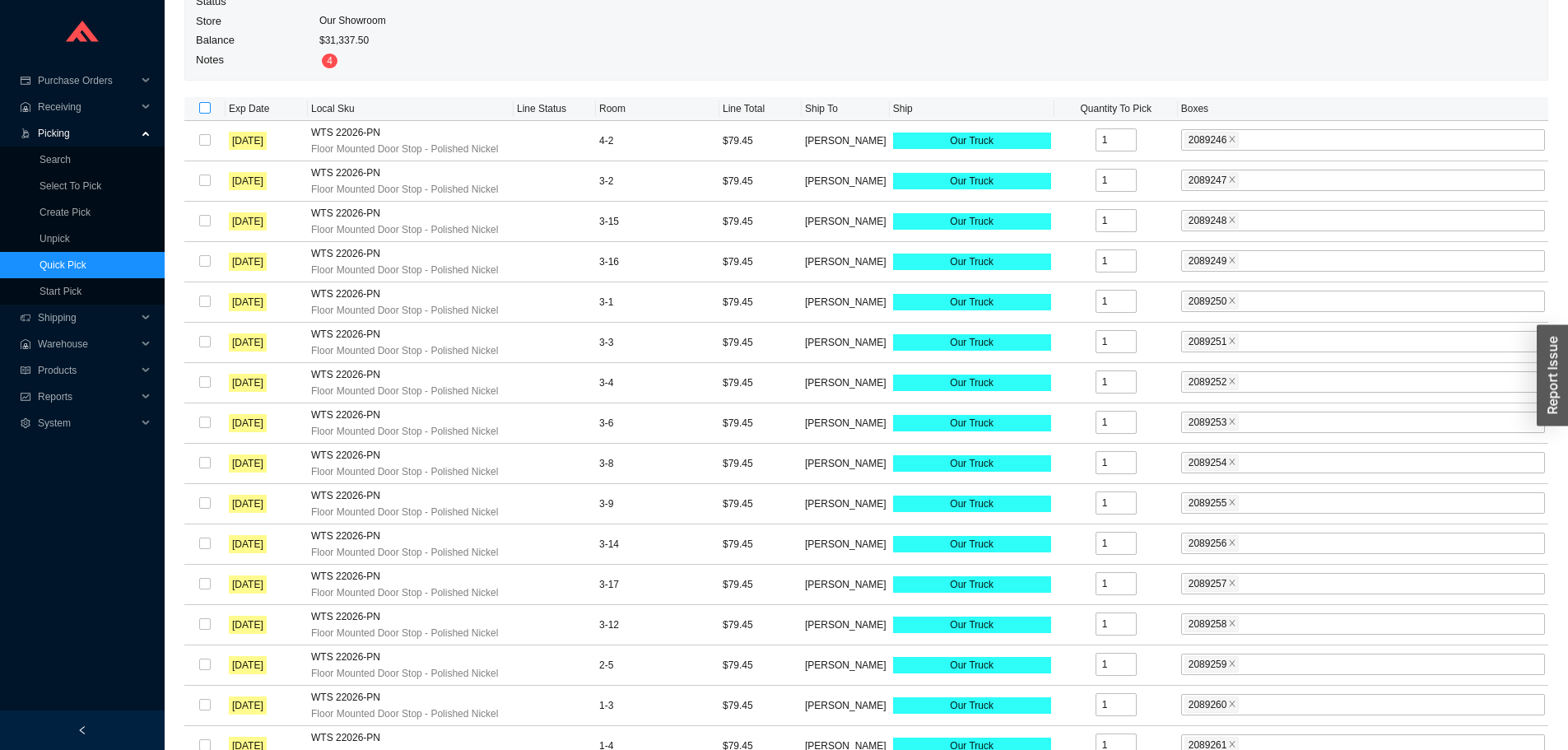
checkbox input "true"
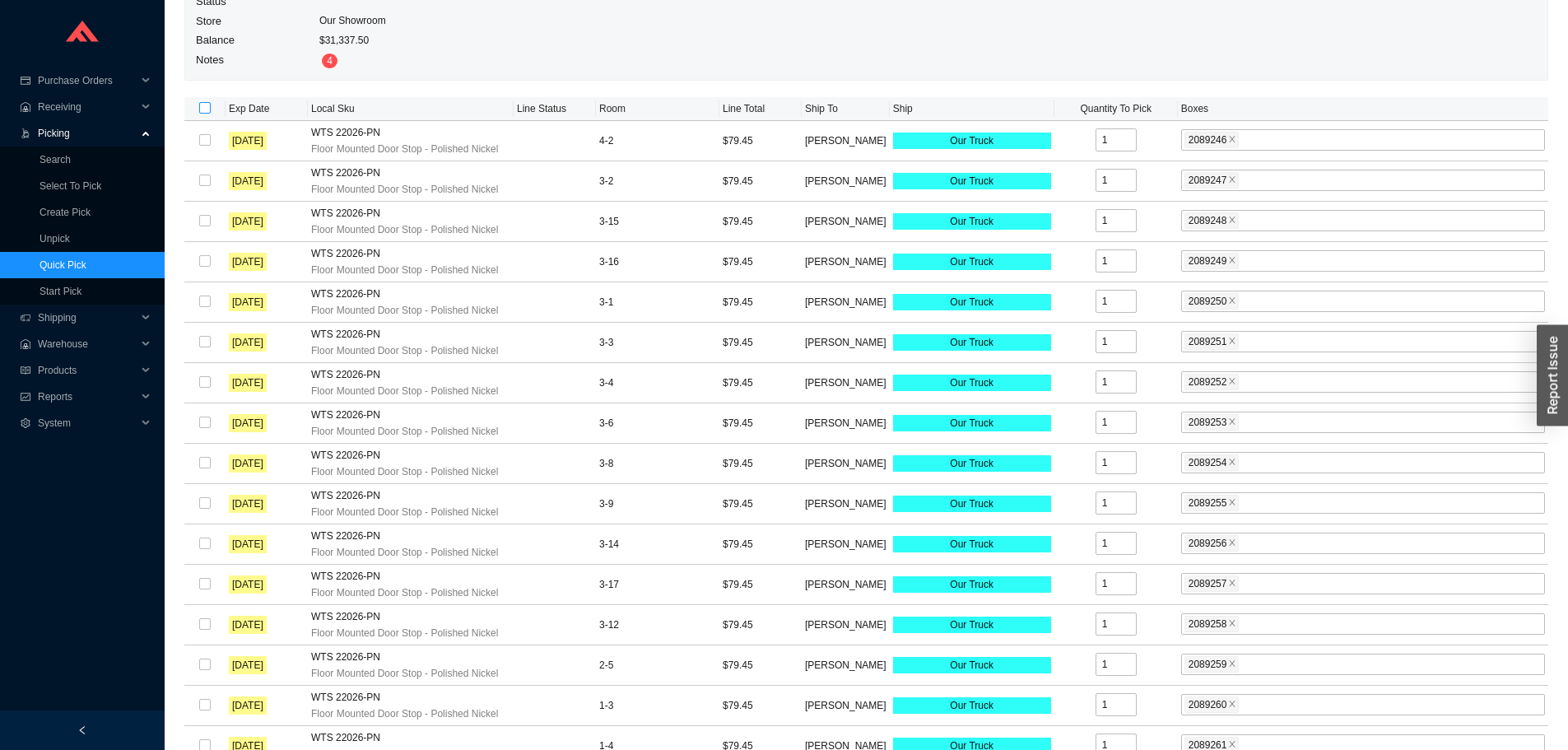
checkbox input "true"
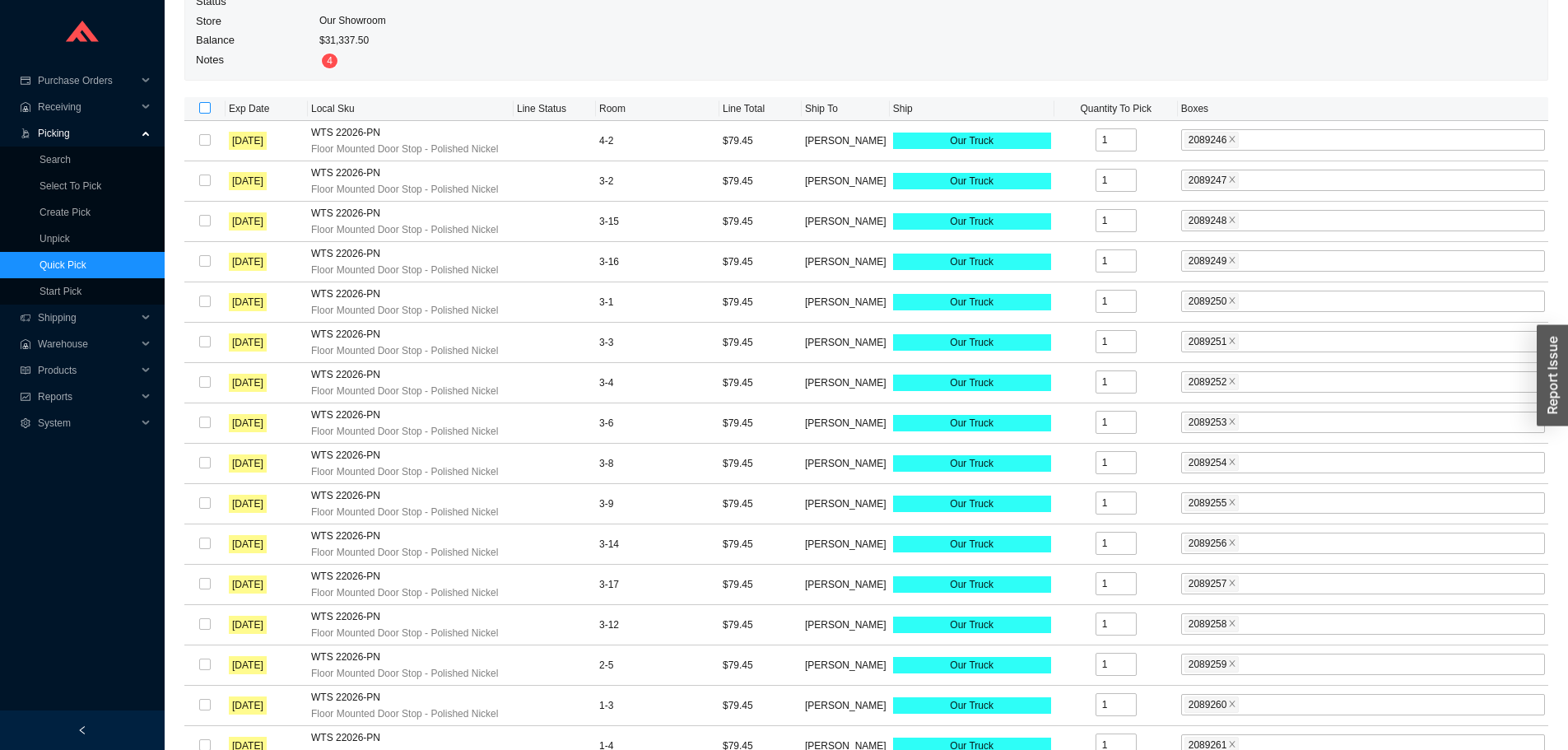
checkbox input "true"
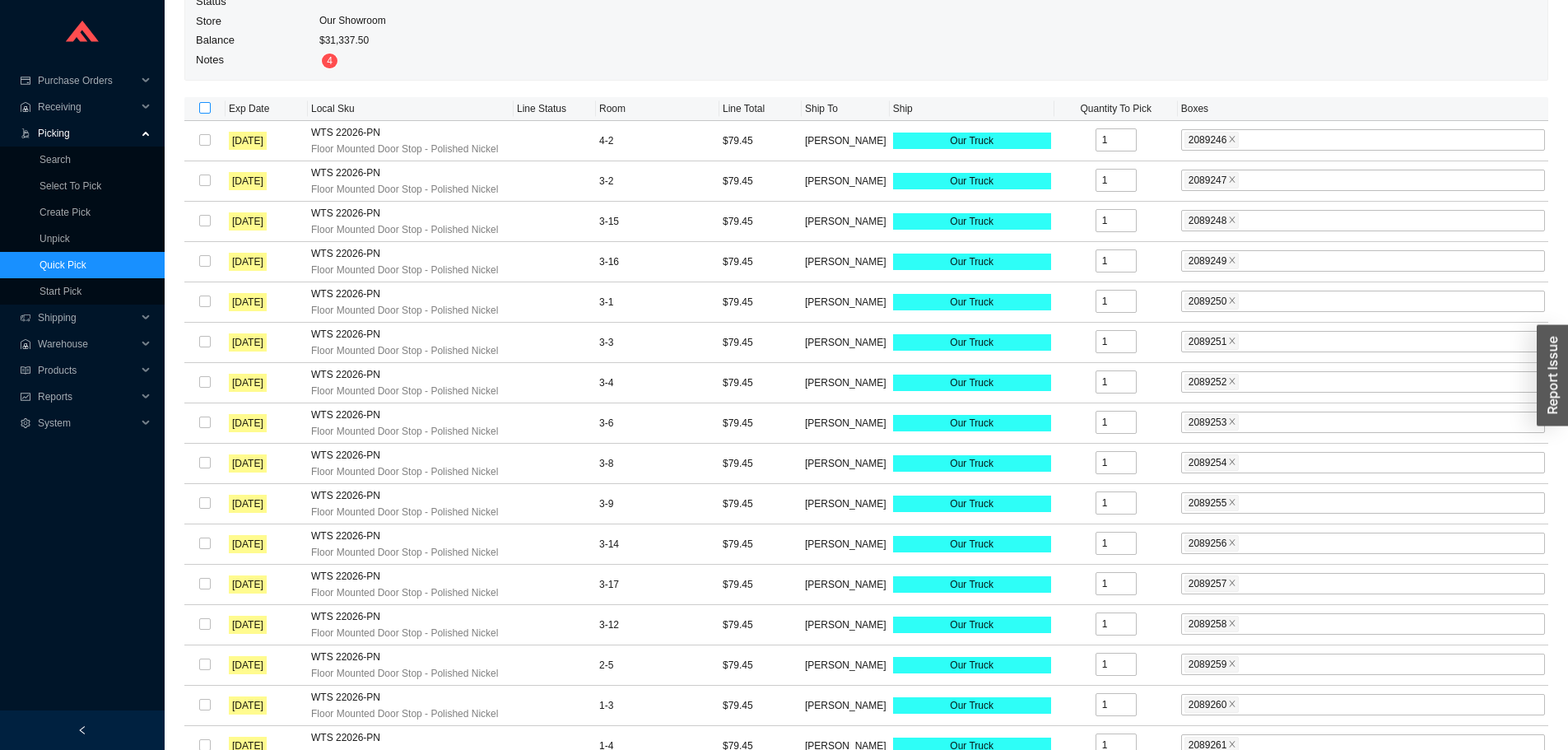
checkbox input "true"
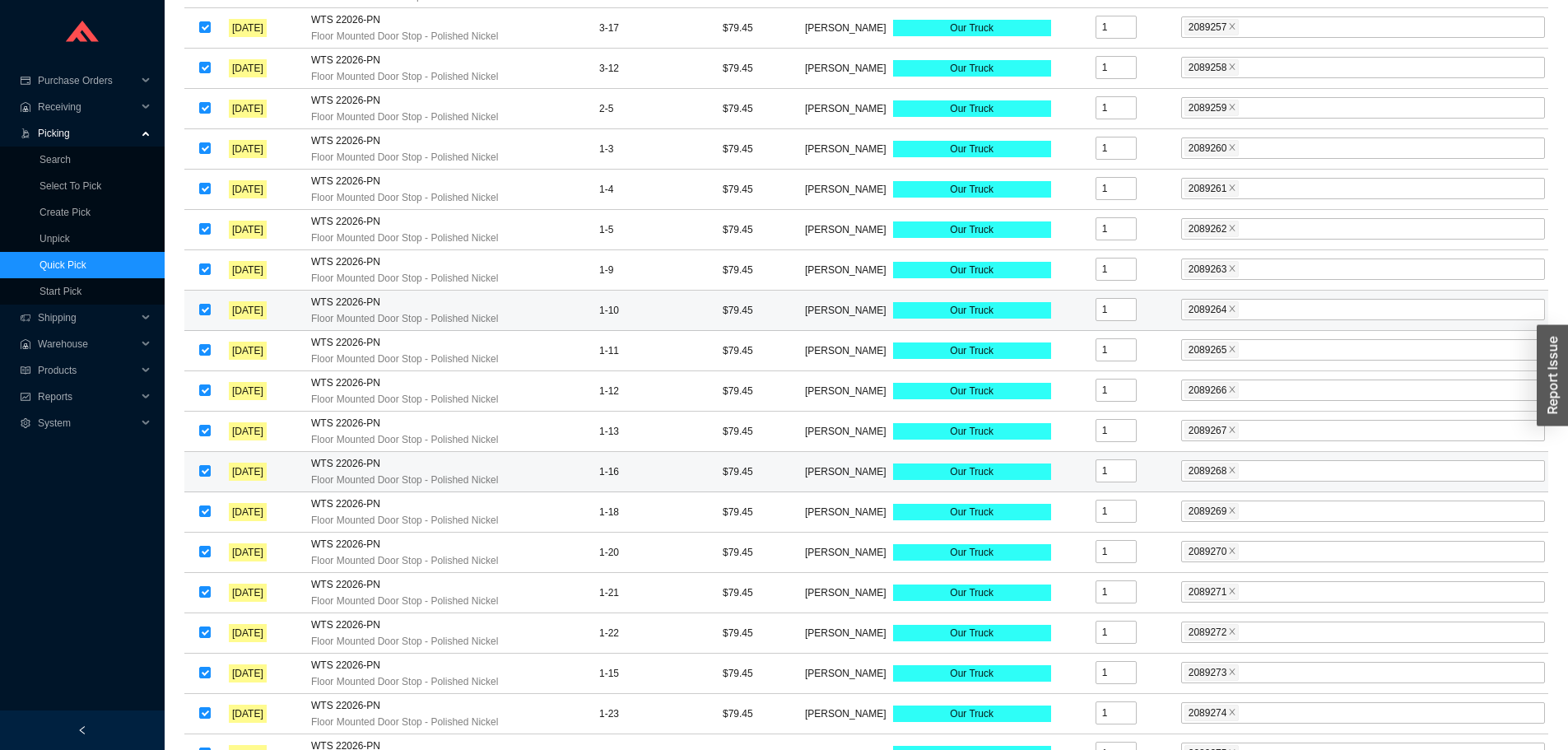
scroll to position [869, 0]
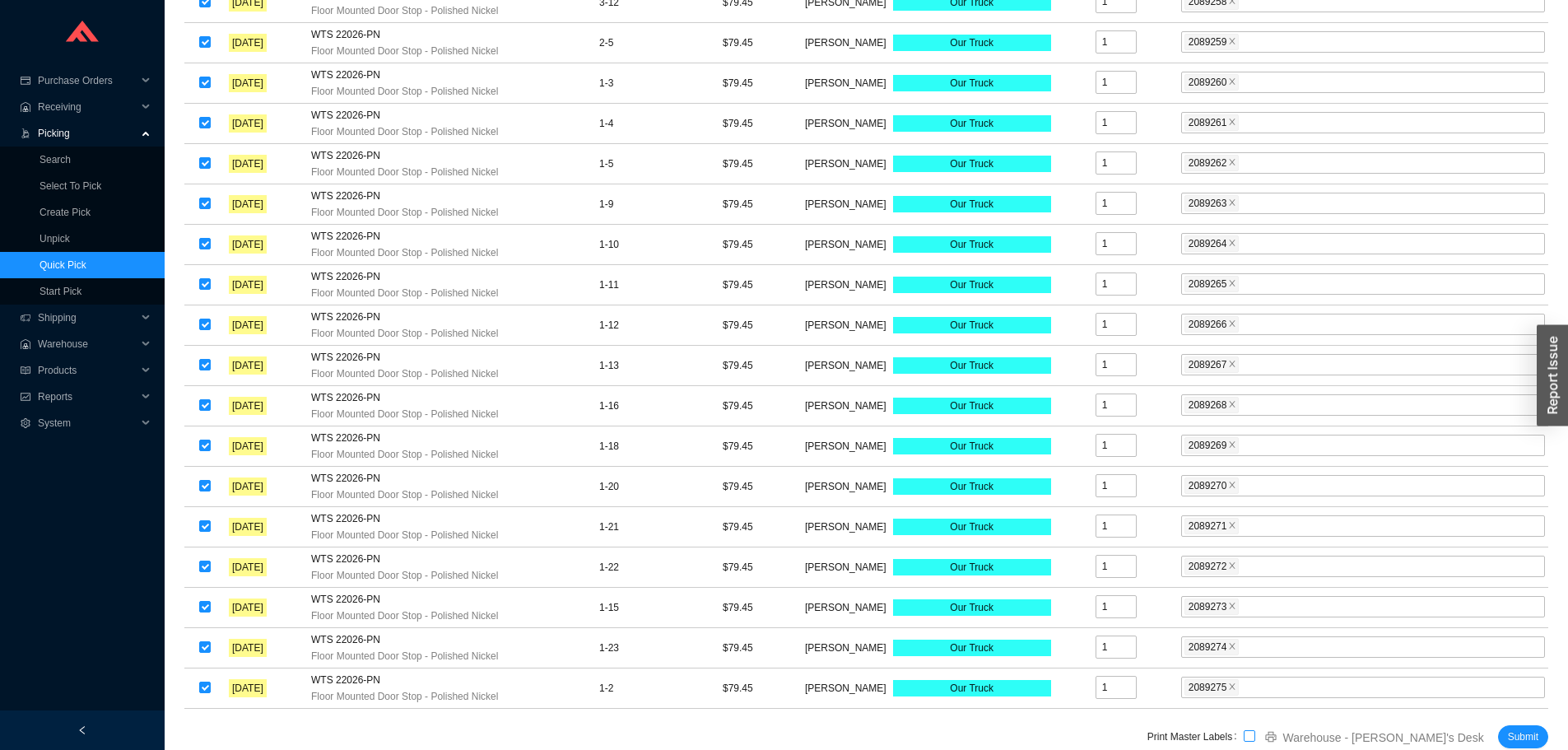
click at [1255, 739] on input "checkbox" at bounding box center [1250, 736] width 12 height 12
checkbox input "true"
click at [1534, 729] on span "Submit" at bounding box center [1523, 737] width 30 height 17
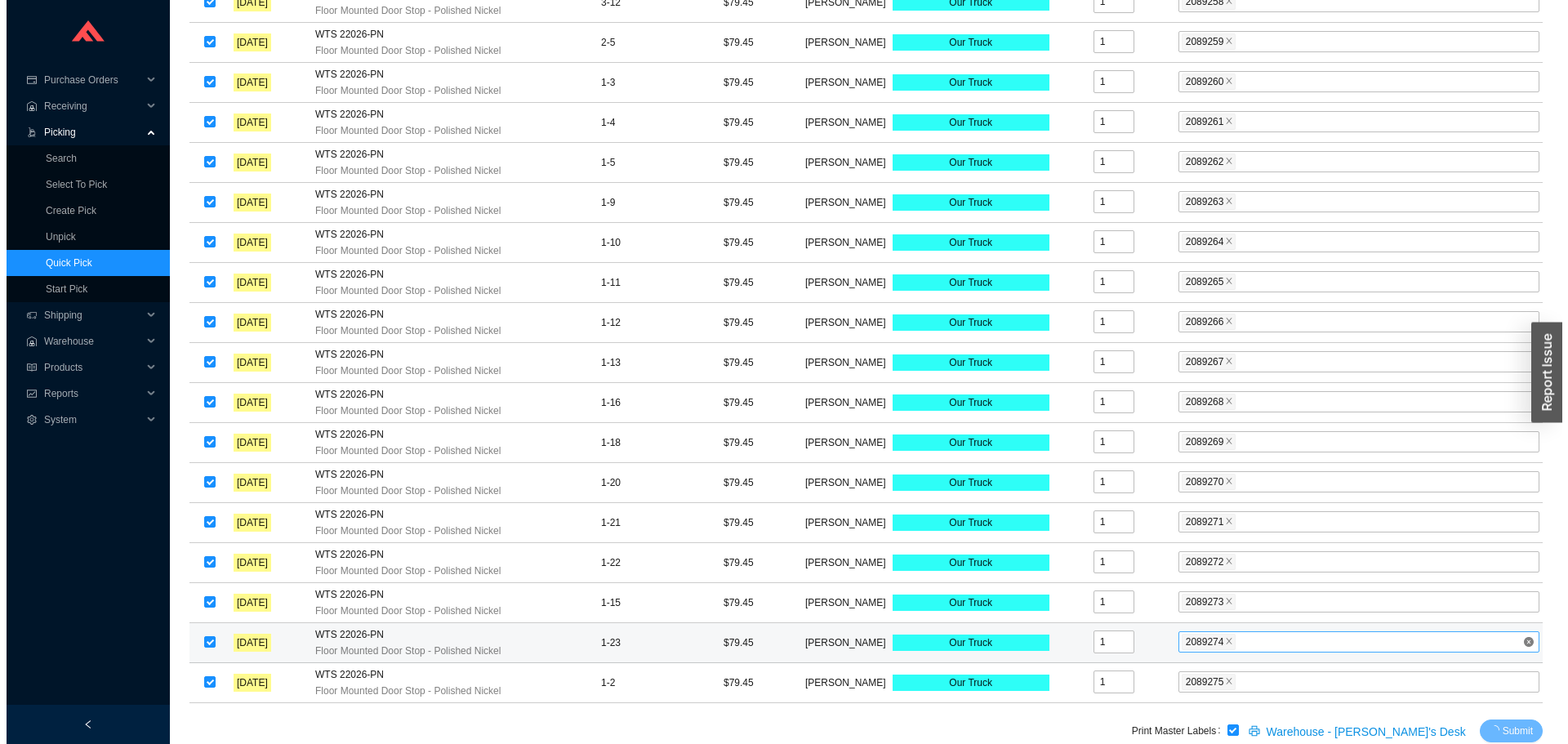
scroll to position [0, 0]
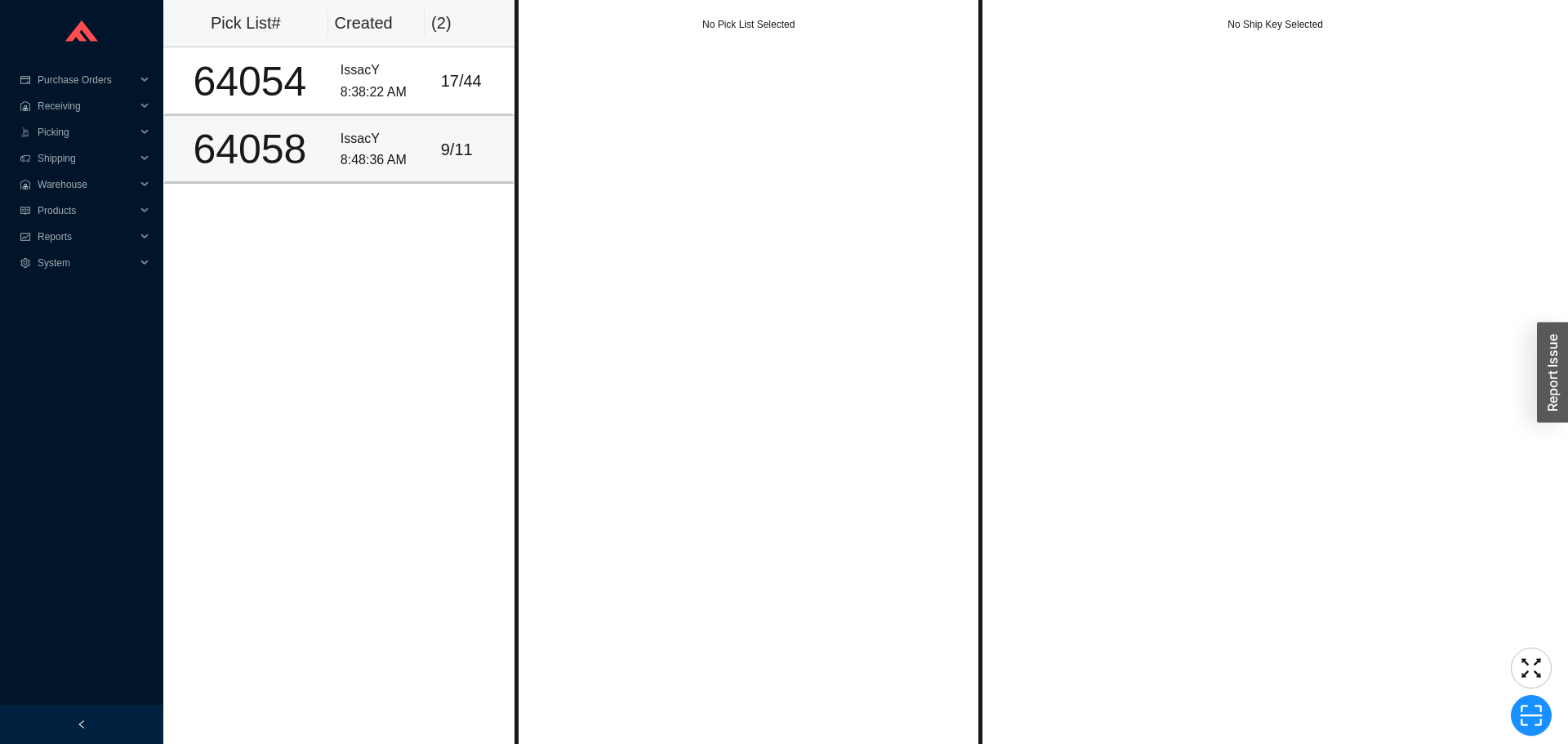
click at [394, 152] on div "8:48:36 AM" at bounding box center [384, 160] width 87 height 22
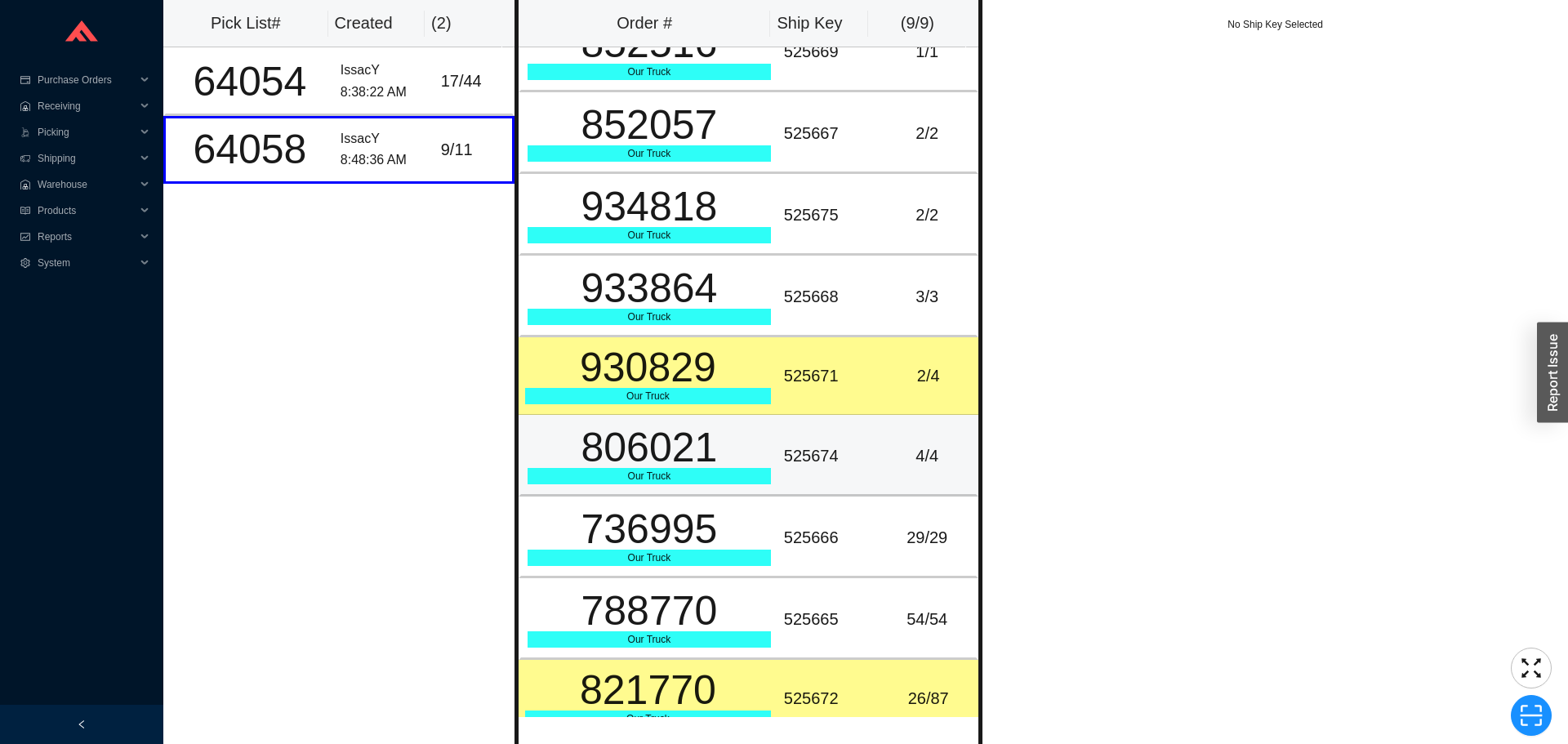
scroll to position [57, 0]
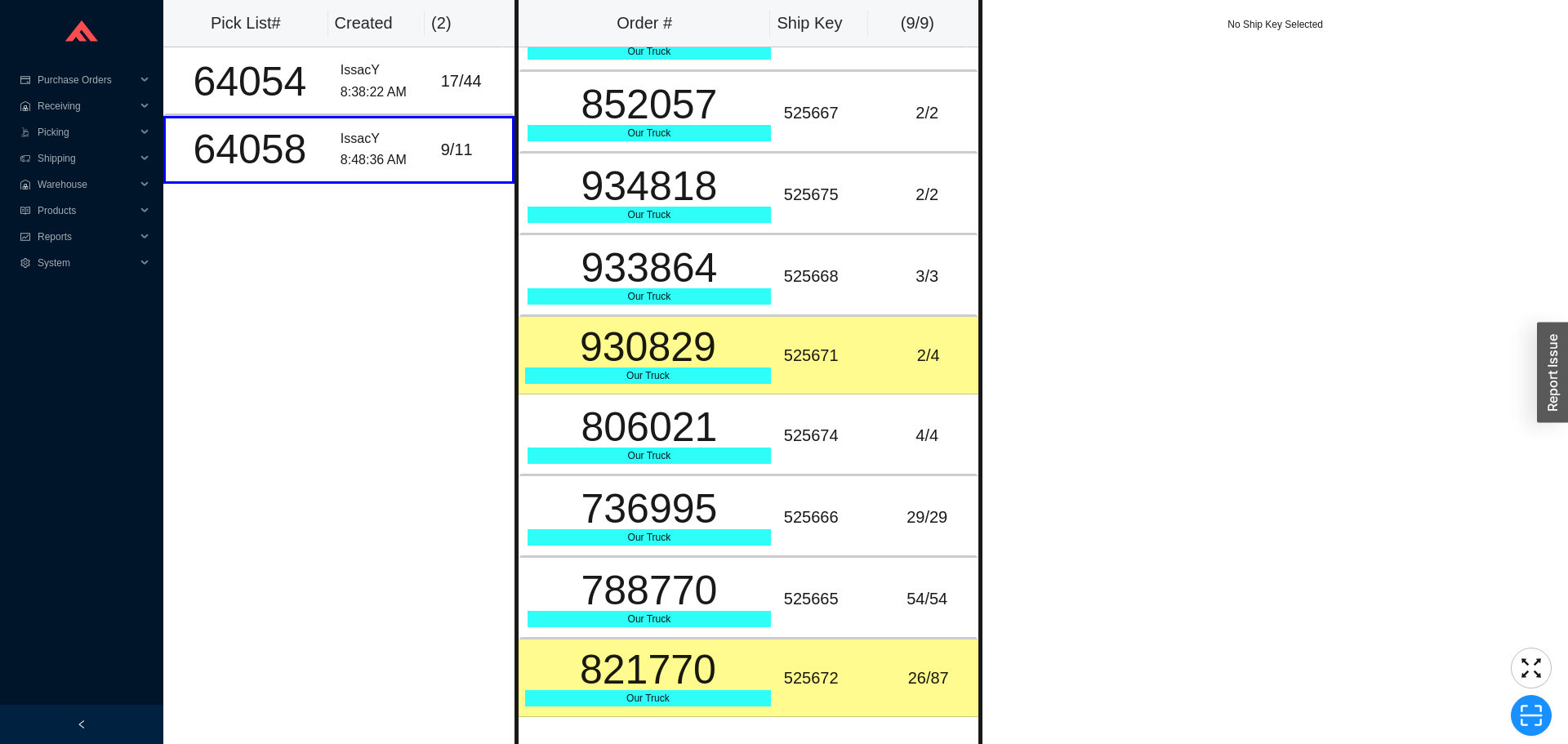
click at [864, 665] on td "525672" at bounding box center [828, 678] width 100 height 78
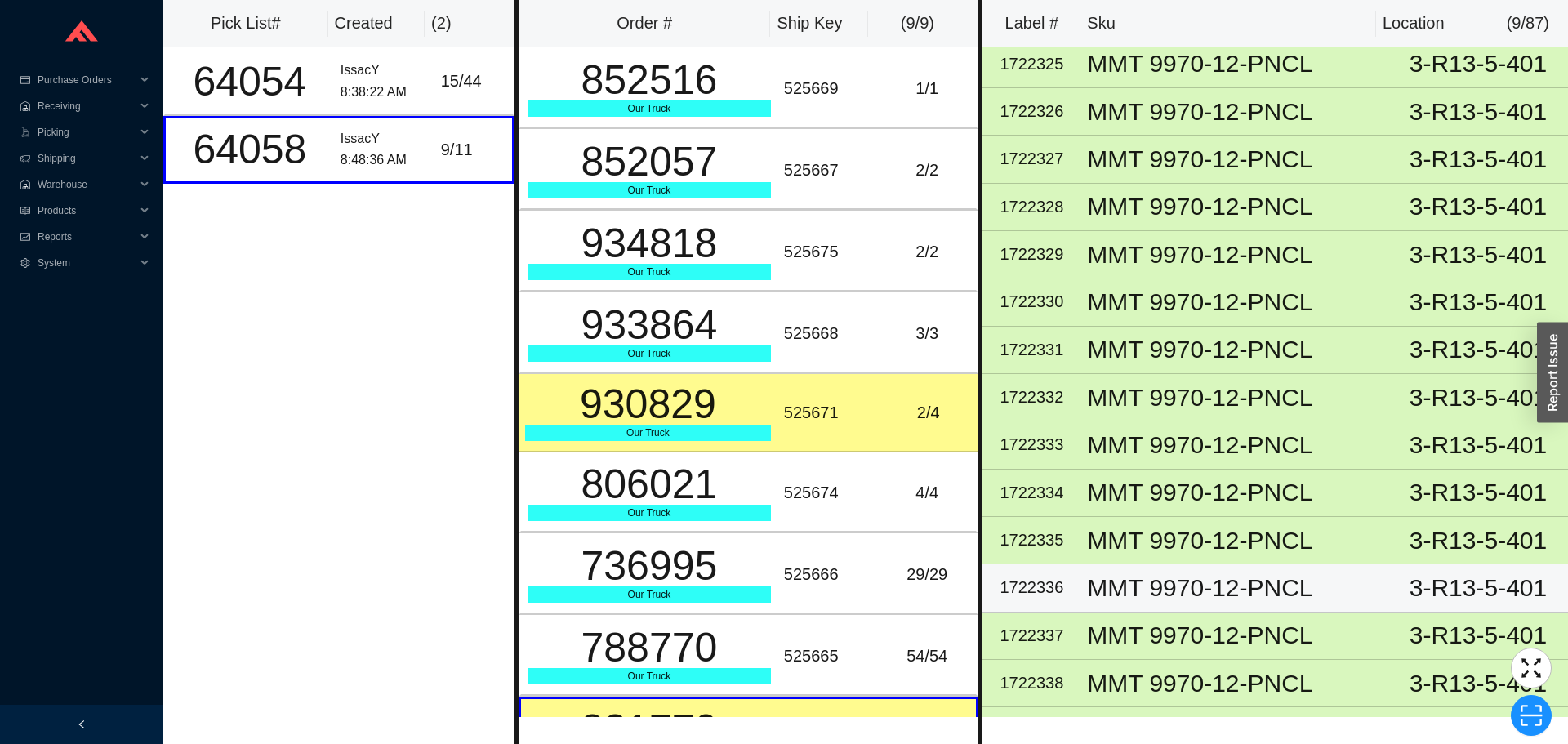
scroll to position [245, 0]
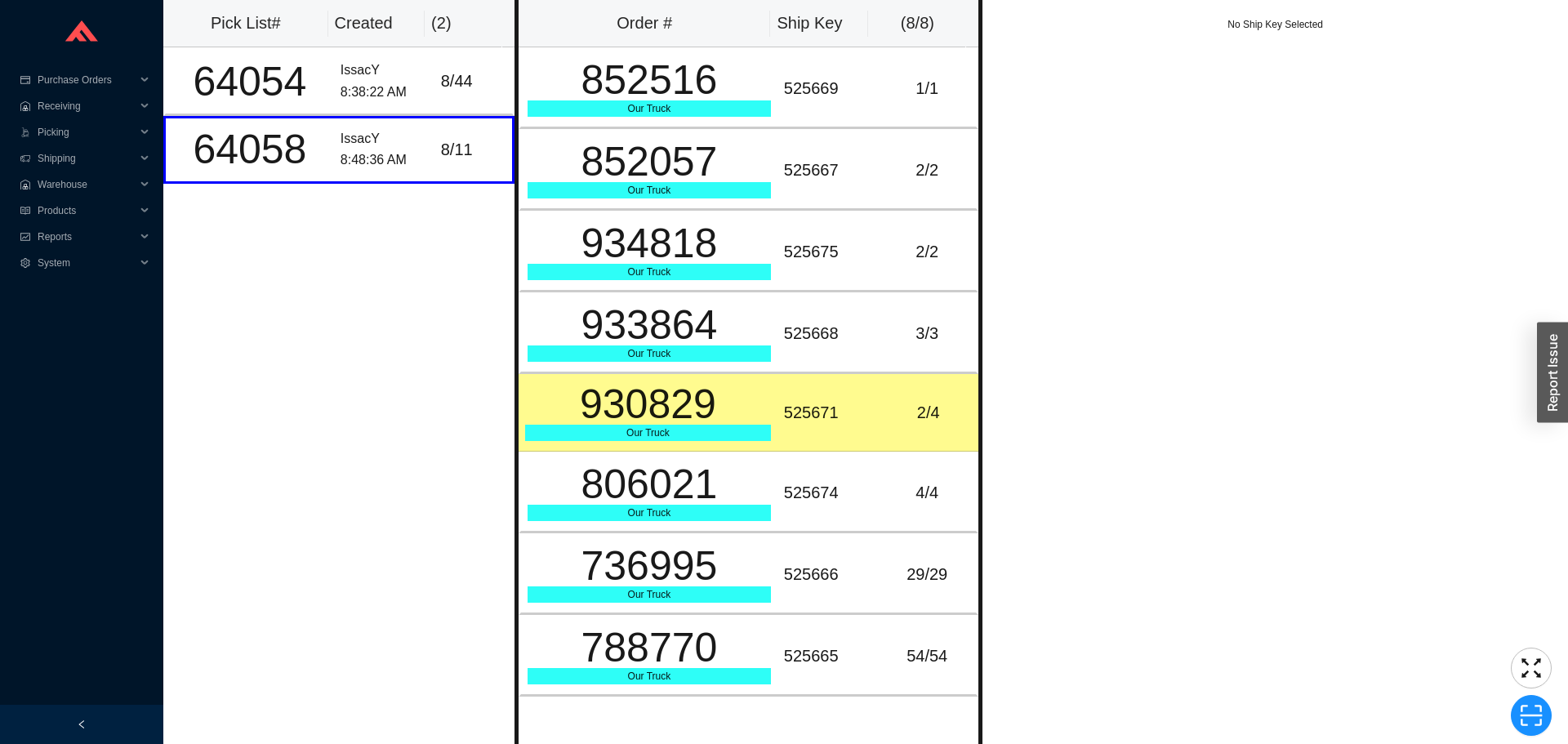
click at [353, 255] on div "Pick List# Created ( 2 ) 64054 IssacY 8:38:22 AM 8 / 44 64058 IssacY 8:48:36 AM…" at bounding box center [338, 372] width 351 height 744
